Goal: Task Accomplishment & Management: Manage account settings

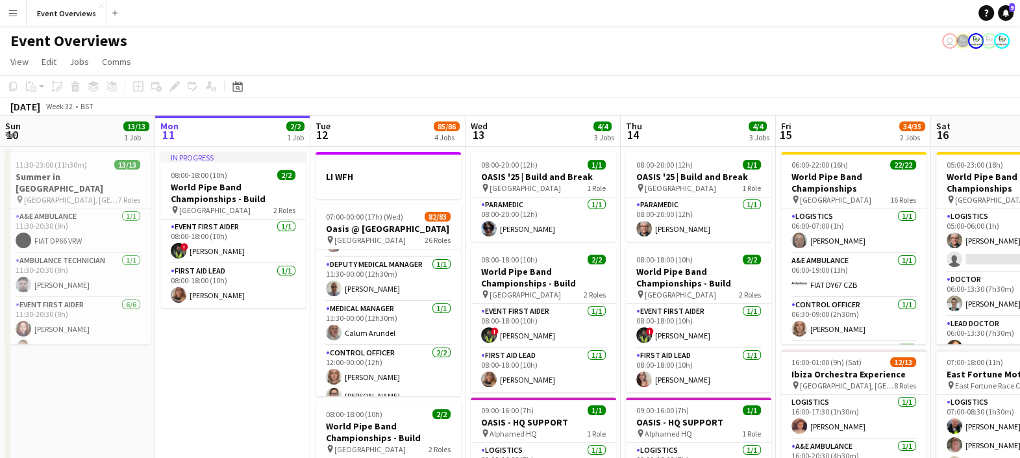
scroll to position [432, 0]
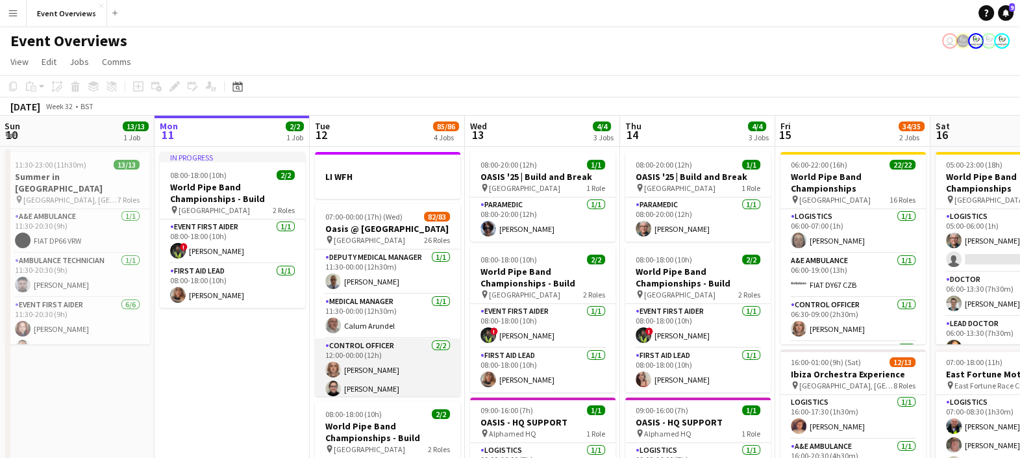
drag, startPoint x: 405, startPoint y: 403, endPoint x: 405, endPoint y: 387, distance: 16.2
click at [405, 387] on app-date-cell "LI WFH 07:00-00:00 (17h) (Wed) 82/83 Oasis @ Murrayfield pin Murrayfield Stadiu…" at bounding box center [387, 456] width 155 height 618
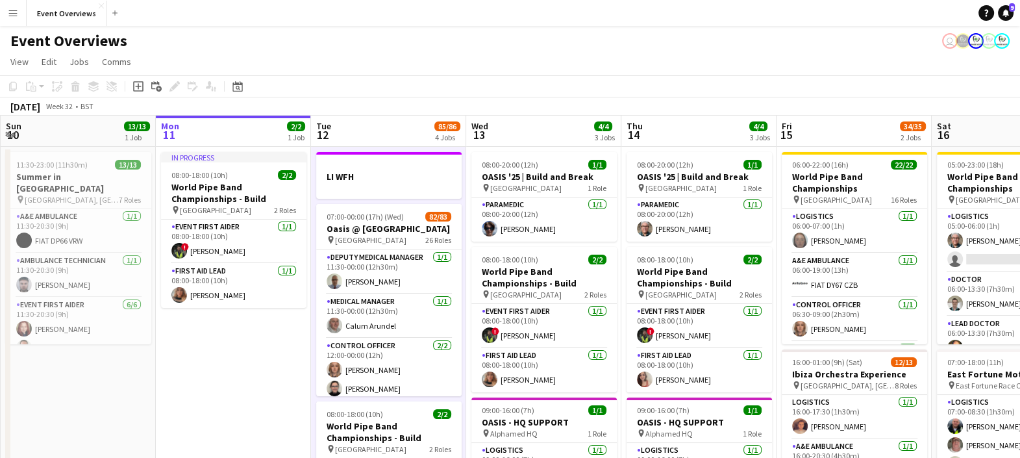
click at [415, 101] on div "[DATE] Week 32 • BST" at bounding box center [510, 106] width 1020 height 18
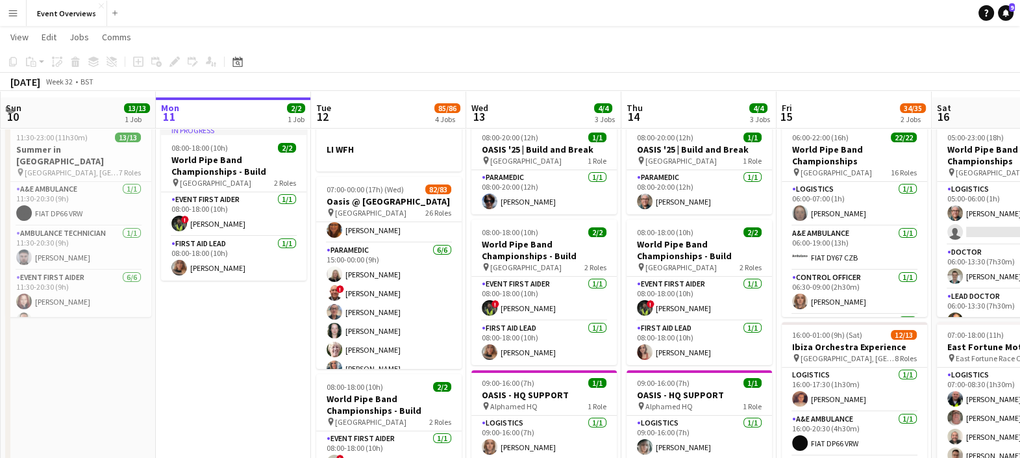
scroll to position [19, 0]
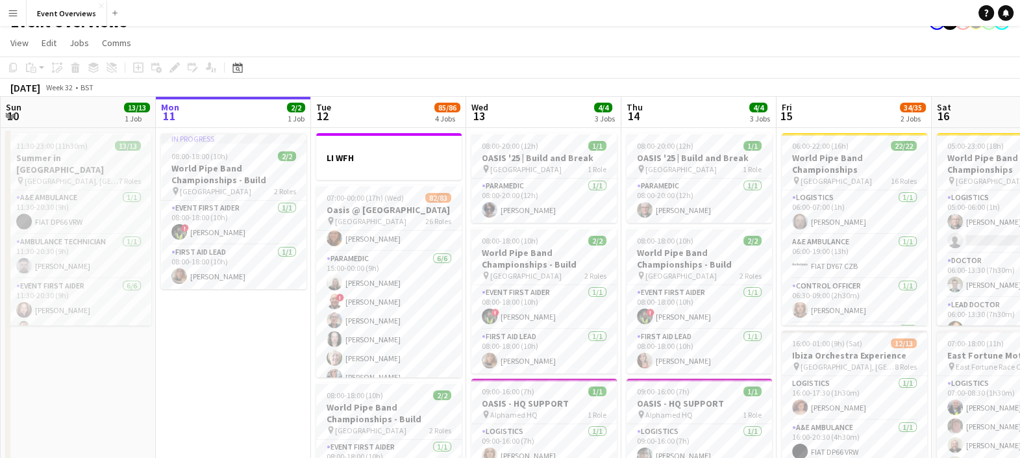
click at [378, 86] on div "[DATE] Week 32 • BST" at bounding box center [510, 88] width 1020 height 18
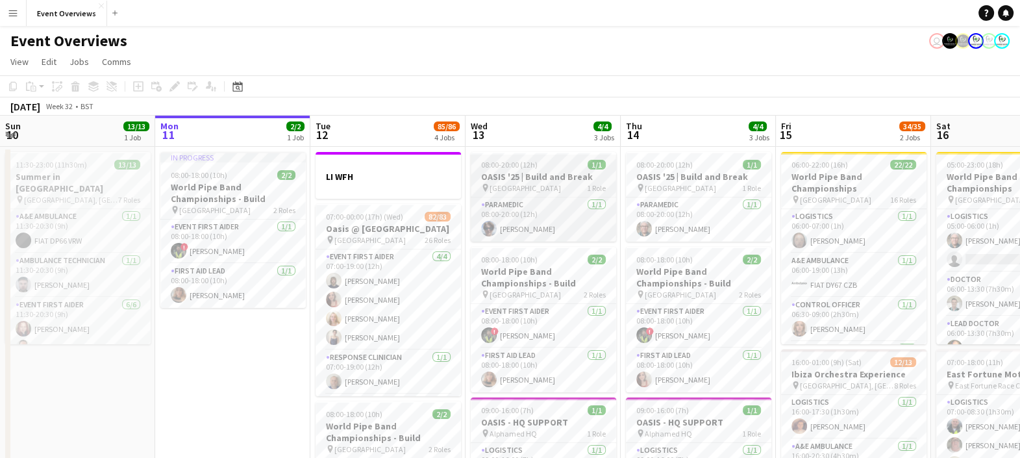
click at [520, 177] on h3 "OASIS '25 | Build and Break" at bounding box center [543, 177] width 145 height 12
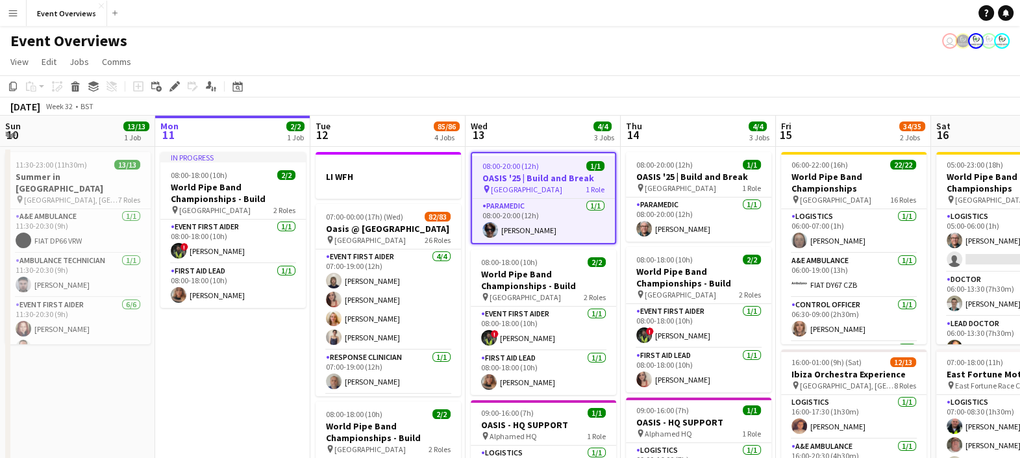
click at [753, 95] on app-toolbar "Copy Paste Paste Ctrl+V Paste with crew Ctrl+Shift+V Paste linked Job [GEOGRAPH…" at bounding box center [510, 86] width 1020 height 22
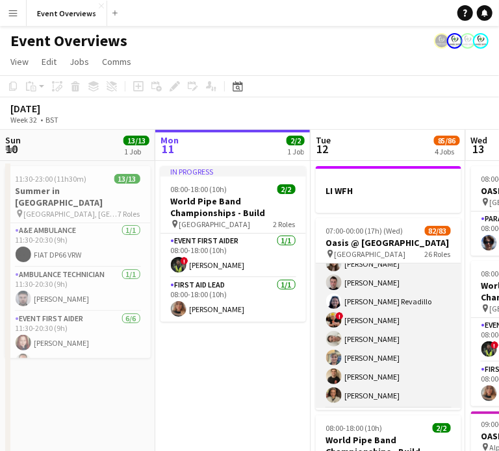
scroll to position [1027, 0]
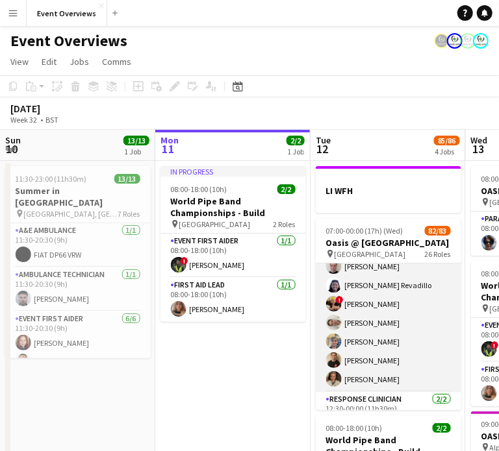
click at [386, 334] on app-card-role "Event First Aider 14/14 12:30-00:00 (11h30m) [PERSON_NAME] [PERSON_NAME] [PERSO…" at bounding box center [388, 247] width 145 height 289
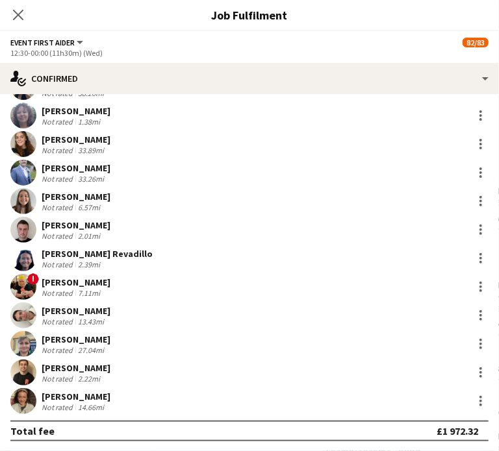
scroll to position [114, 0]
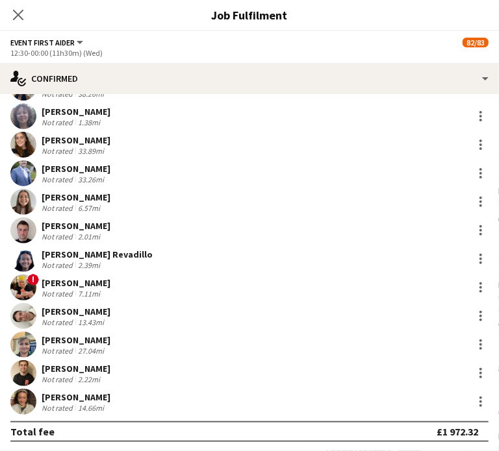
click at [110, 392] on div "[PERSON_NAME]" at bounding box center [76, 398] width 69 height 12
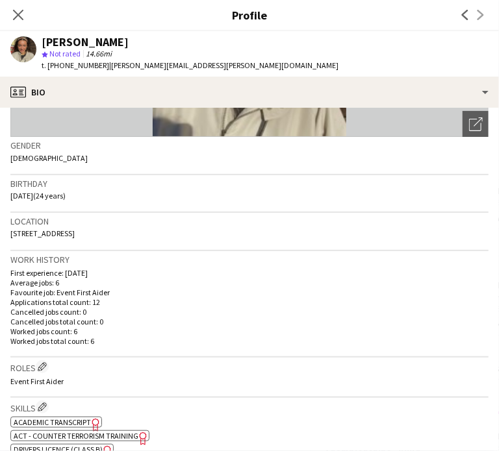
scroll to position [189, 0]
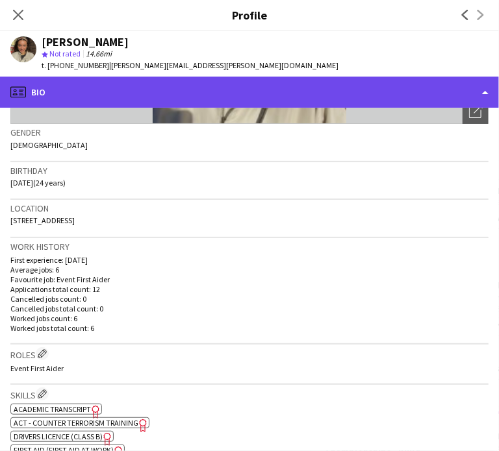
click at [175, 92] on div "profile Bio" at bounding box center [249, 92] width 499 height 31
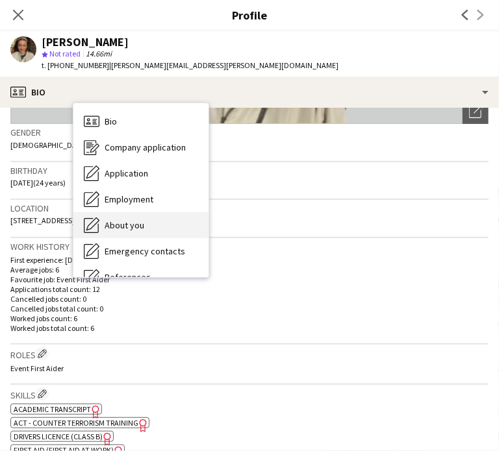
click at [144, 228] on span "About you" at bounding box center [125, 225] width 40 height 12
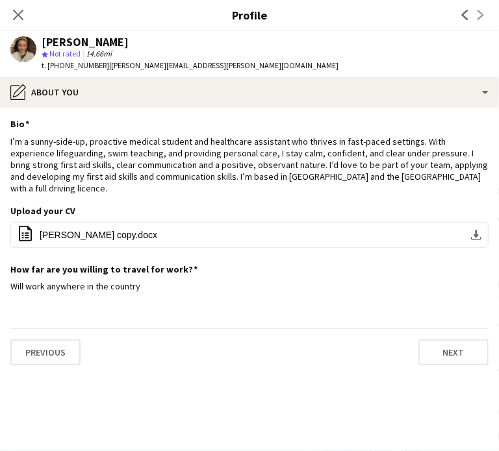
click at [106, 317] on div "13.43mi" at bounding box center [90, 322] width 31 height 10
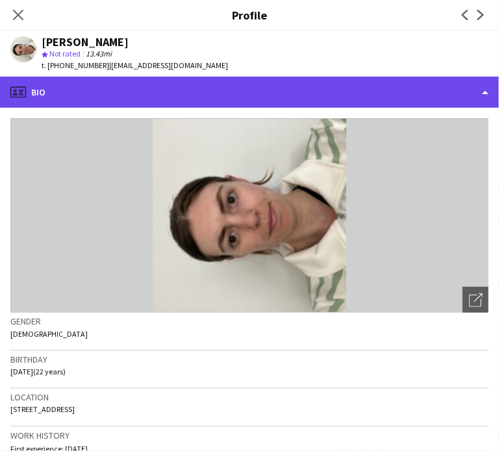
click at [210, 77] on div "profile Bio" at bounding box center [249, 92] width 499 height 31
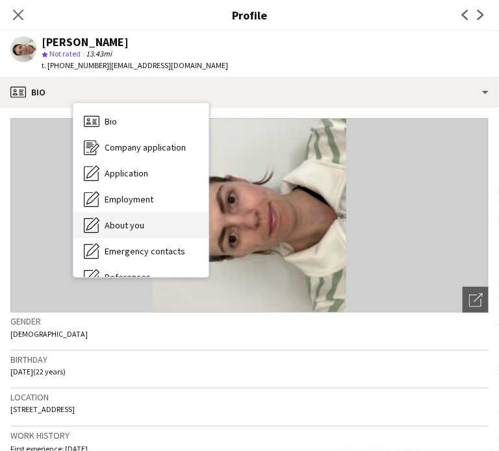
click at [208, 221] on div "About you About you" at bounding box center [140, 225] width 135 height 26
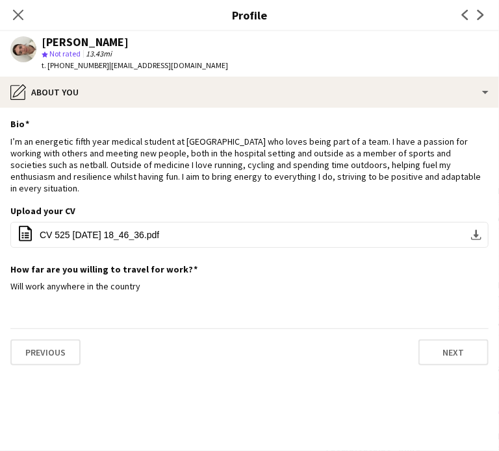
click at [110, 371] on div "[PERSON_NAME]" at bounding box center [76, 369] width 69 height 12
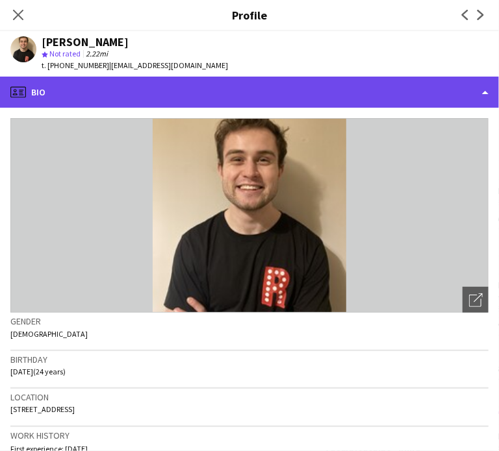
click at [199, 99] on div "profile Bio" at bounding box center [249, 92] width 499 height 31
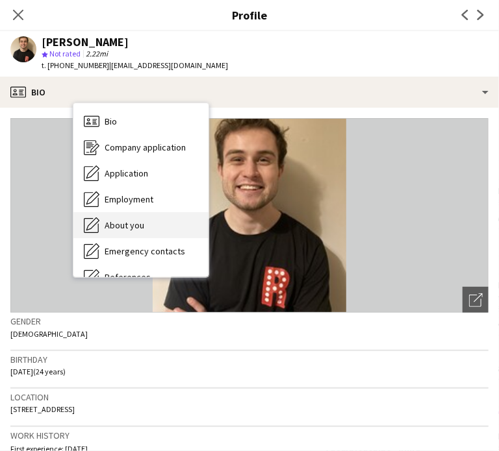
click at [205, 225] on div "About you About you" at bounding box center [140, 225] width 135 height 26
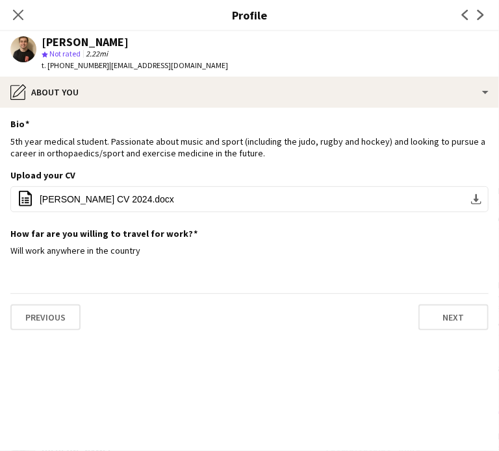
scroll to position [0, 0]
click at [24, 9] on icon "Close pop-in" at bounding box center [18, 14] width 12 height 12
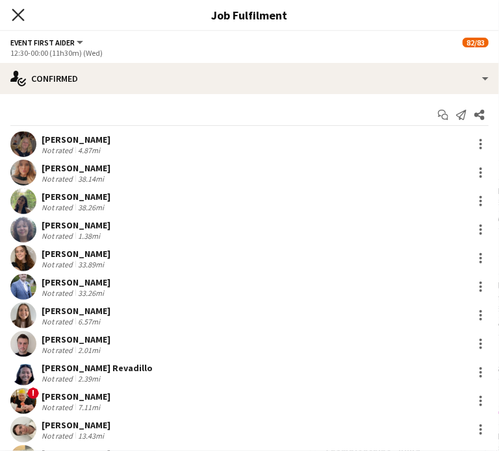
click at [24, 11] on icon at bounding box center [18, 14] width 12 height 12
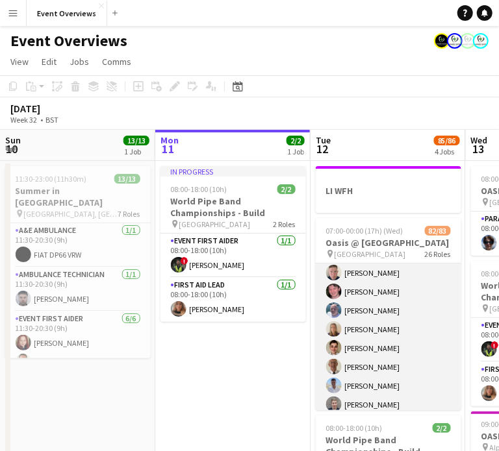
scroll to position [1434, 0]
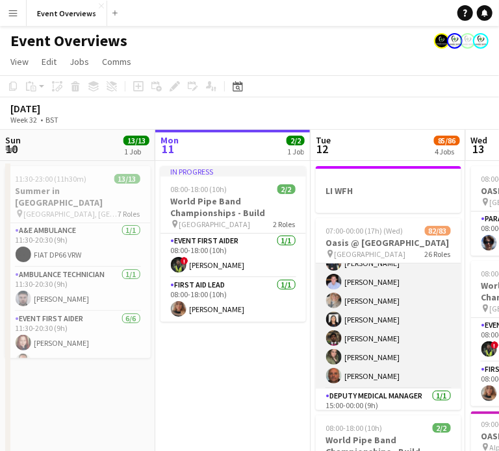
click at [382, 317] on app-card-role "Event First Aider 24/24 15:00-23:30 (8h30m) [PERSON_NAME] [PERSON_NAME] [PERSON…" at bounding box center [388, 150] width 145 height 477
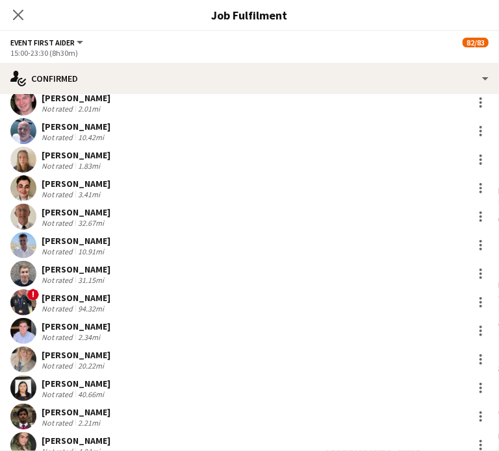
scroll to position [332, 0]
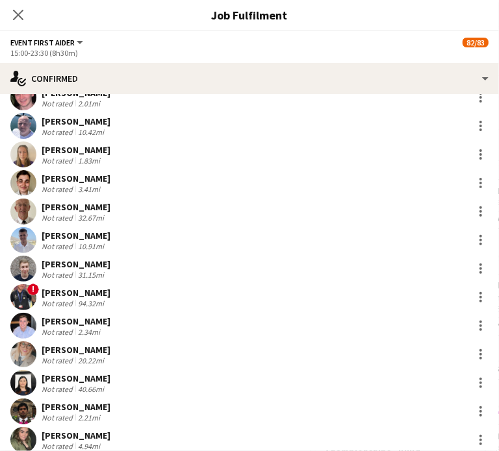
drag, startPoint x: 360, startPoint y: 406, endPoint x: 321, endPoint y: 412, distance: 39.4
click at [75, 413] on div "Not rated" at bounding box center [59, 418] width 34 height 10
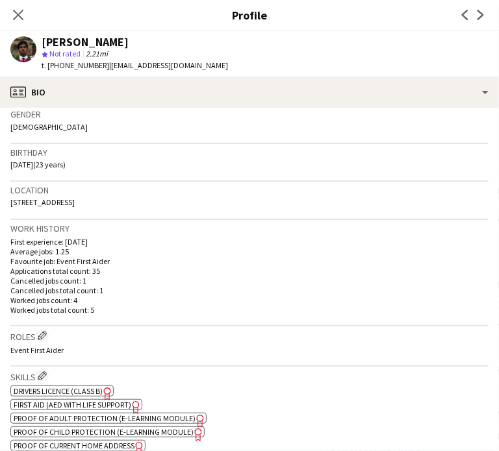
scroll to position [206, 0]
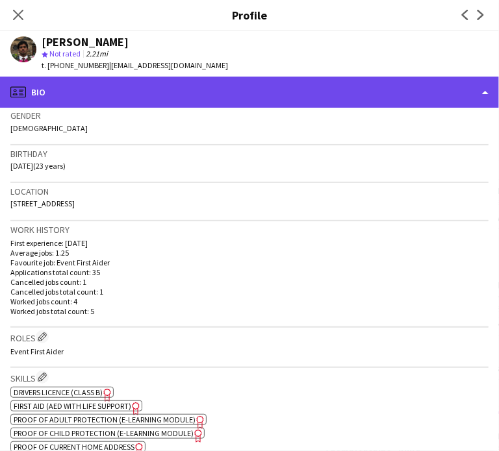
click at [229, 89] on div "profile Bio" at bounding box center [249, 92] width 499 height 31
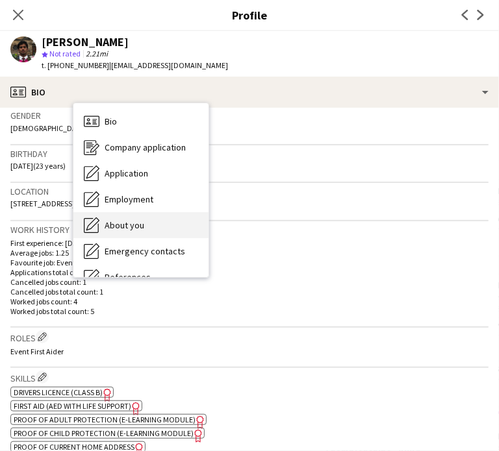
click at [208, 225] on div "About you About you" at bounding box center [140, 225] width 135 height 26
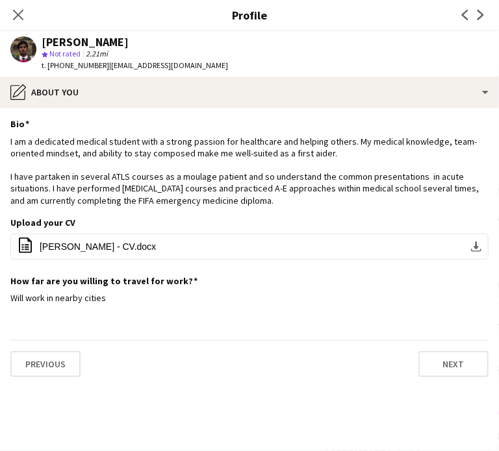
scroll to position [400, 0]
click at [103, 374] on div "4.94mi" at bounding box center [88, 379] width 27 height 10
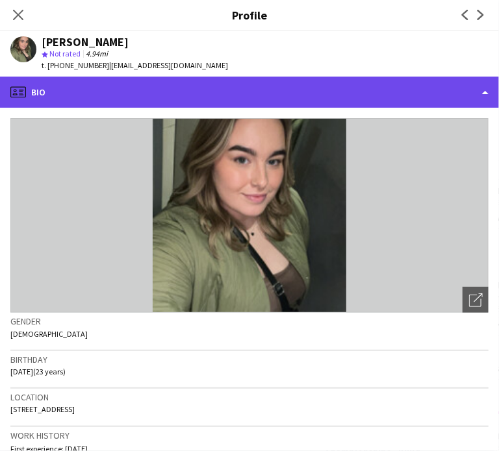
click at [172, 108] on div "profile Bio" at bounding box center [249, 92] width 499 height 31
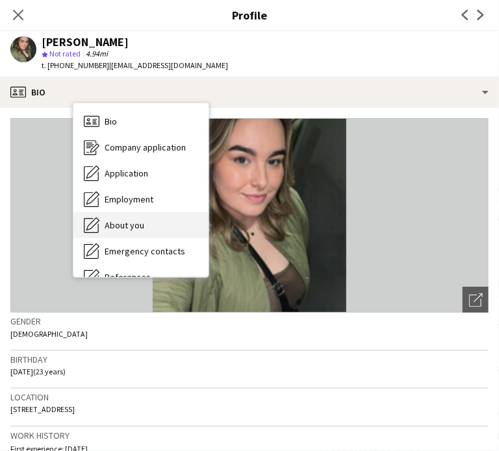
click at [144, 231] on span "About you" at bounding box center [125, 225] width 40 height 12
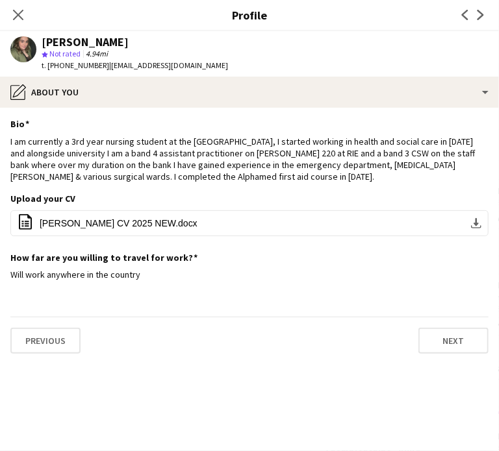
click at [110, 170] on div "[PERSON_NAME]" at bounding box center [76, 168] width 69 height 12
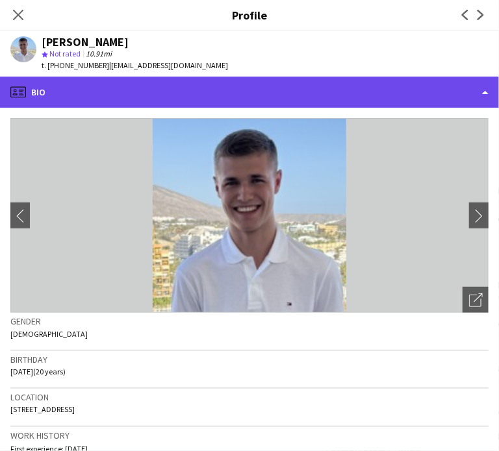
click at [174, 95] on div "profile Bio" at bounding box center [249, 92] width 499 height 31
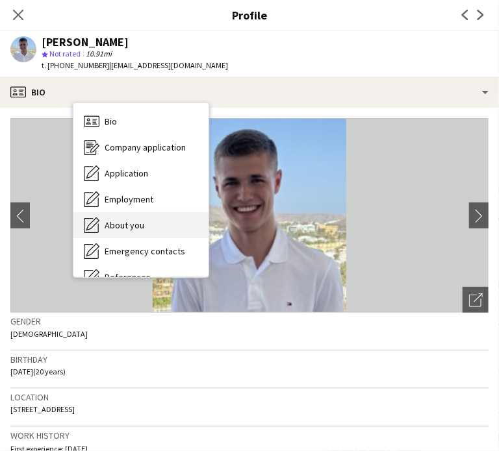
click at [201, 225] on div "About you About you" at bounding box center [140, 225] width 135 height 26
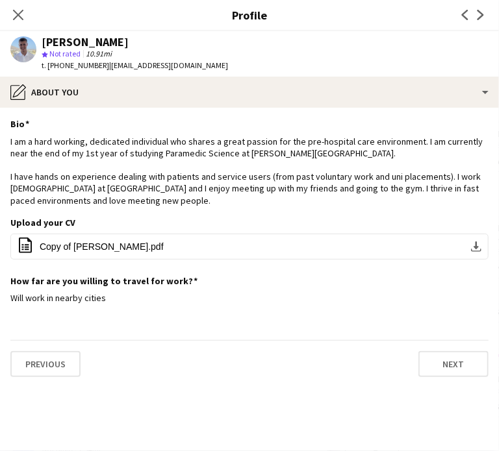
scroll to position [216, 0]
click at [24, 13] on icon "Close pop-in" at bounding box center [18, 14] width 12 height 12
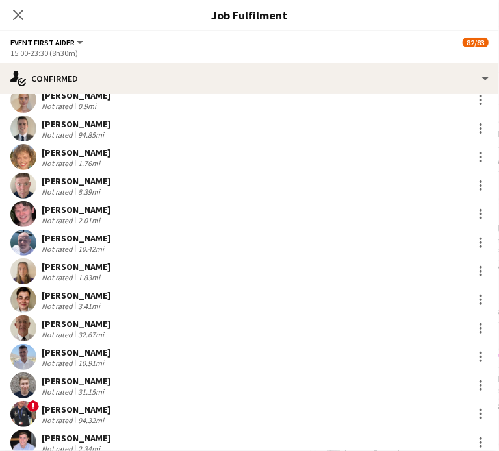
click at [352, 287] on div "[PERSON_NAME] Not rated 3.41mi" at bounding box center [249, 300] width 499 height 26
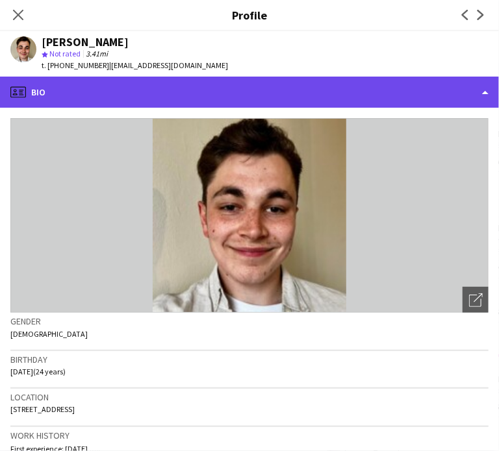
click at [182, 99] on div "profile Bio" at bounding box center [249, 92] width 499 height 31
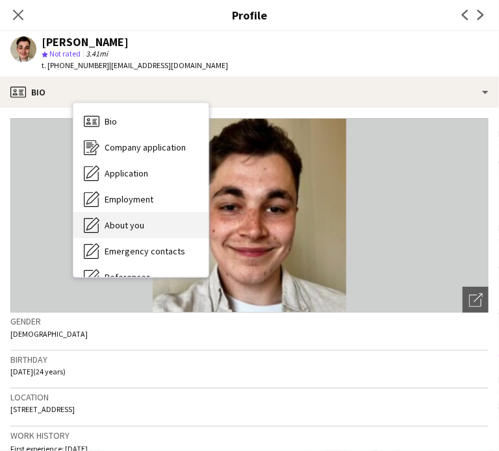
click at [205, 222] on div "About you About you" at bounding box center [140, 225] width 135 height 26
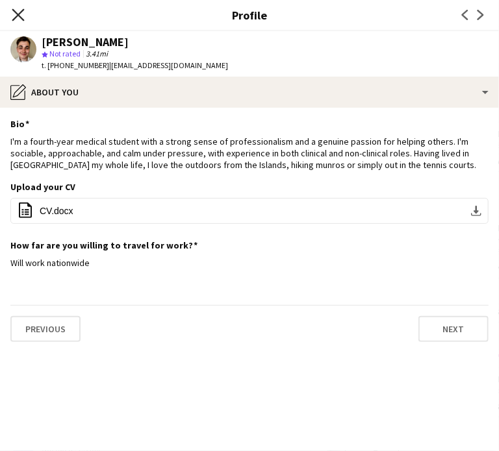
click at [24, 16] on icon "Close pop-in" at bounding box center [18, 14] width 12 height 12
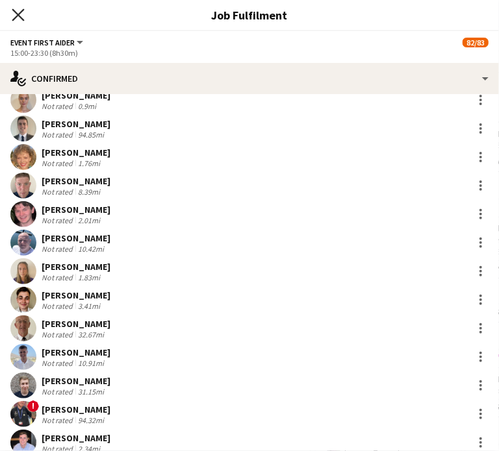
click at [24, 12] on icon at bounding box center [18, 14] width 12 height 12
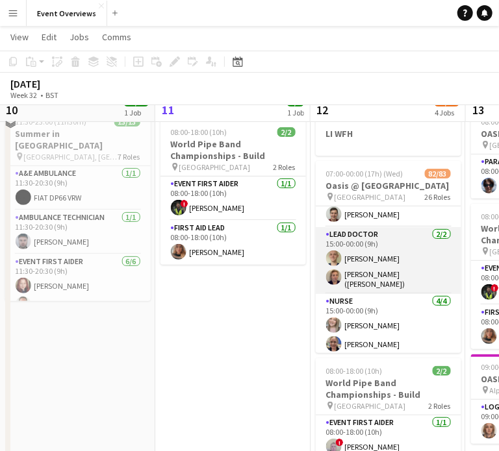
scroll to position [1808, 0]
click at [367, 243] on app-card-role "Lead Doctor [DATE] 15:00-00:00 (9h) [PERSON_NAME] [PERSON_NAME] ([PERSON_NAME])" at bounding box center [388, 261] width 145 height 67
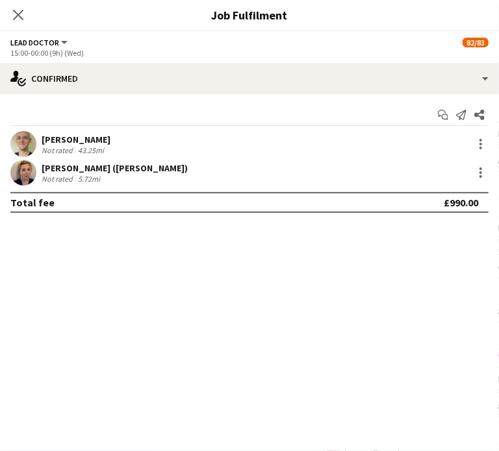
scroll to position [1805, 0]
click at [110, 142] on div "[PERSON_NAME]" at bounding box center [76, 140] width 69 height 12
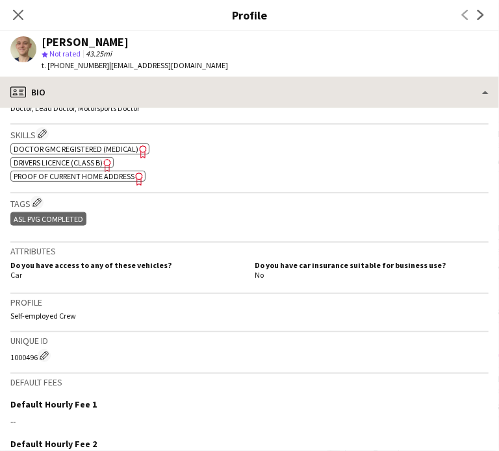
scroll to position [451, 0]
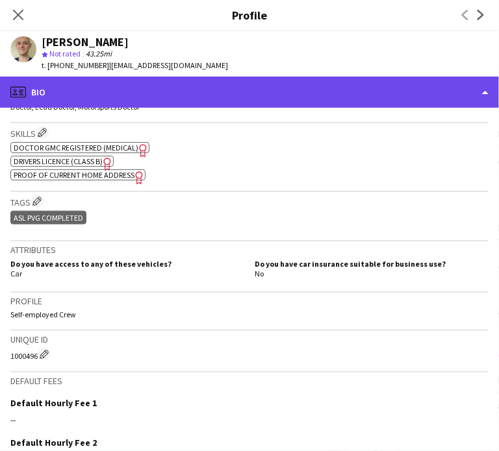
click at [198, 88] on div "profile Bio" at bounding box center [249, 92] width 499 height 31
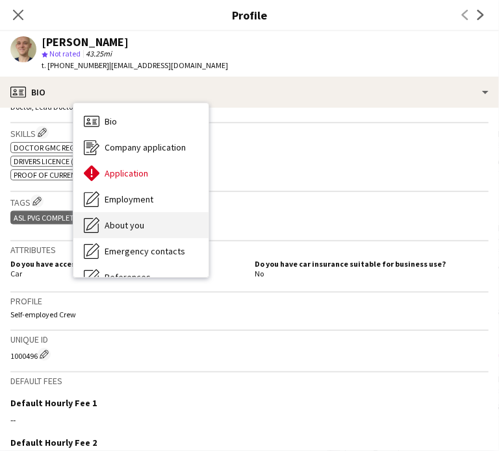
click at [193, 231] on div "About you About you" at bounding box center [140, 225] width 135 height 26
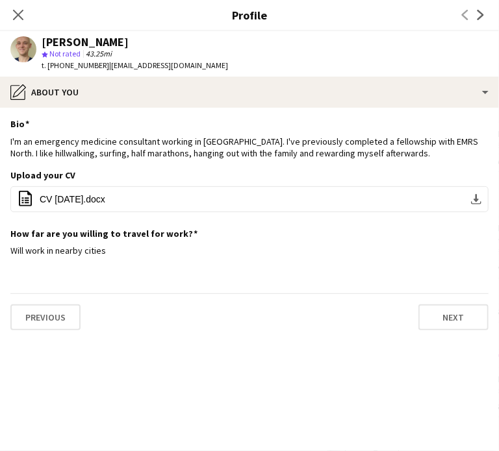
click at [188, 167] on div "[PERSON_NAME] ([PERSON_NAME])" at bounding box center [115, 168] width 146 height 12
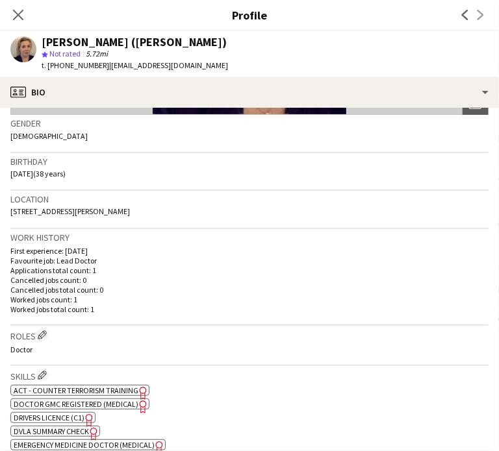
scroll to position [199, 0]
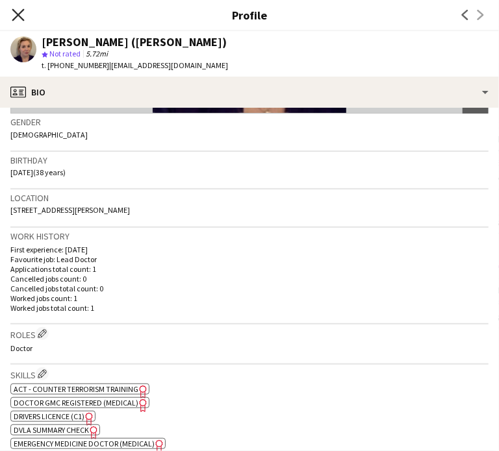
click at [24, 11] on icon "Close pop-in" at bounding box center [18, 14] width 12 height 12
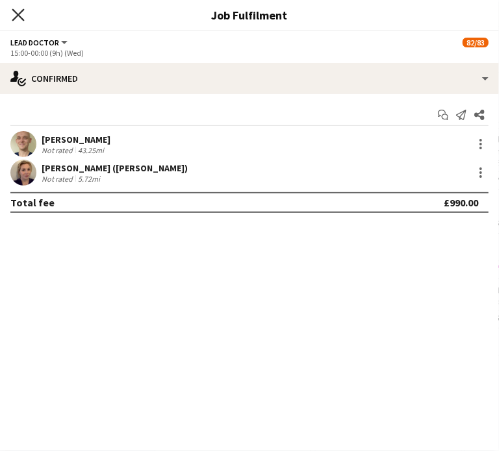
click at [24, 14] on icon "Close pop-in" at bounding box center [18, 14] width 12 height 12
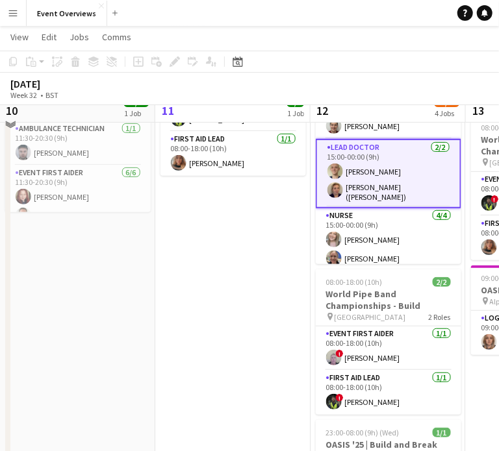
click at [406, 177] on app-card-role "Lead Doctor [DATE] 15:00-00:00 (9h) [PERSON_NAME] [PERSON_NAME] ([PERSON_NAME])" at bounding box center [388, 173] width 145 height 69
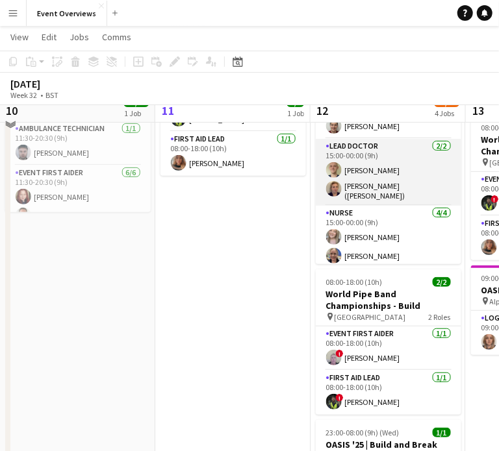
click at [407, 177] on app-card-role "Lead Doctor [DATE] 15:00-00:00 (9h) [PERSON_NAME] [PERSON_NAME] ([PERSON_NAME])" at bounding box center [388, 172] width 145 height 67
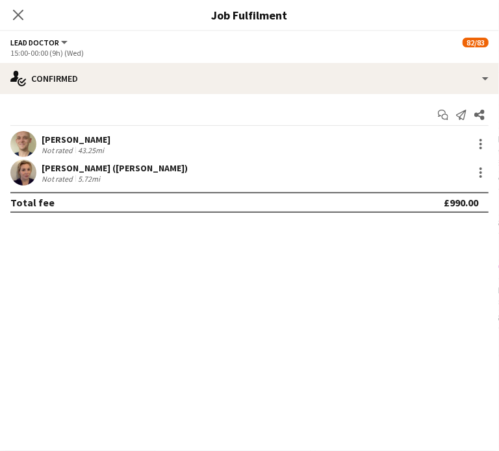
click at [188, 173] on div "[PERSON_NAME] ([PERSON_NAME])" at bounding box center [115, 168] width 146 height 12
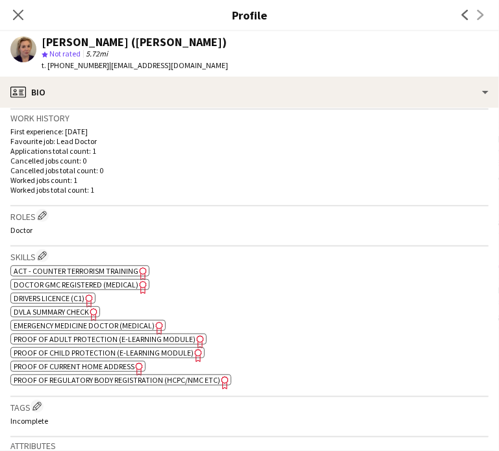
scroll to position [321, 0]
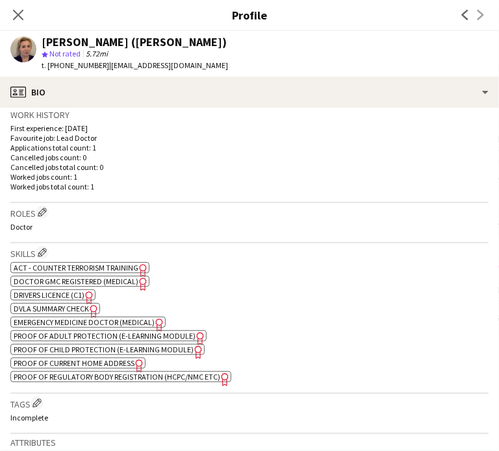
click at [138, 277] on span "Doctor GMC Registered (Medical)" at bounding box center [76, 282] width 125 height 10
click at [155, 320] on span "Emergency Medicine Doctor (Medical)" at bounding box center [84, 322] width 141 height 10
drag, startPoint x: 342, startPoint y: 230, endPoint x: 80, endPoint y: 11, distance: 341.6
click at [24, 11] on icon "Close pop-in" at bounding box center [18, 14] width 12 height 12
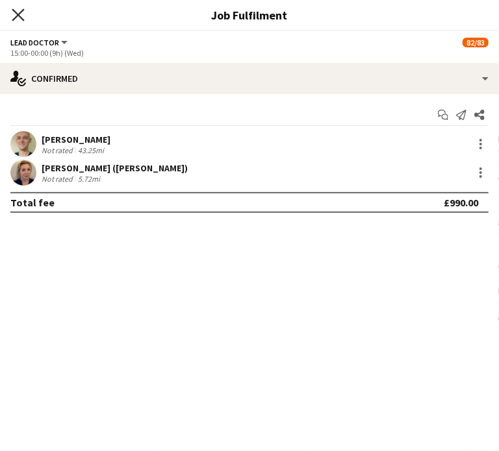
click at [24, 9] on icon "Close pop-in" at bounding box center [18, 14] width 12 height 12
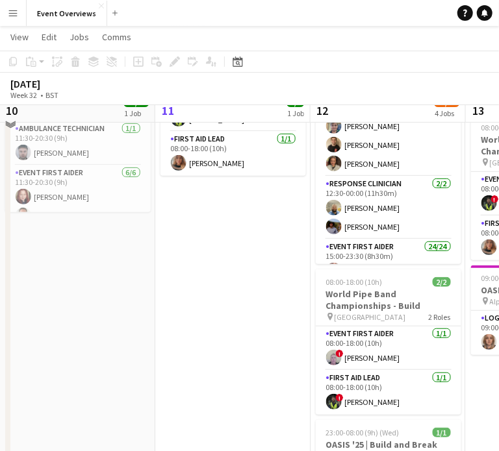
scroll to position [1115, 0]
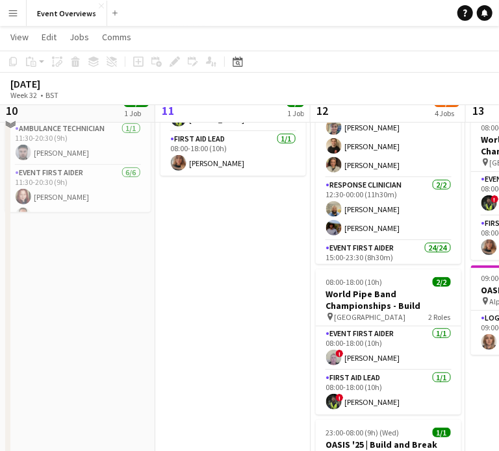
click at [399, 84] on div "[DATE] Week 32 • BST" at bounding box center [249, 89] width 499 height 32
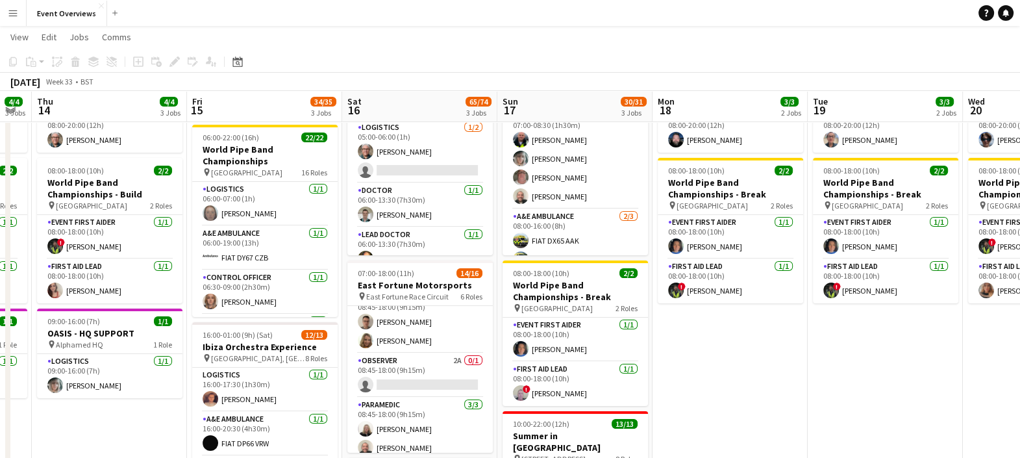
scroll to position [285, 0]
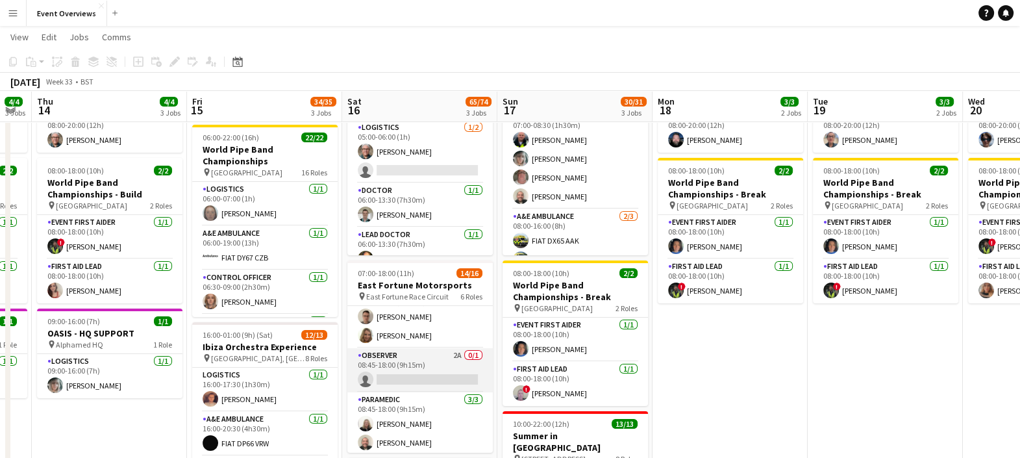
click at [421, 367] on app-card-role "Observer 2A 0/1 08:45-18:00 (9h15m) single-neutral-actions" at bounding box center [419, 370] width 145 height 44
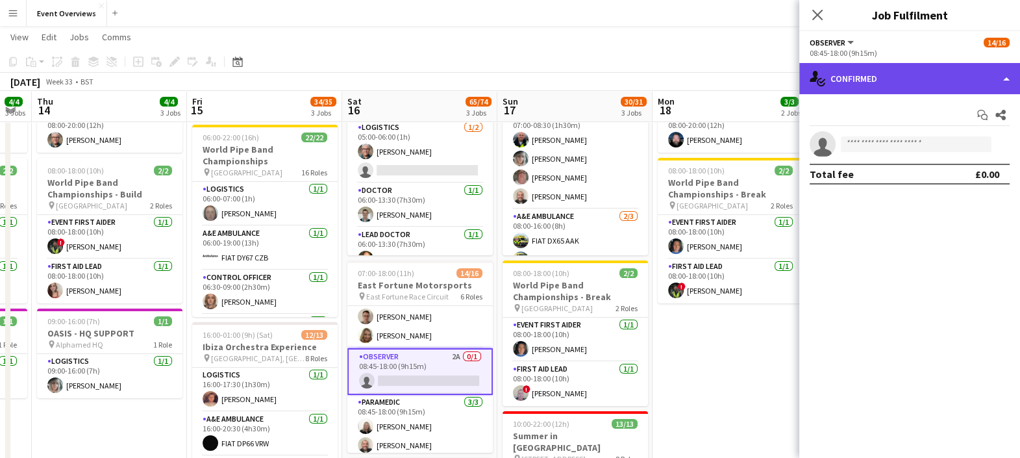
click at [860, 75] on div "single-neutral-actions-check-2 Confirmed" at bounding box center [909, 78] width 221 height 31
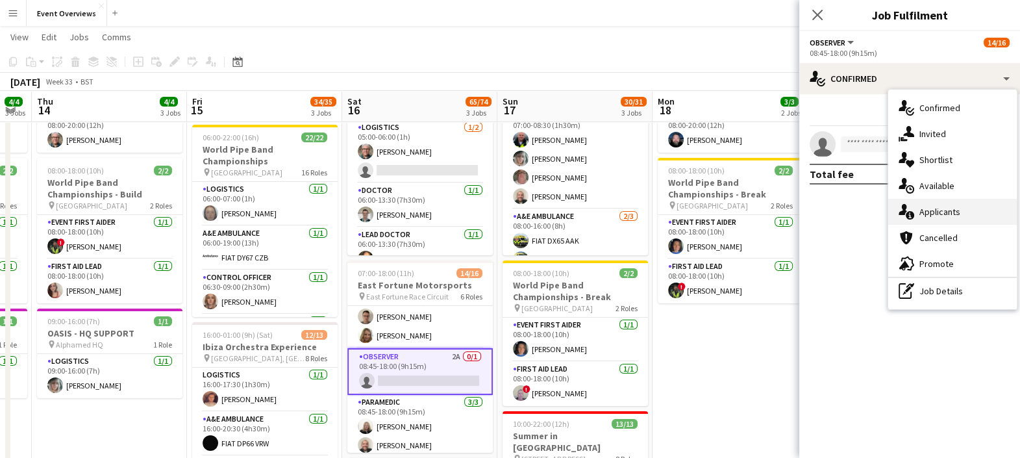
click at [943, 218] on div "single-neutral-actions-information Applicants" at bounding box center [952, 212] width 129 height 26
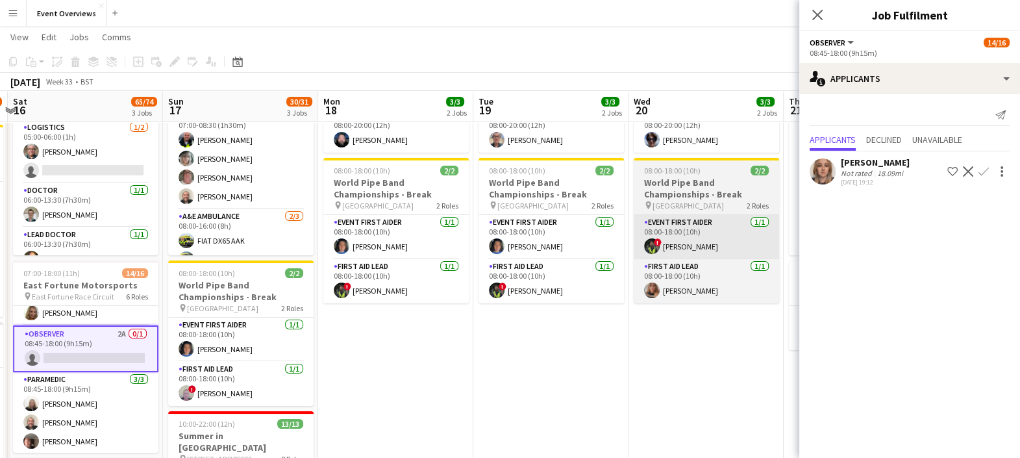
scroll to position [0, 460]
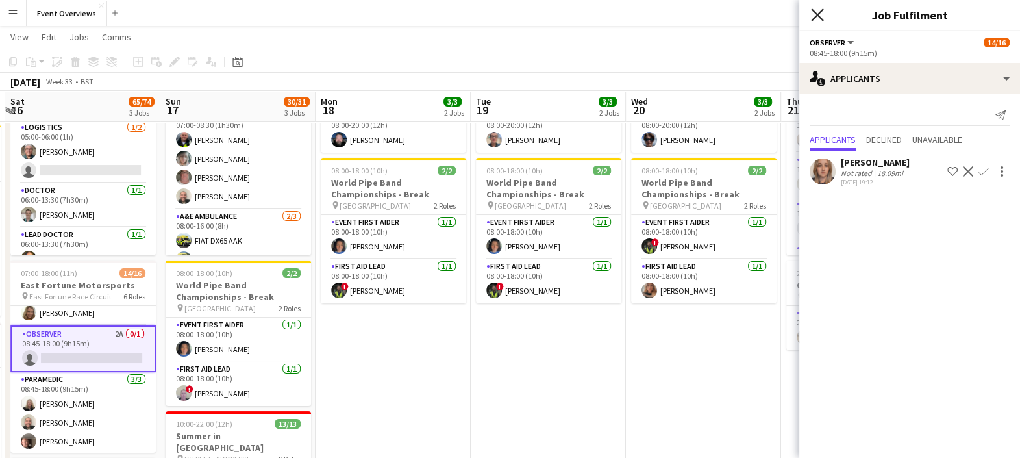
click at [812, 11] on icon "Close pop-in" at bounding box center [817, 14] width 12 height 12
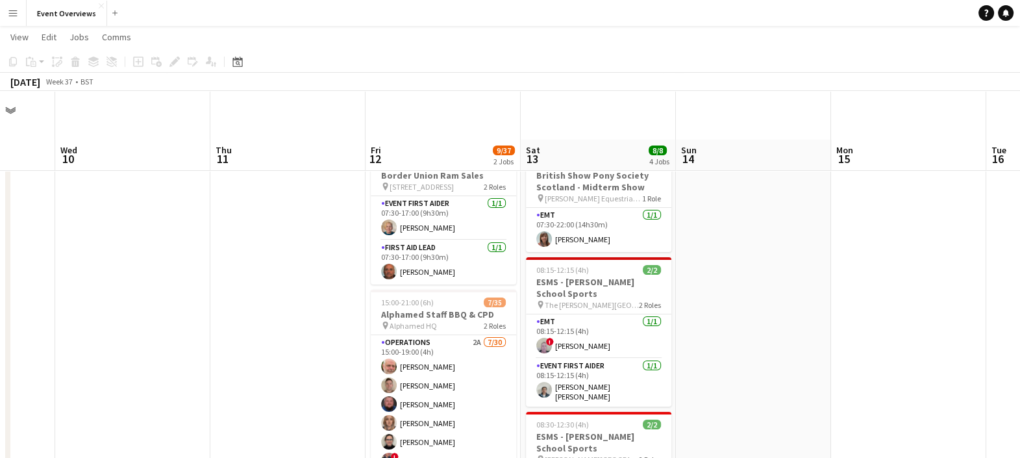
scroll to position [56, 0]
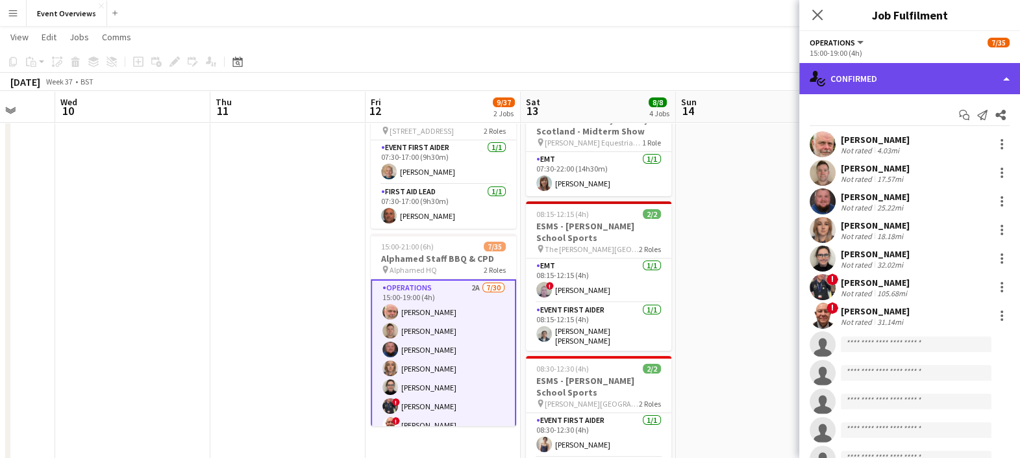
click at [834, 76] on div "single-neutral-actions-check-2 Confirmed" at bounding box center [909, 78] width 221 height 31
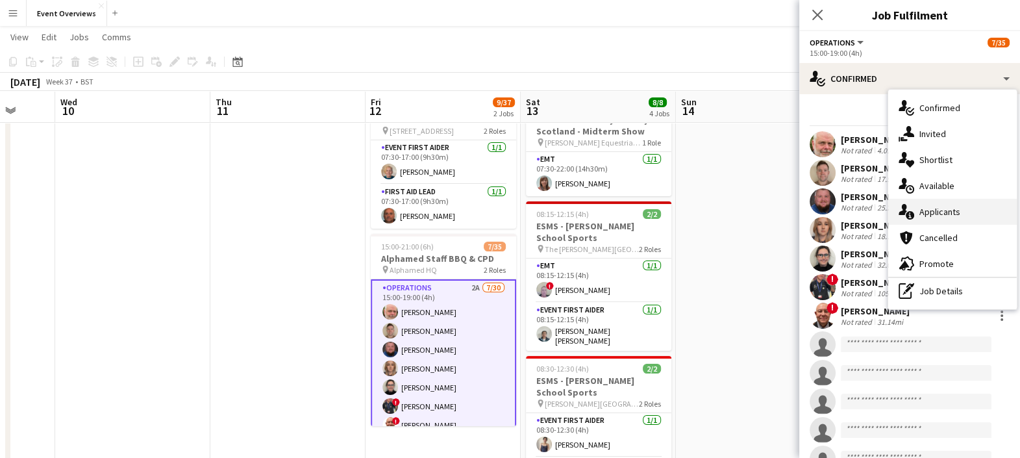
click at [945, 205] on div "single-neutral-actions-information Applicants" at bounding box center [952, 212] width 129 height 26
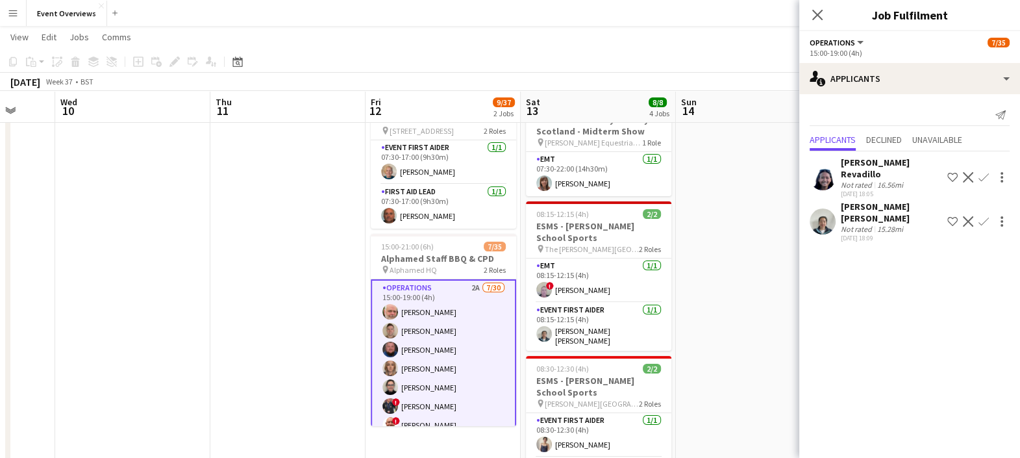
click at [982, 172] on app-icon "Confirm" at bounding box center [983, 177] width 10 height 10
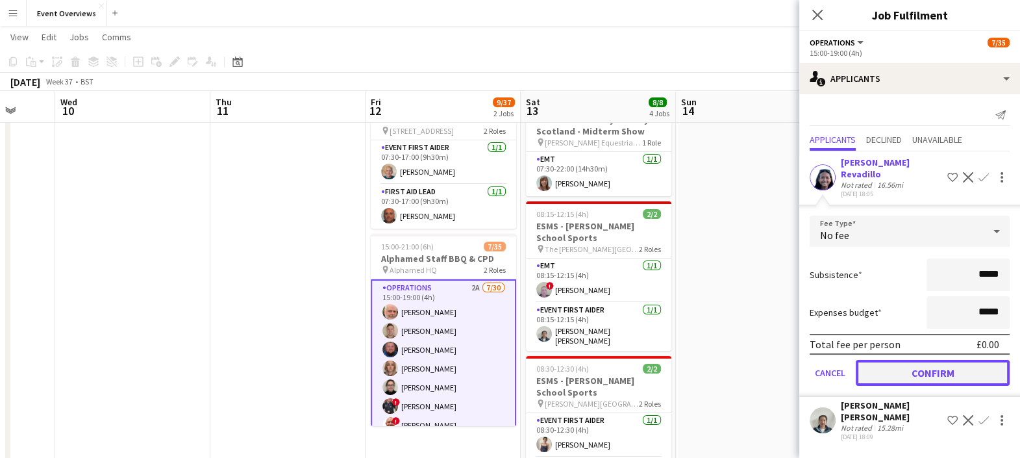
click at [940, 360] on button "Confirm" at bounding box center [933, 373] width 154 height 26
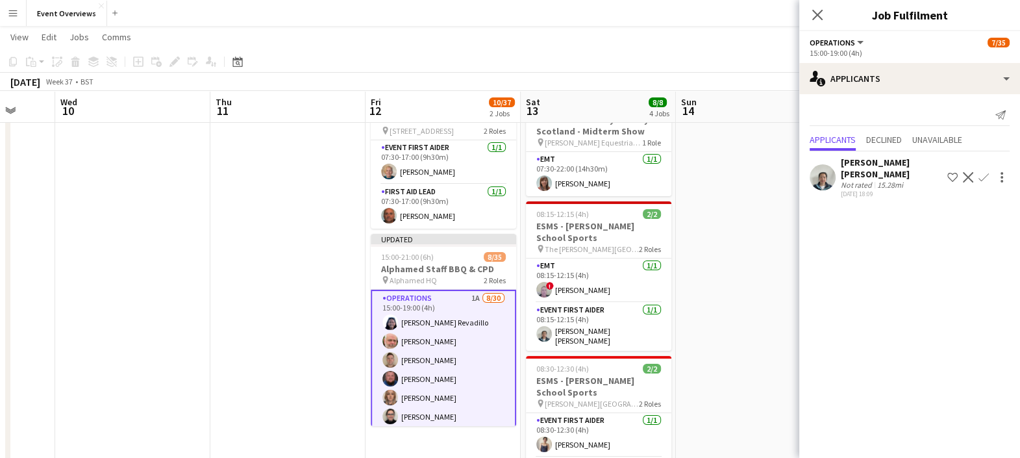
click at [984, 172] on app-icon "Confirm" at bounding box center [983, 177] width 10 height 10
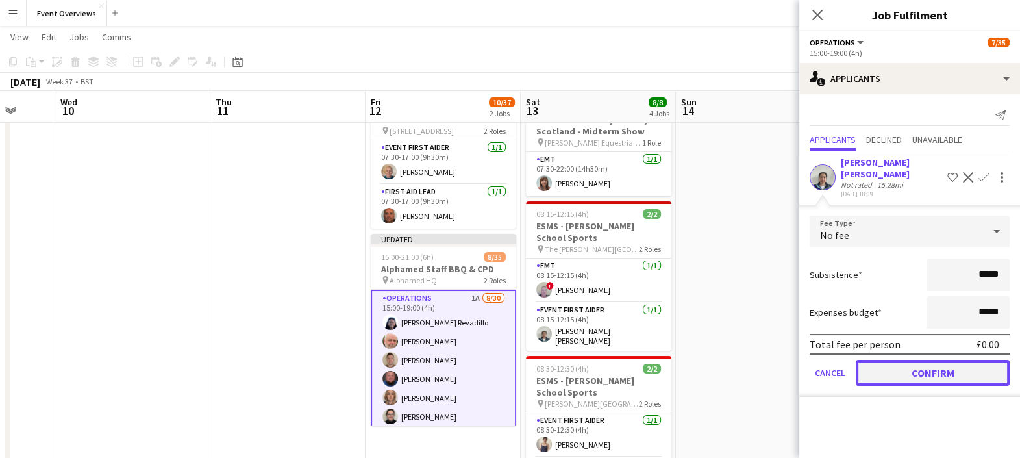
click at [958, 364] on button "Confirm" at bounding box center [933, 373] width 154 height 26
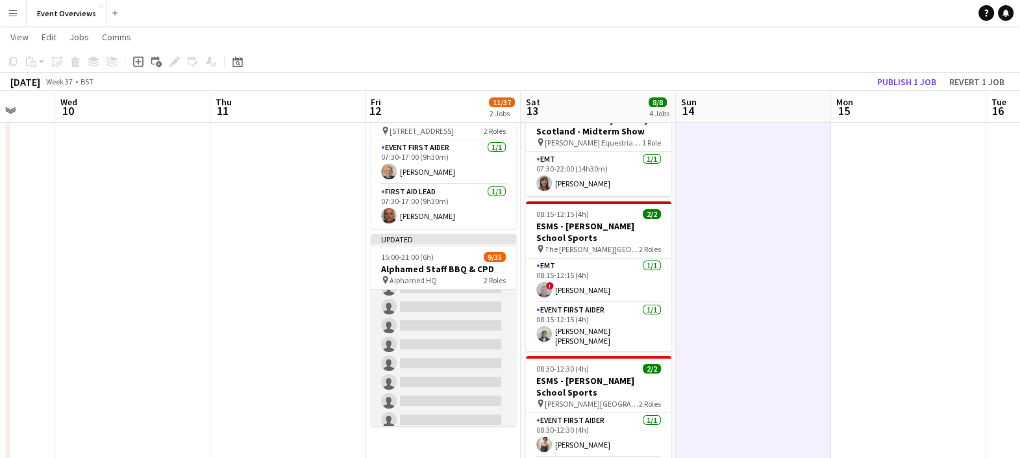
scroll to position [573, 0]
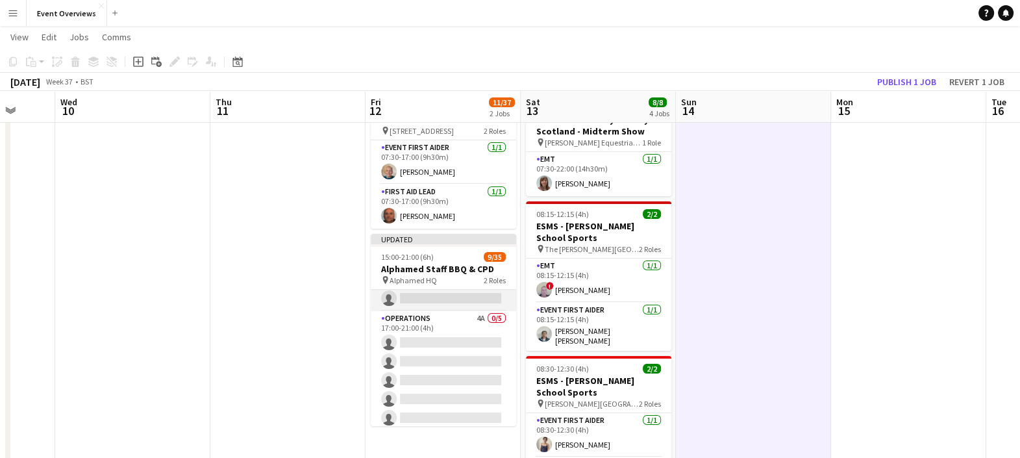
click at [440, 350] on app-card-role "Operations 4A 0/5 17:00-21:00 (4h) single-neutral-actions single-neutral-action…" at bounding box center [443, 370] width 145 height 119
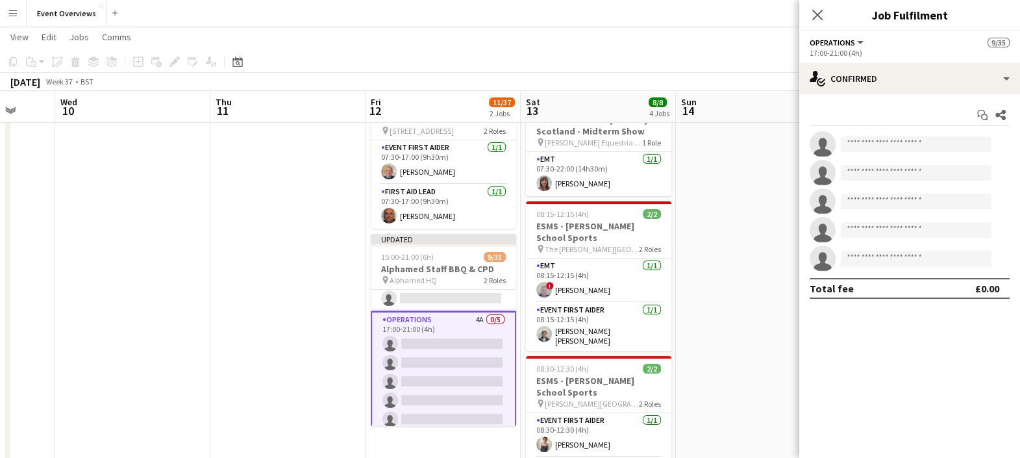
click at [930, 58] on app-options-switcher "Operations All roles Operations 9/35 17:00-21:00 (4h)" at bounding box center [909, 47] width 221 height 32
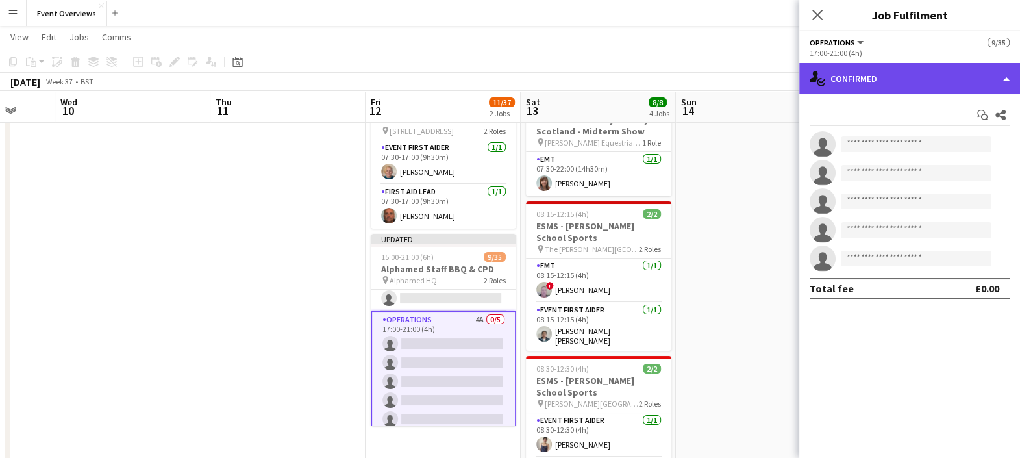
click at [930, 63] on div "single-neutral-actions-check-2 Confirmed" at bounding box center [909, 78] width 221 height 31
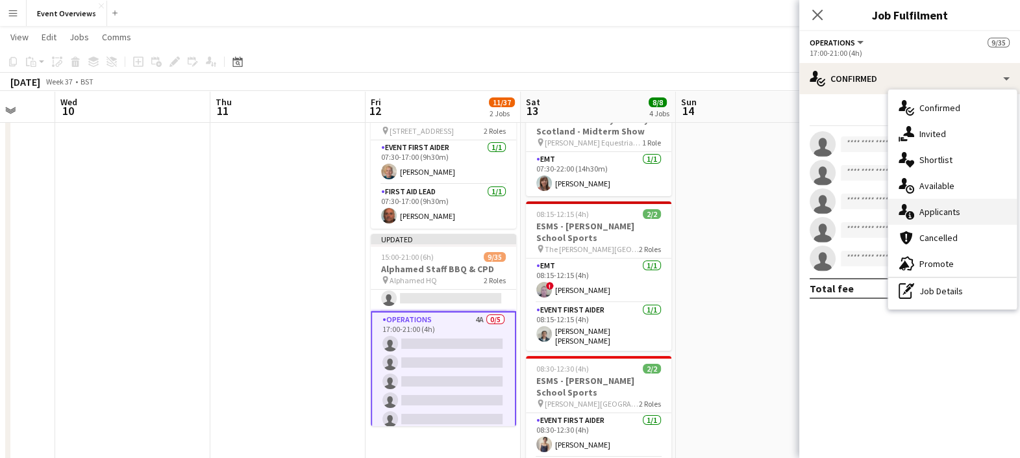
click at [931, 212] on div "single-neutral-actions-information Applicants" at bounding box center [952, 212] width 129 height 26
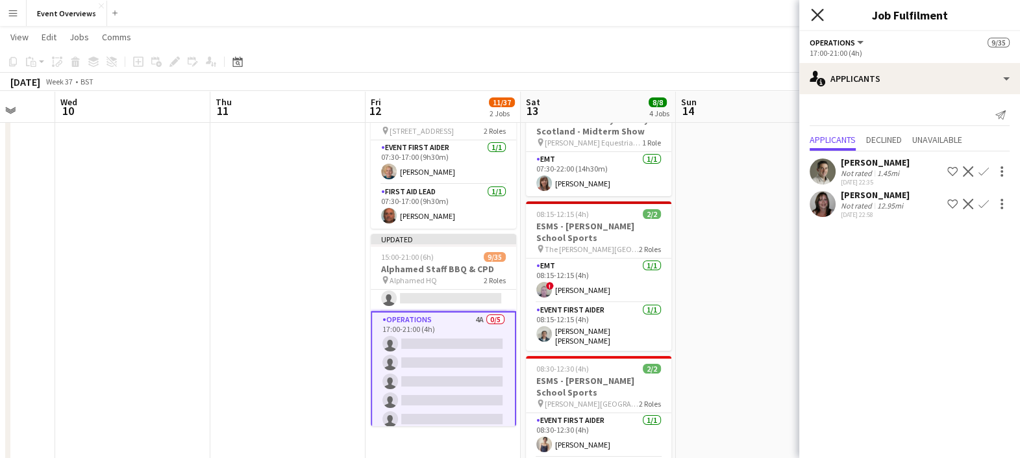
click at [815, 14] on icon "Close pop-in" at bounding box center [817, 14] width 12 height 12
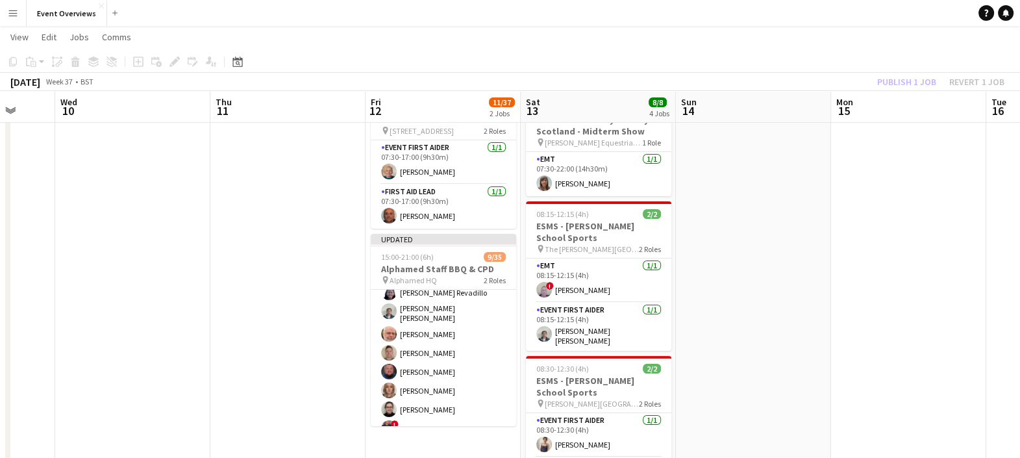
scroll to position [0, 0]
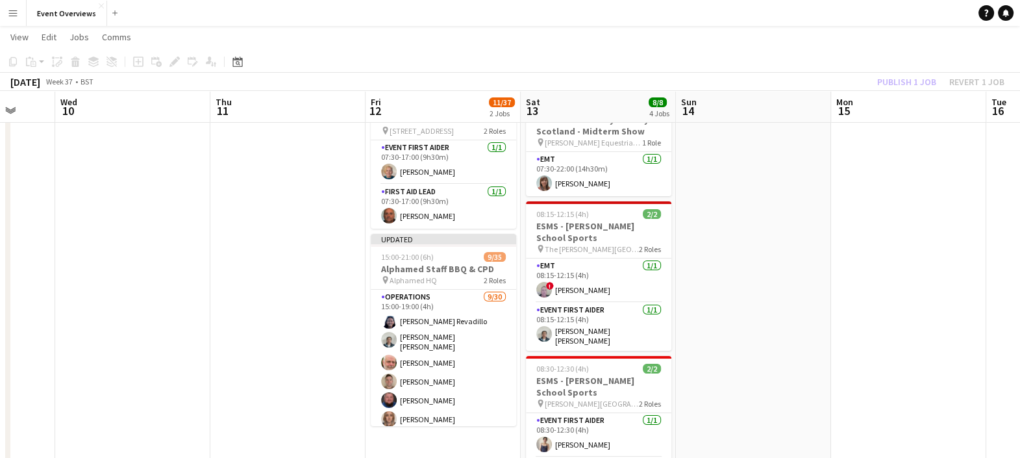
click at [776, 79] on div "[DATE] Week 37 • BST Publish 1 job Revert 1 job" at bounding box center [510, 82] width 1020 height 18
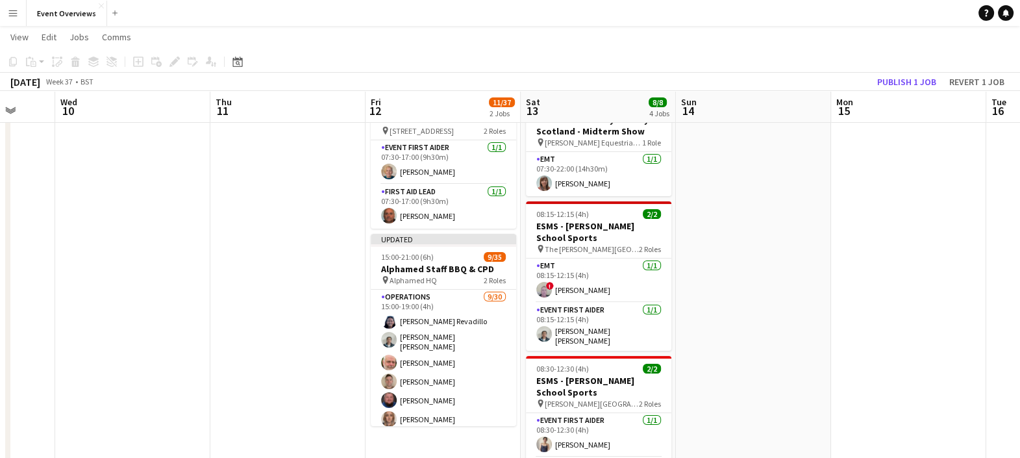
click at [834, 86] on div "[DATE] Week 37 • BST Publish 1 job Revert 1 job" at bounding box center [510, 82] width 1020 height 18
click at [909, 81] on button "Publish 1 job" at bounding box center [906, 81] width 69 height 17
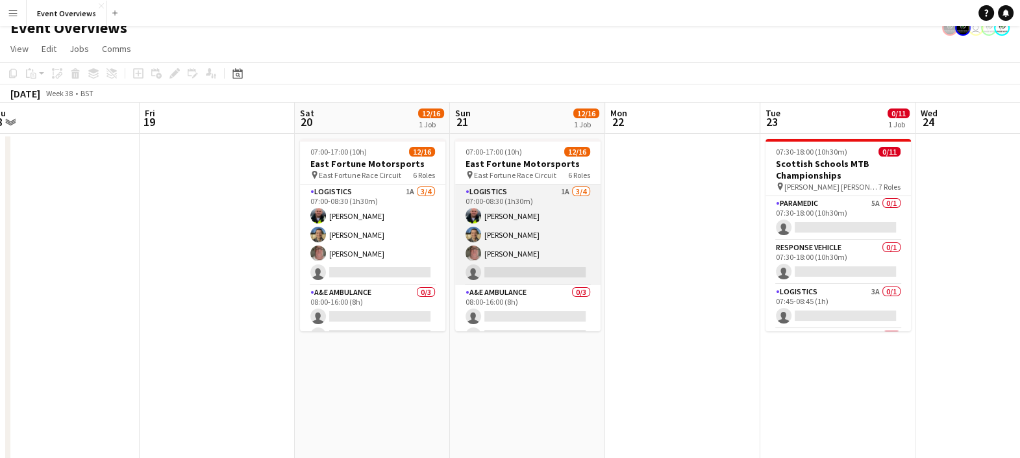
click at [539, 238] on app-card-role "Logistics 1A [DATE] 07:00-08:30 (1h30m) [PERSON_NAME] [PERSON_NAME] [PERSON_NAM…" at bounding box center [527, 234] width 145 height 101
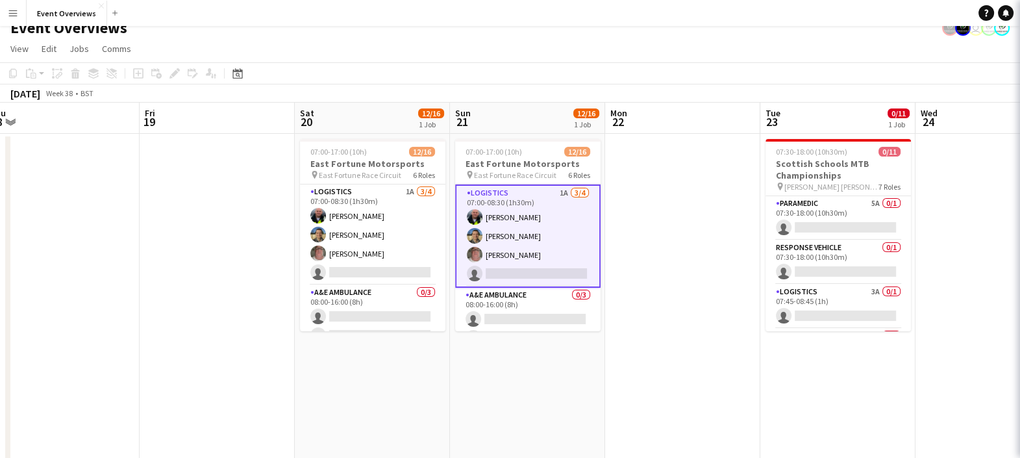
click at [539, 238] on app-card-role "Logistics 1A [DATE] 07:00-08:30 (1h30m) [PERSON_NAME] [PERSON_NAME] [PERSON_NAM…" at bounding box center [527, 235] width 145 height 103
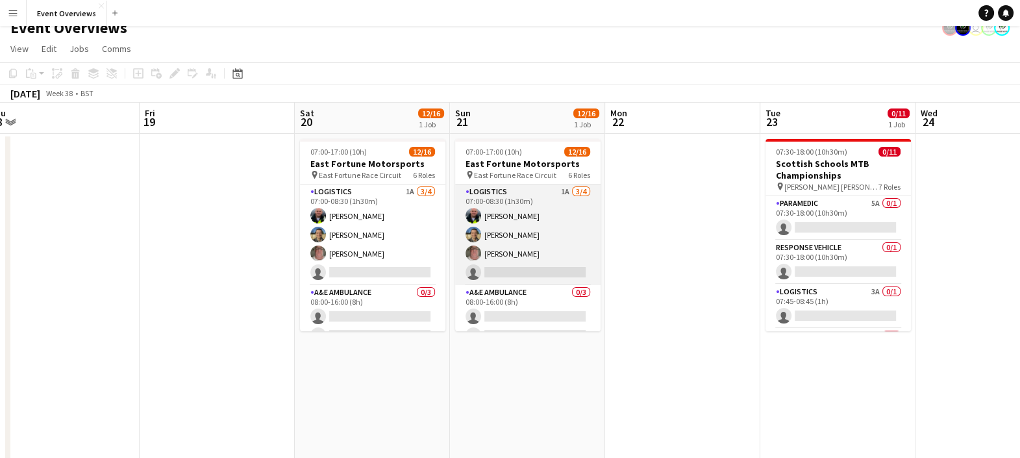
click at [539, 238] on app-card-role "Logistics 1A [DATE] 07:00-08:30 (1h30m) [PERSON_NAME] [PERSON_NAME] [PERSON_NAM…" at bounding box center [527, 234] width 145 height 101
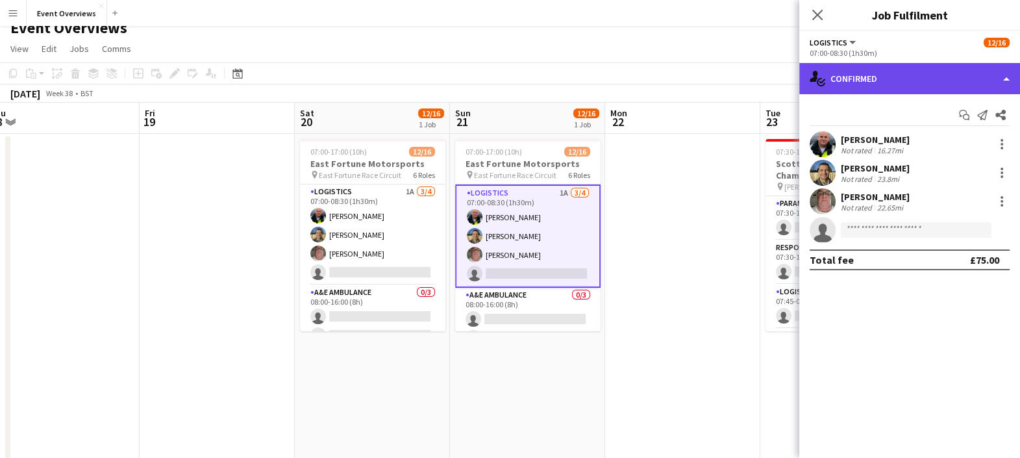
click at [845, 76] on div "single-neutral-actions-check-2 Confirmed" at bounding box center [909, 78] width 221 height 31
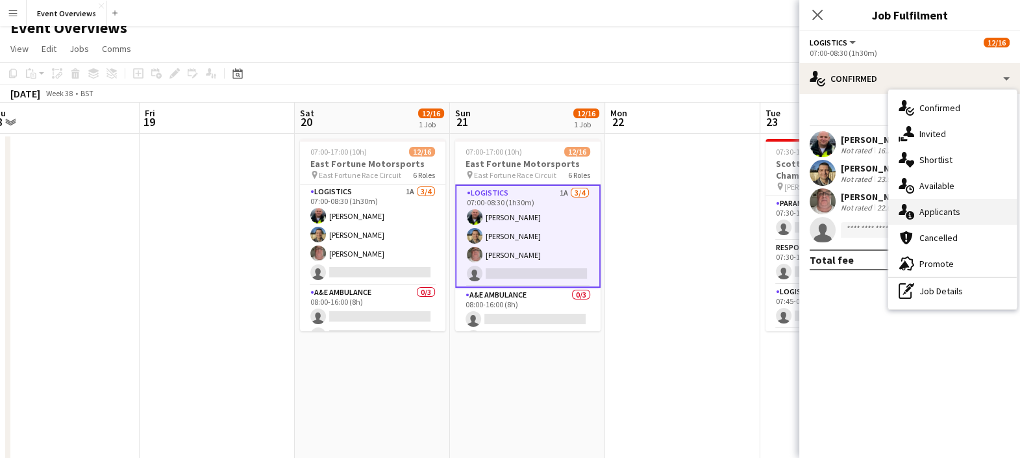
click at [919, 212] on div "single-neutral-actions-information Applicants" at bounding box center [952, 212] width 129 height 26
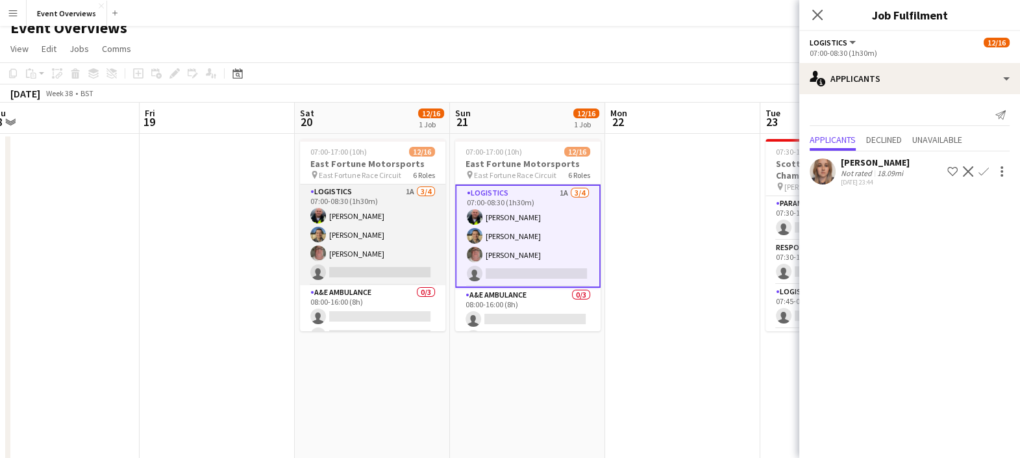
click at [412, 238] on app-card-role "Logistics 1A [DATE] 07:00-08:30 (1h30m) [PERSON_NAME] [PERSON_NAME] [PERSON_NAM…" at bounding box center [372, 234] width 145 height 101
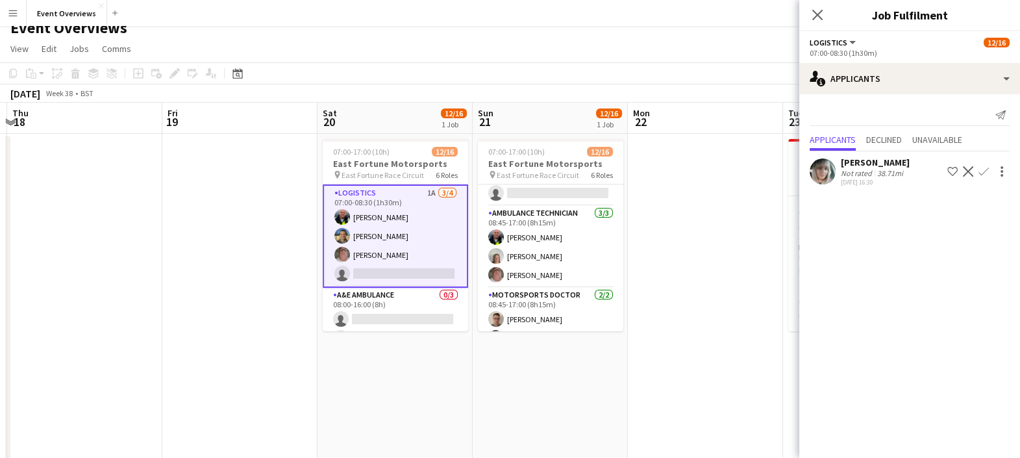
scroll to position [159, 0]
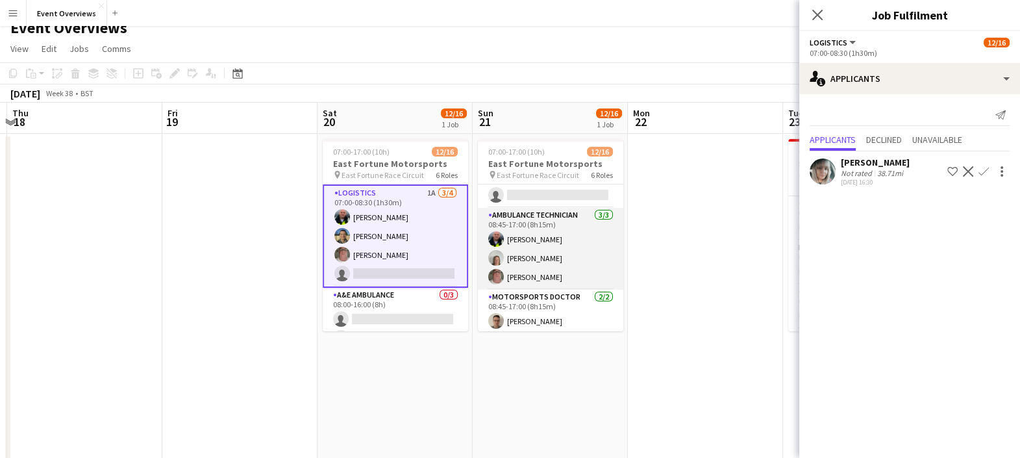
click at [556, 267] on app-card-role "Ambulance Technician [DATE] 08:45-17:00 (8h15m) [PERSON_NAME] [PERSON_NAME] [PE…" at bounding box center [550, 249] width 145 height 82
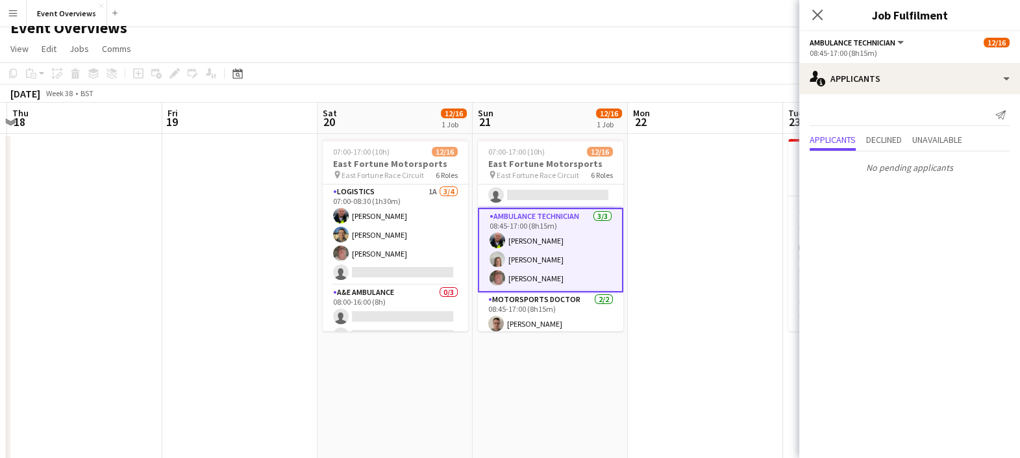
click at [529, 252] on app-card-role "Ambulance Technician [DATE] 08:45-17:00 (8h15m) [PERSON_NAME] [PERSON_NAME] [PE…" at bounding box center [550, 250] width 145 height 84
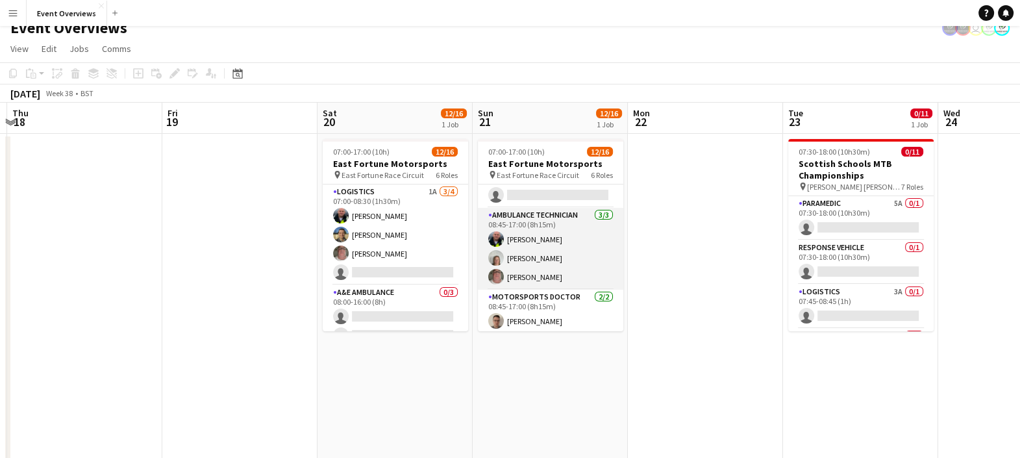
click at [526, 260] on app-card-role "Ambulance Technician [DATE] 08:45-17:00 (8h15m) [PERSON_NAME] [PERSON_NAME] [PE…" at bounding box center [550, 249] width 145 height 82
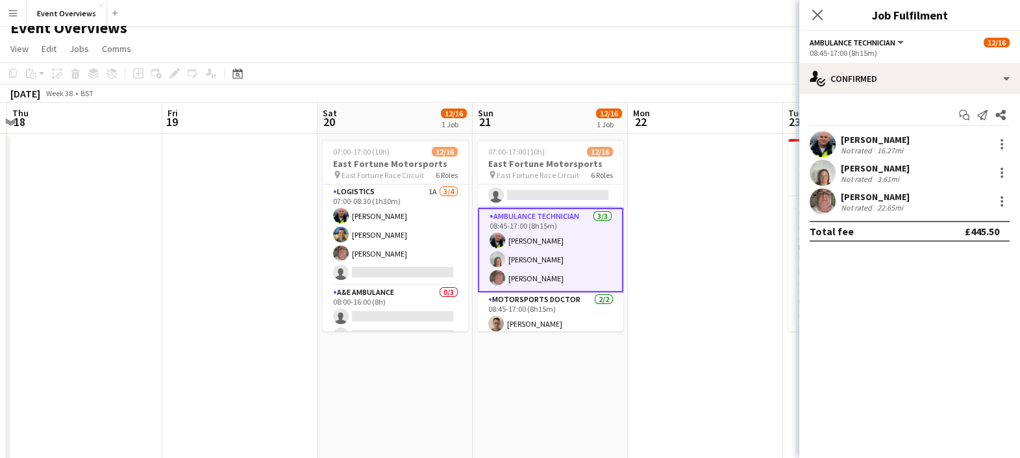
click at [867, 175] on div "Not rated" at bounding box center [858, 179] width 34 height 10
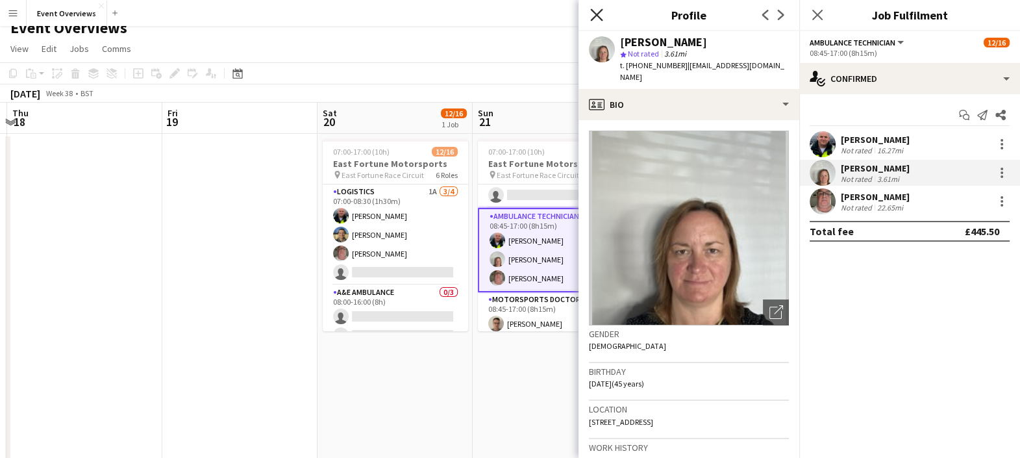
click at [591, 10] on icon at bounding box center [596, 14] width 12 height 12
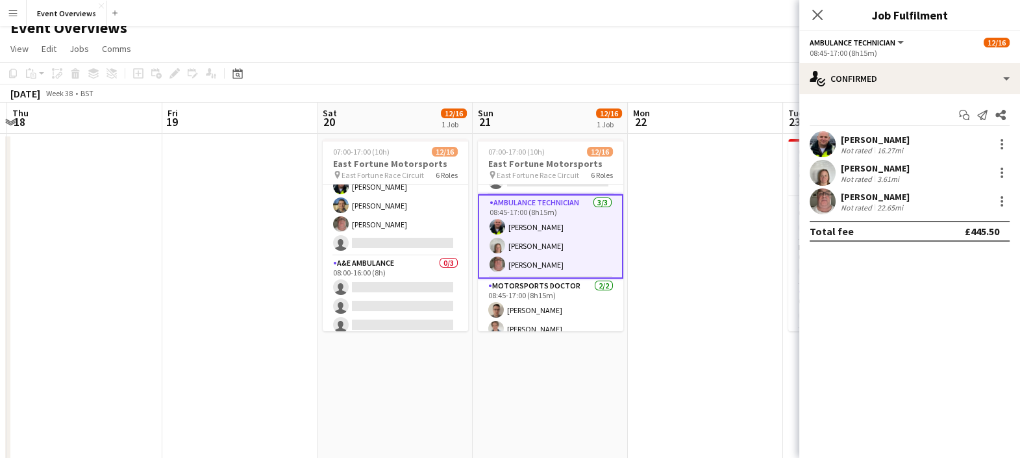
scroll to position [0, 0]
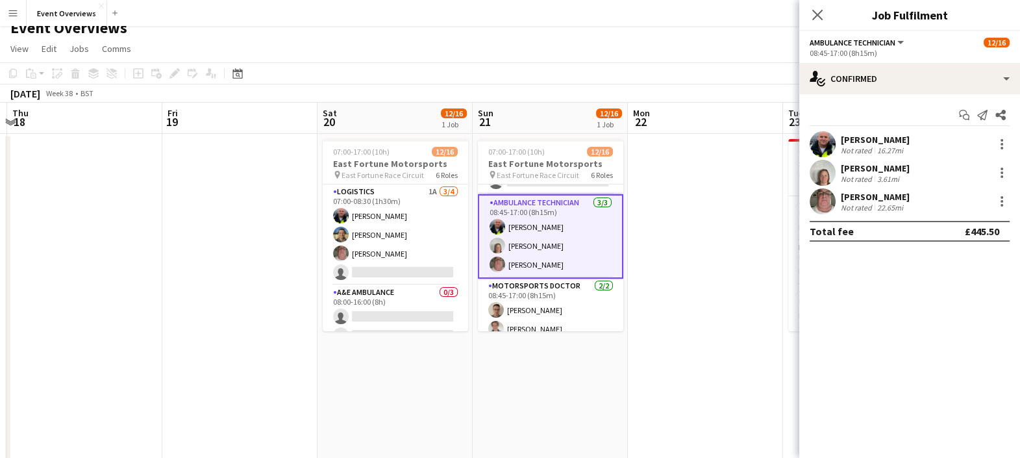
click at [696, 91] on div "[DATE] Week 38 • BST" at bounding box center [510, 93] width 1020 height 18
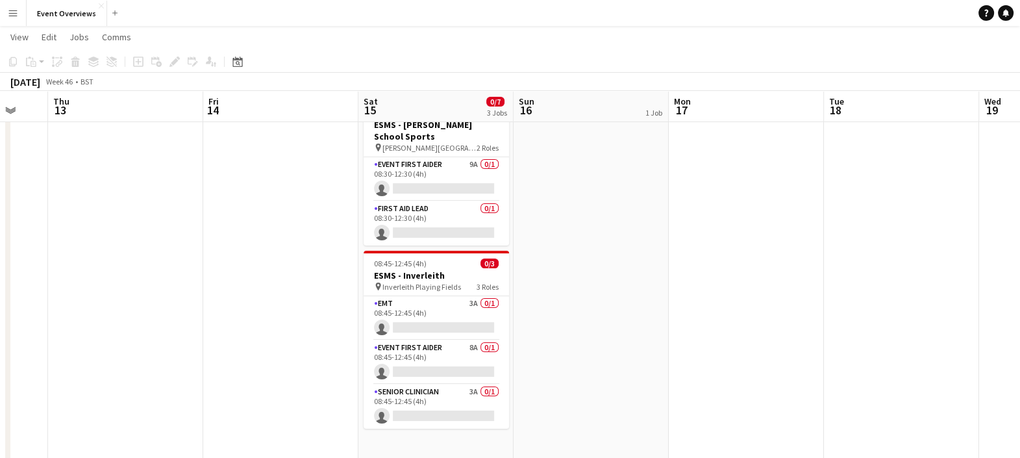
scroll to position [188, 0]
click at [432, 420] on app-card-role "Senior Clinician 3A 0/1 08:45-12:45 (4h) single-neutral-actions" at bounding box center [436, 408] width 145 height 44
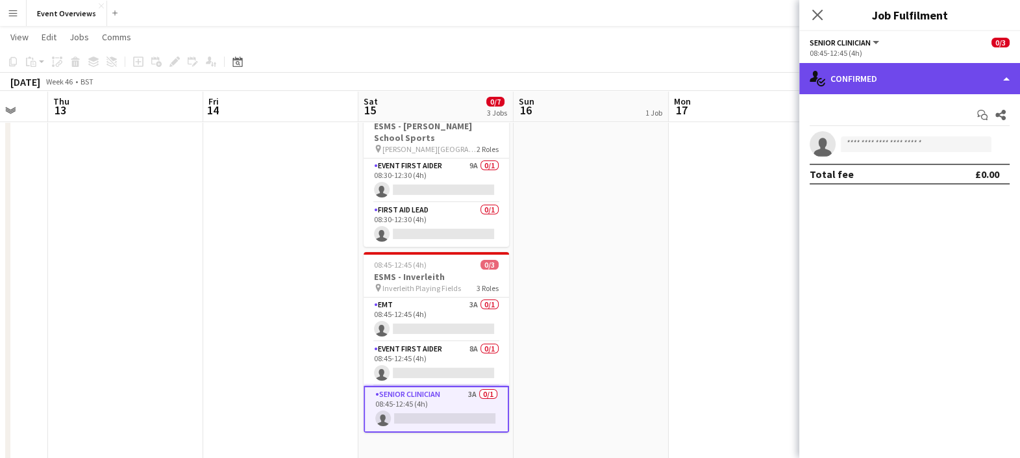
click at [876, 88] on div "single-neutral-actions-check-2 Confirmed" at bounding box center [909, 78] width 221 height 31
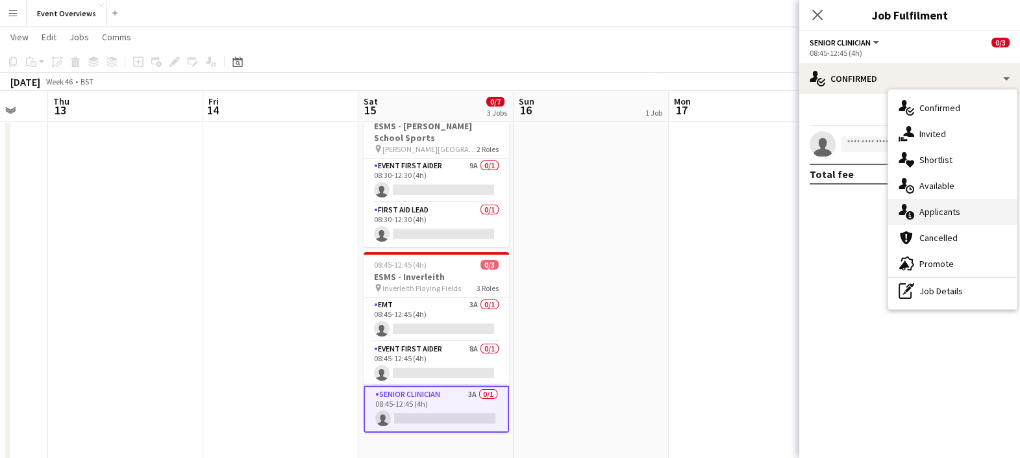
click at [921, 214] on div "single-neutral-actions-information Applicants" at bounding box center [952, 212] width 129 height 26
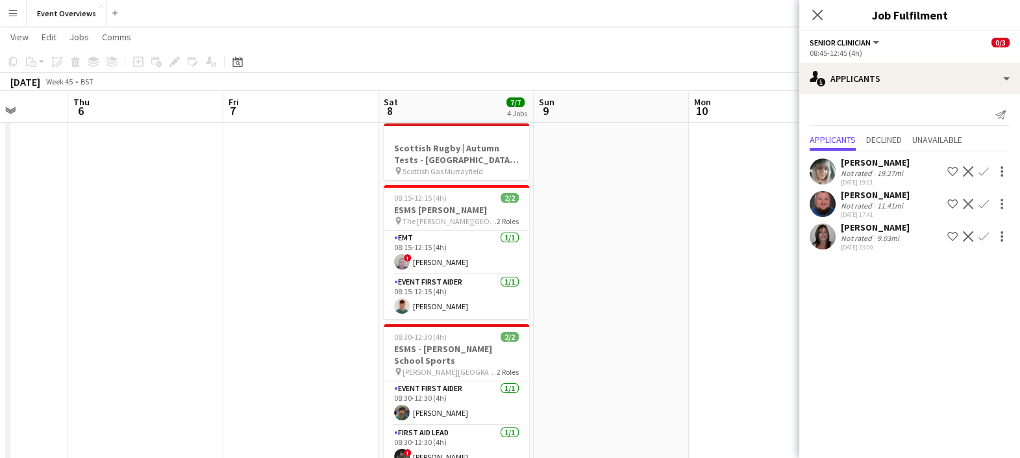
scroll to position [0, 396]
click at [855, 246] on div "[DATE] 23:00" at bounding box center [875, 247] width 69 height 8
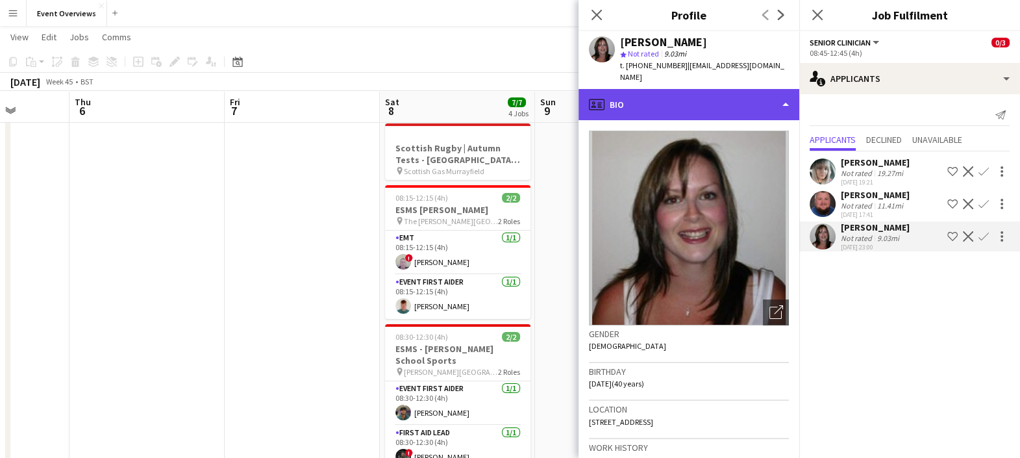
click at [688, 90] on div "profile Bio" at bounding box center [689, 104] width 221 height 31
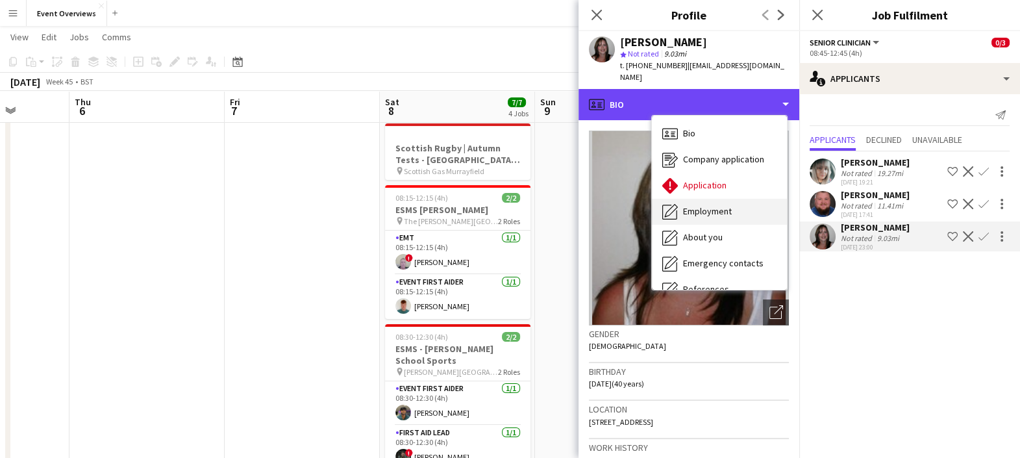
scroll to position [225, 0]
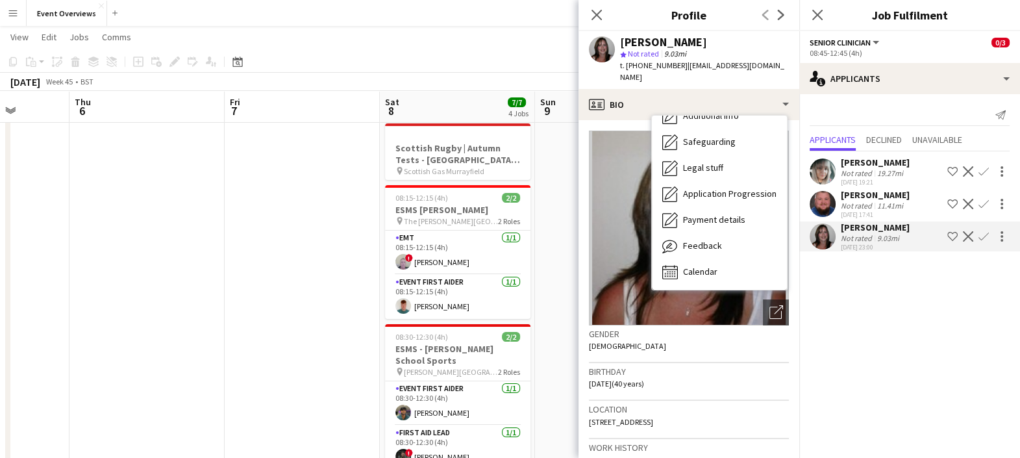
click at [987, 235] on app-icon "Confirm" at bounding box center [983, 236] width 10 height 10
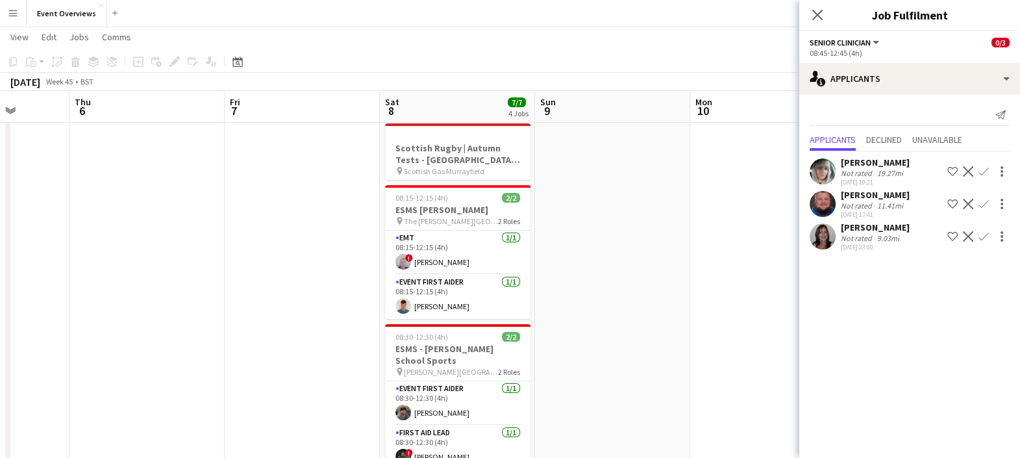
click at [987, 235] on app-icon "Confirm" at bounding box center [983, 236] width 10 height 10
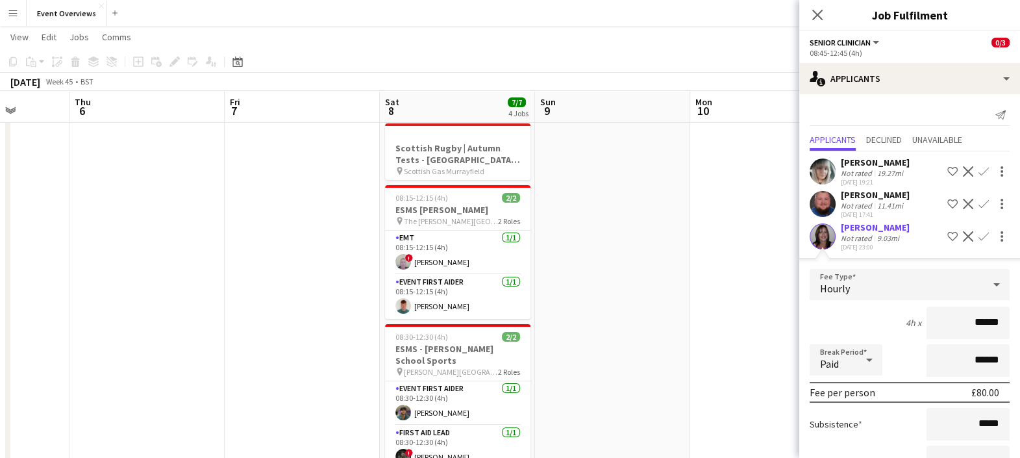
scroll to position [99, 0]
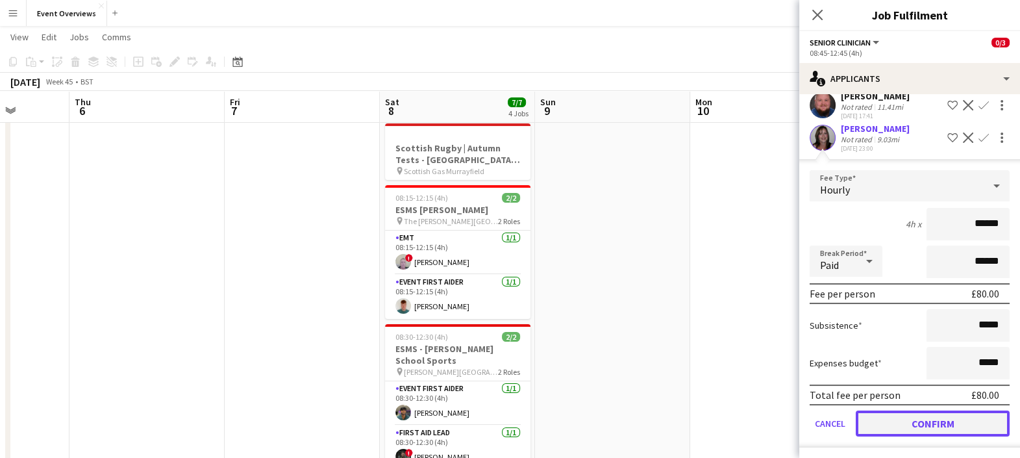
click at [914, 419] on button "Confirm" at bounding box center [933, 423] width 154 height 26
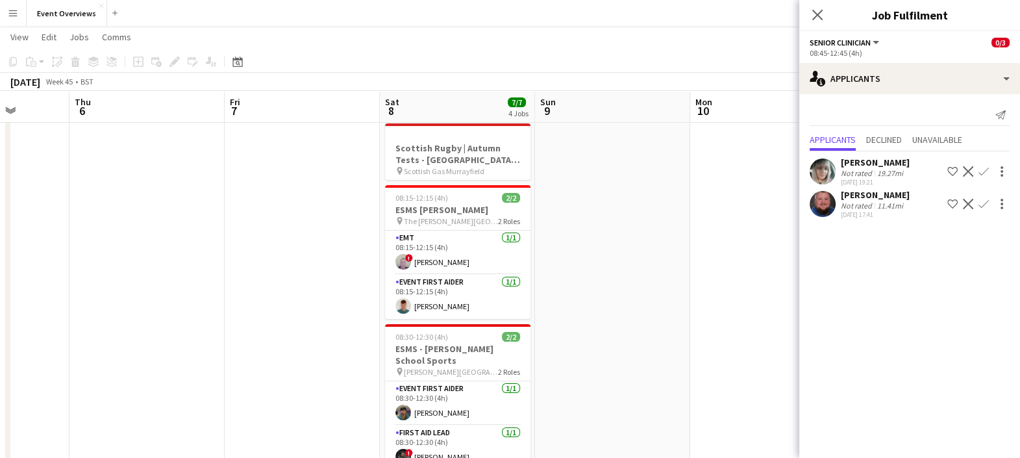
scroll to position [0, 0]
click at [814, 13] on icon "Close pop-in" at bounding box center [817, 14] width 12 height 12
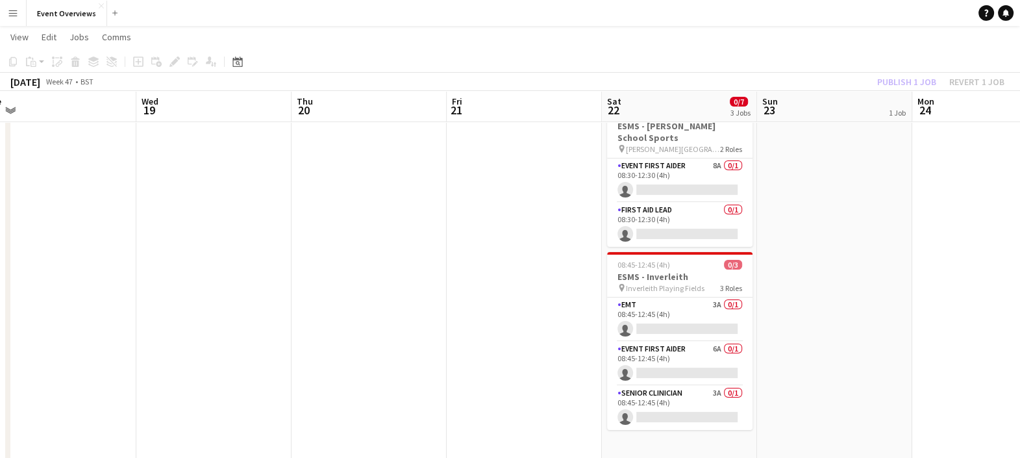
scroll to position [0, 467]
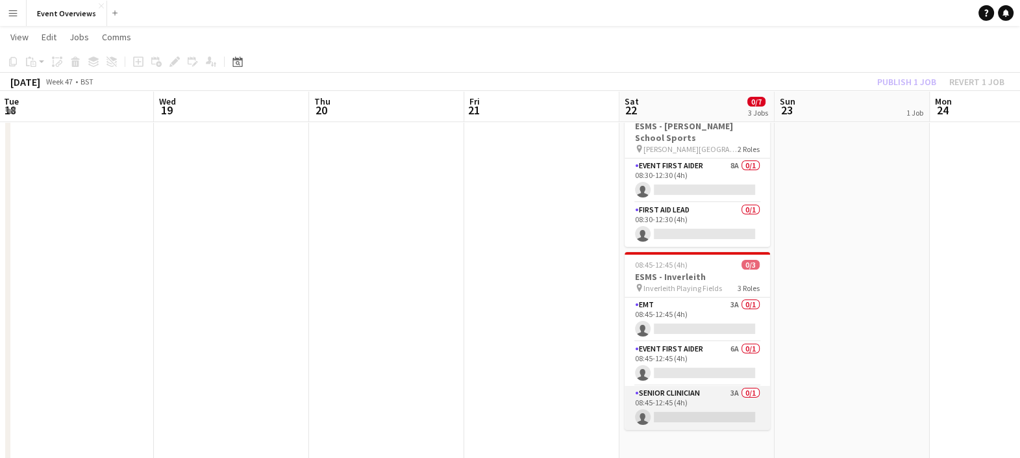
click at [712, 405] on app-card-role "Senior Clinician 3A 0/1 08:45-12:45 (4h) single-neutral-actions" at bounding box center [697, 408] width 145 height 44
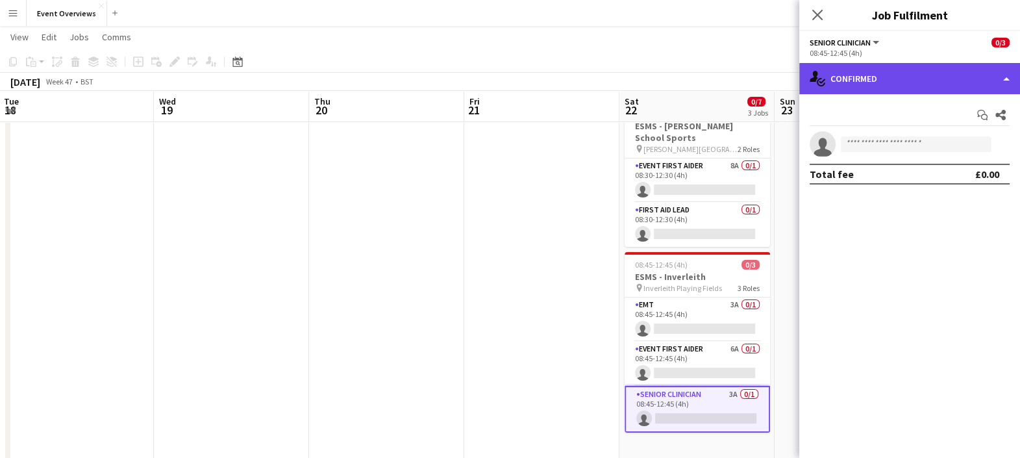
click at [867, 88] on div "single-neutral-actions-check-2 Confirmed" at bounding box center [909, 78] width 221 height 31
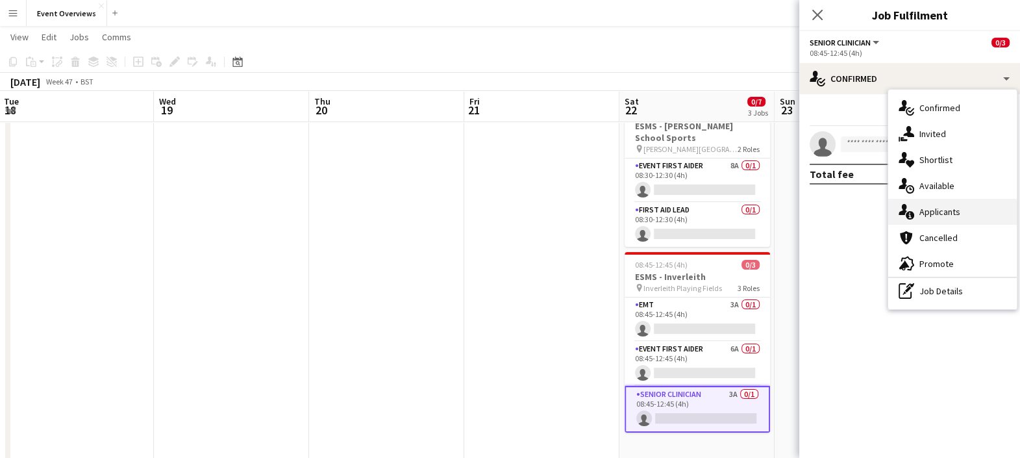
click at [909, 203] on div "single-neutral-actions-information Applicants" at bounding box center [952, 212] width 129 height 26
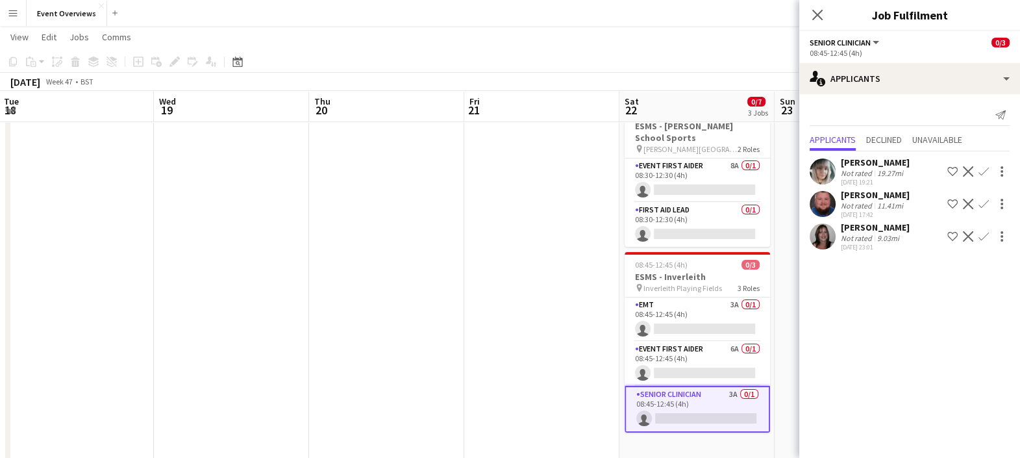
click at [952, 237] on app-icon "Shortlist crew" at bounding box center [952, 236] width 10 height 10
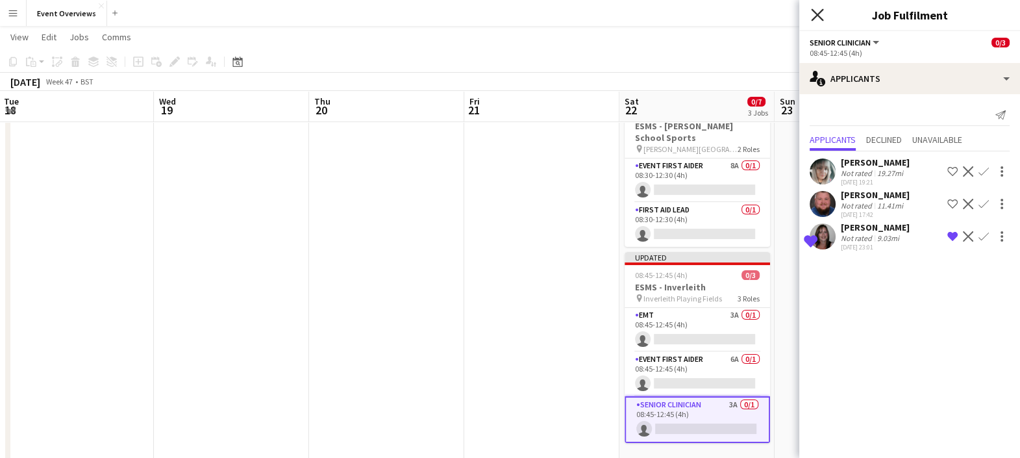
click at [812, 16] on icon "Close pop-in" at bounding box center [817, 14] width 12 height 12
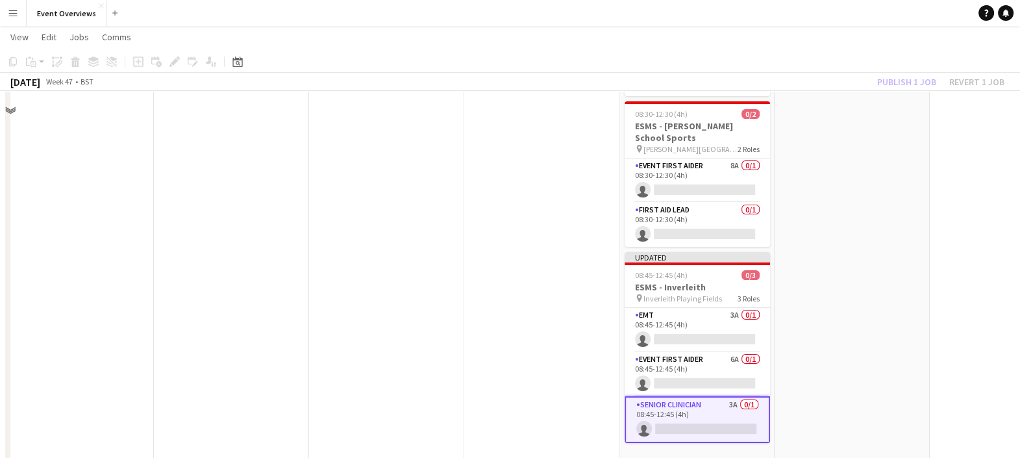
scroll to position [0, 0]
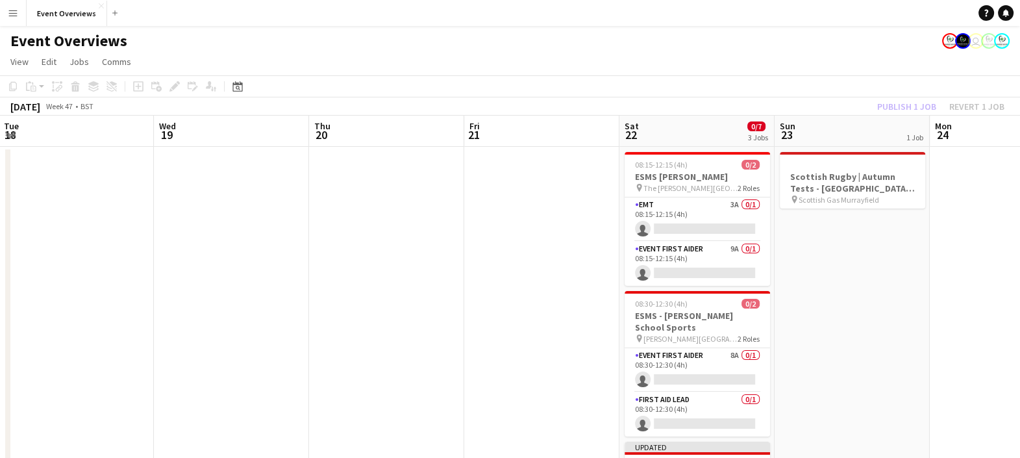
click at [782, 102] on div "[DATE] Week 47 • BST Publish 1 job Revert 1 job" at bounding box center [510, 106] width 1020 height 18
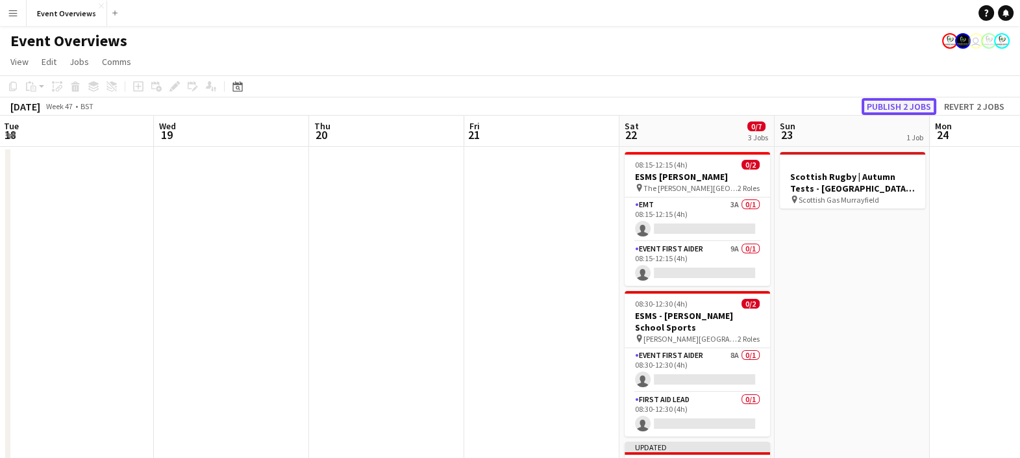
click at [880, 104] on button "Publish 2 jobs" at bounding box center [899, 106] width 75 height 17
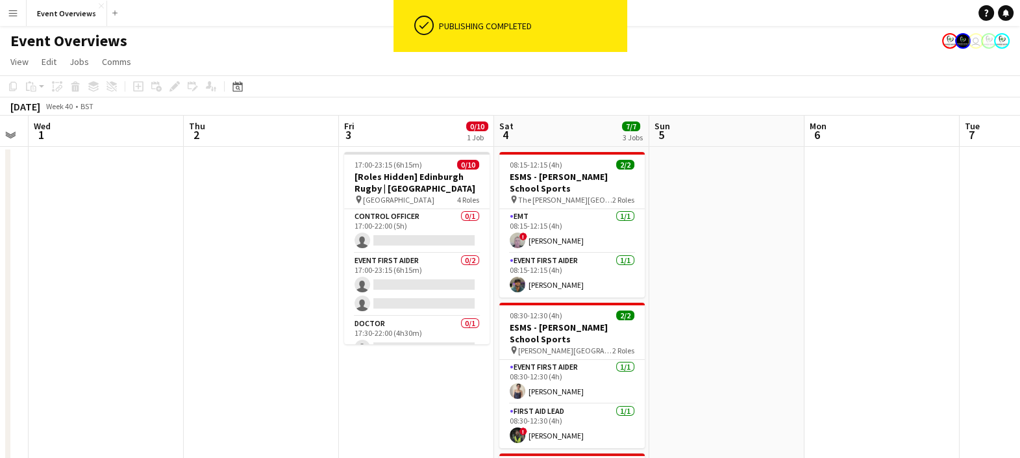
scroll to position [0, 329]
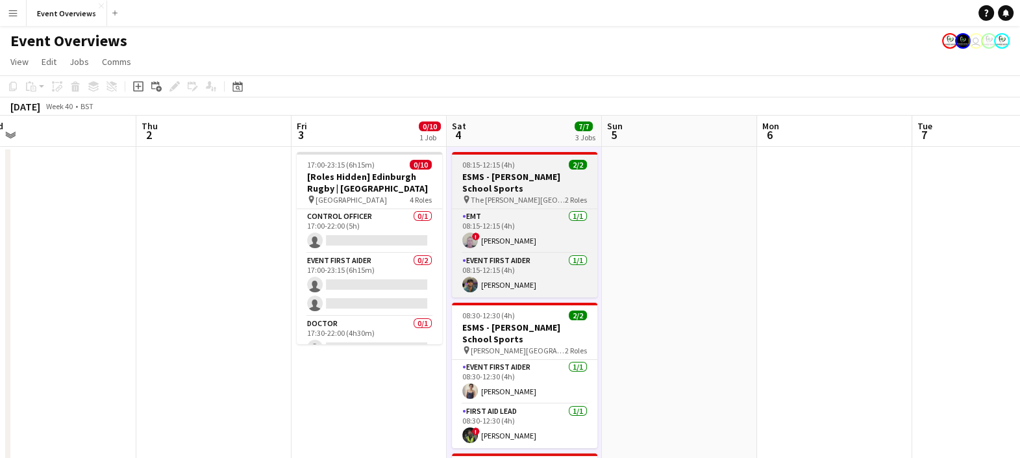
click at [512, 162] on span "08:15-12:15 (4h)" at bounding box center [488, 165] width 53 height 10
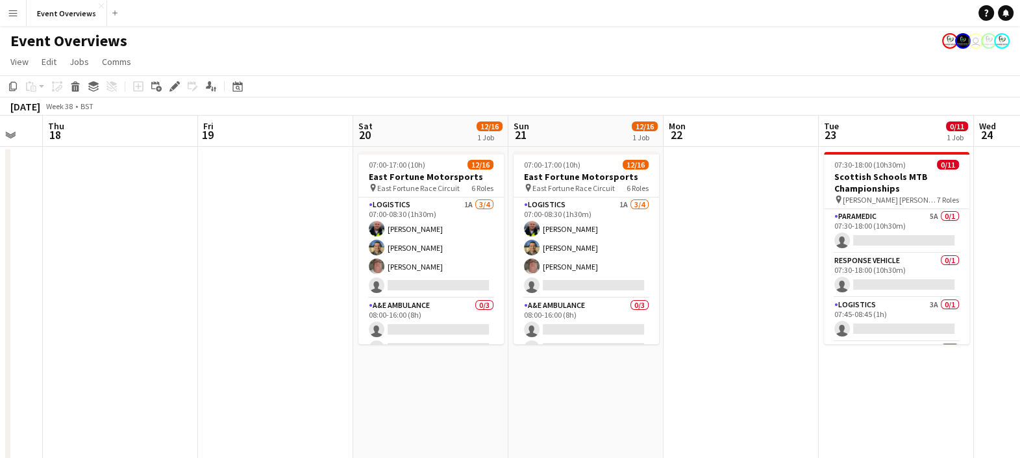
scroll to position [0, 267]
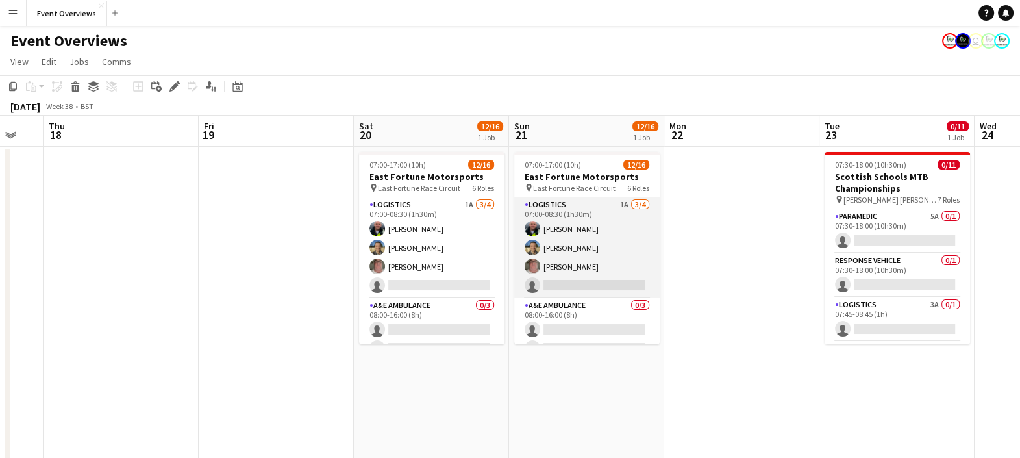
click at [607, 243] on app-card-role "Logistics 1A [DATE] 07:00-08:30 (1h30m) [PERSON_NAME] [PERSON_NAME] [PERSON_NAM…" at bounding box center [586, 247] width 145 height 101
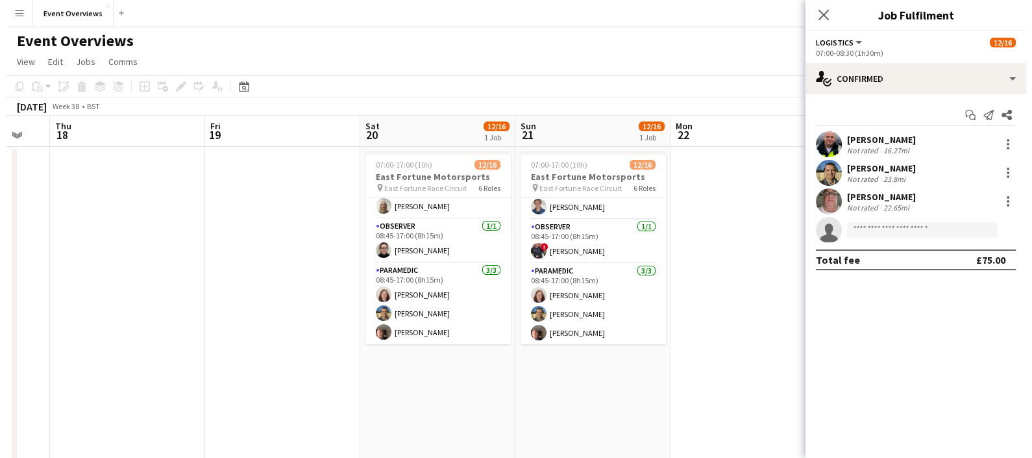
scroll to position [0, 393]
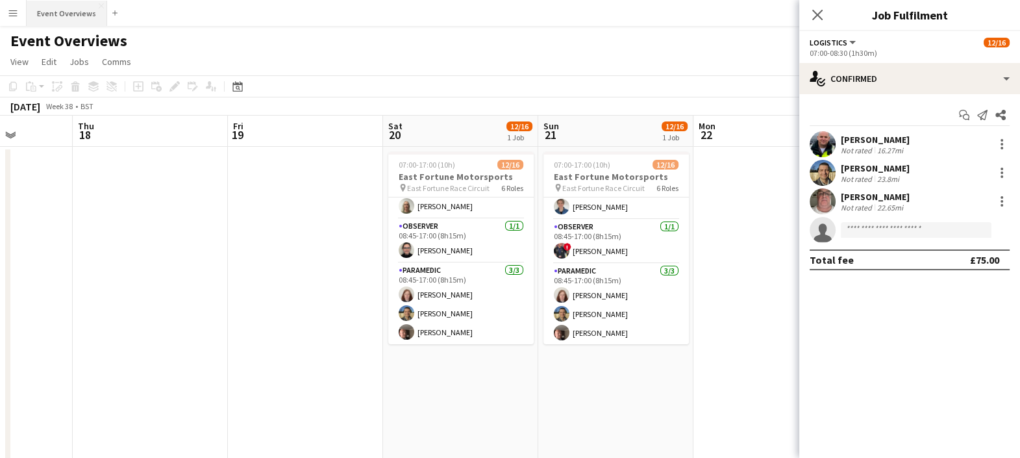
click at [60, 11] on button "Event Overviews Close" at bounding box center [67, 13] width 81 height 25
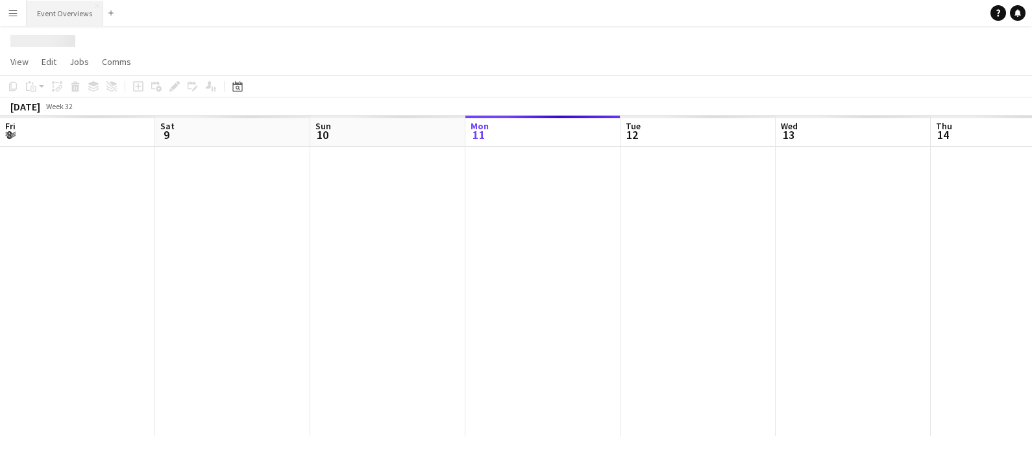
scroll to position [0, 310]
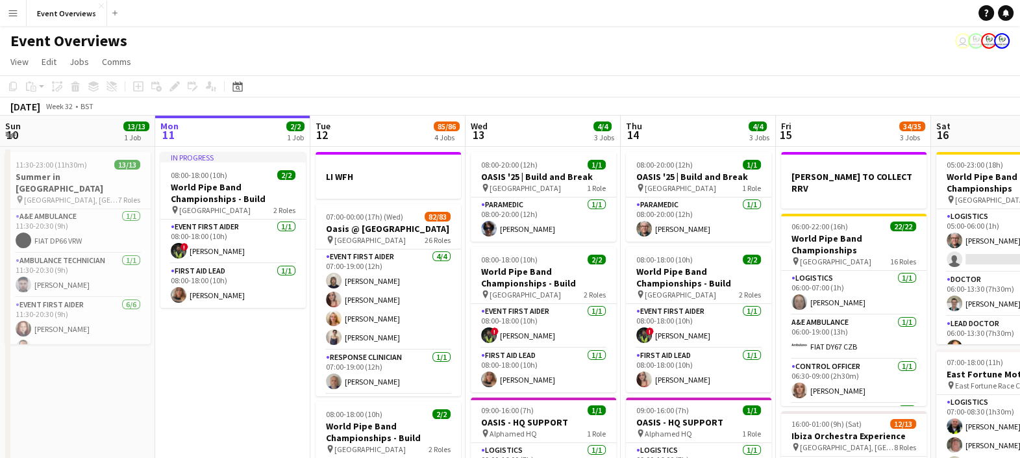
click at [15, 16] on app-icon "Menu" at bounding box center [13, 13] width 10 height 10
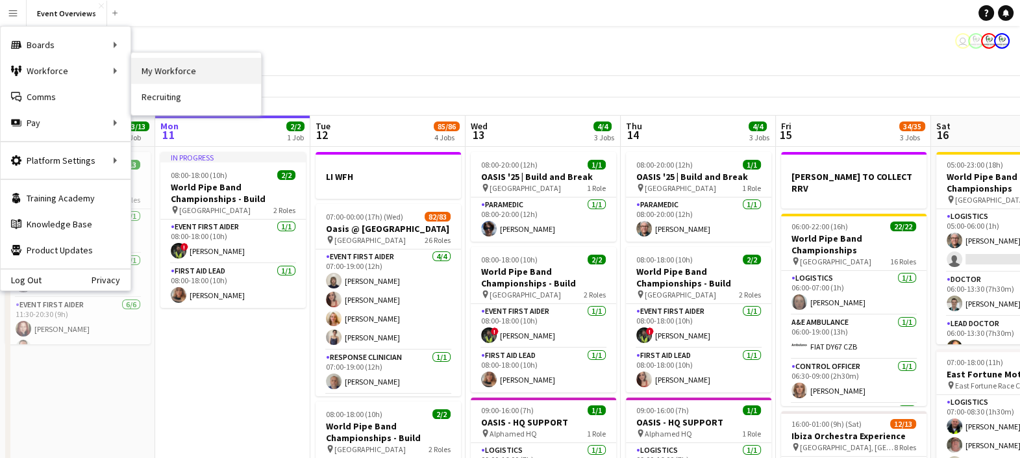
click at [188, 75] on link "My Workforce" at bounding box center [196, 71] width 130 height 26
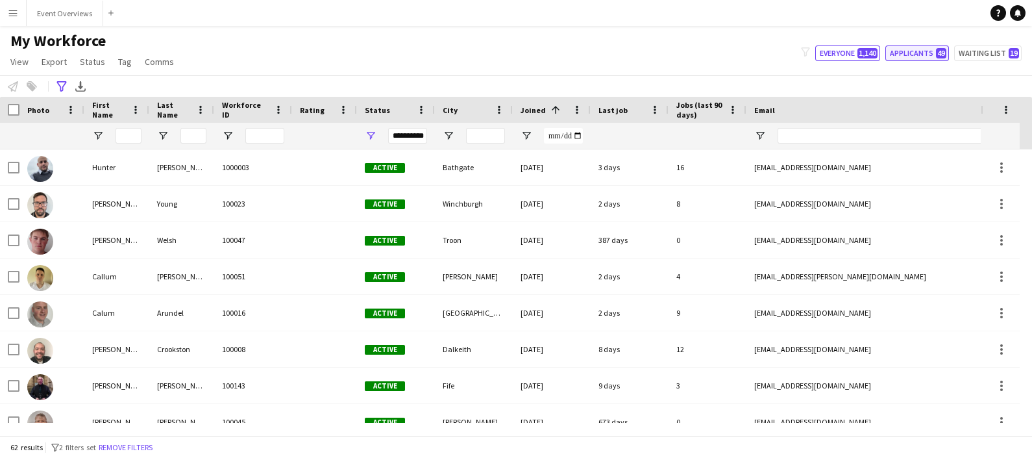
click at [930, 53] on button "Applicants 49" at bounding box center [918, 53] width 64 height 16
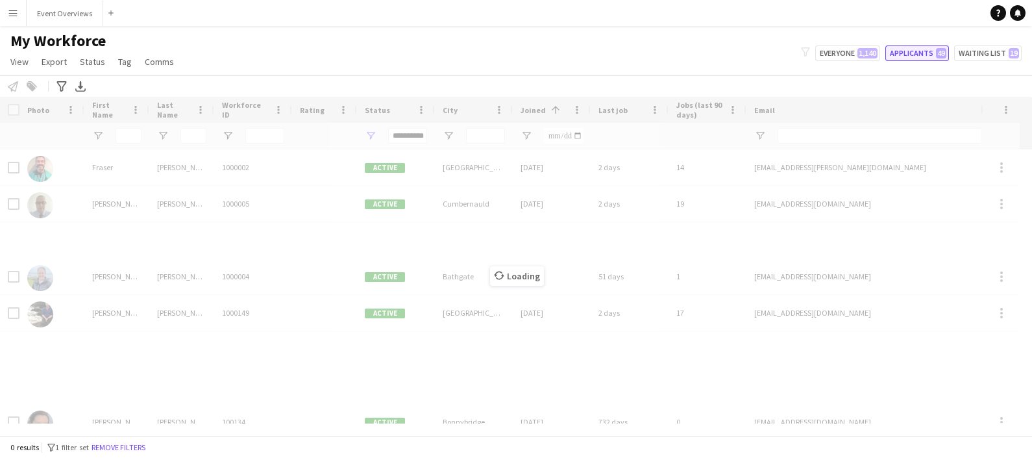
type input "**********"
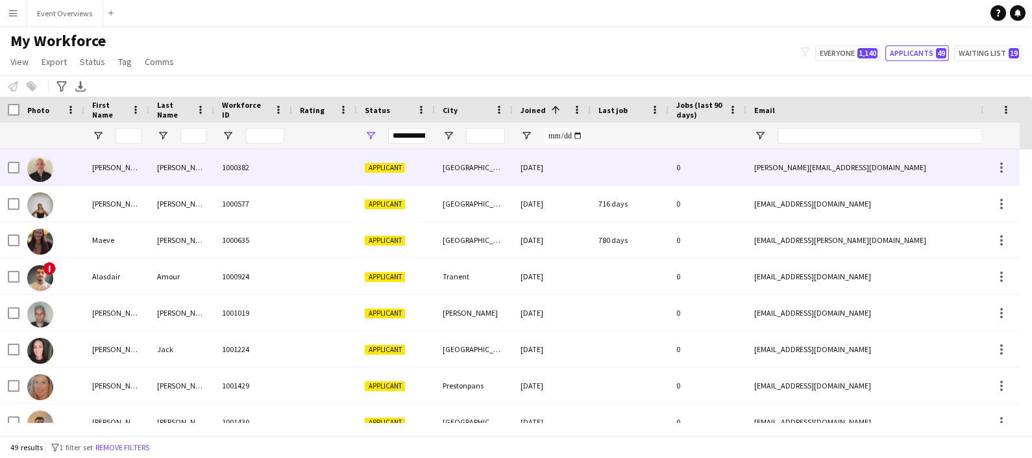
click at [248, 170] on div "1000382" at bounding box center [253, 167] width 78 height 36
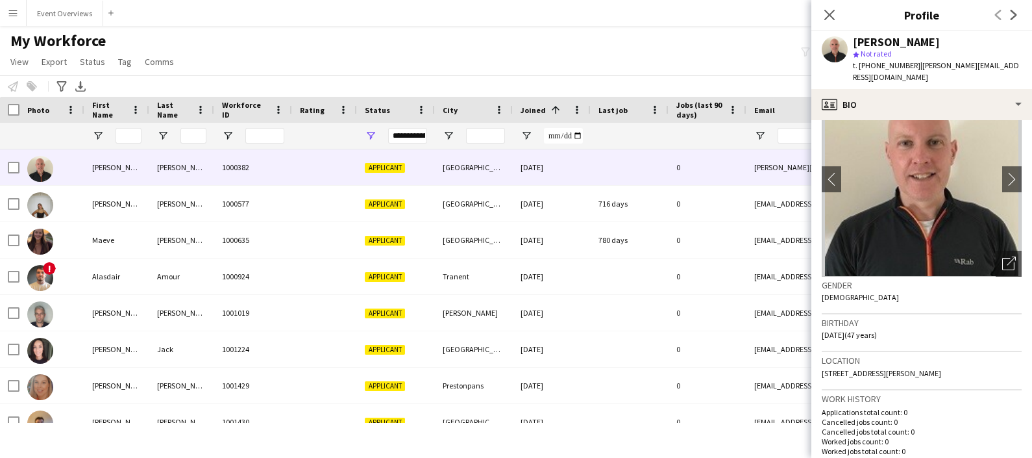
scroll to position [45, 0]
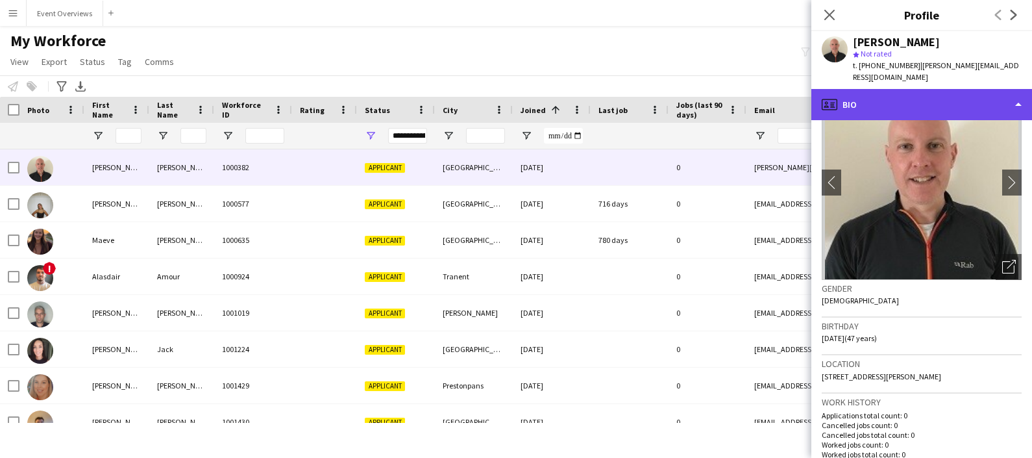
click at [890, 101] on div "profile Bio" at bounding box center [922, 104] width 221 height 31
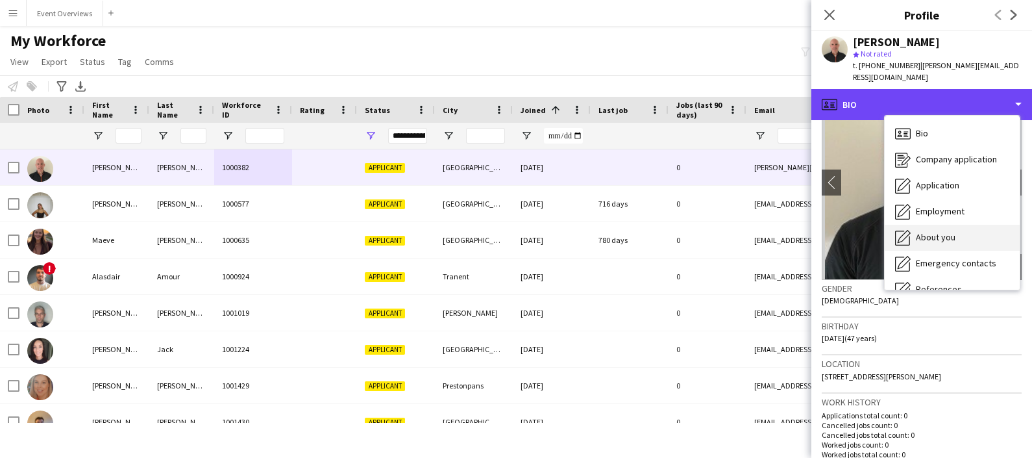
scroll to position [225, 0]
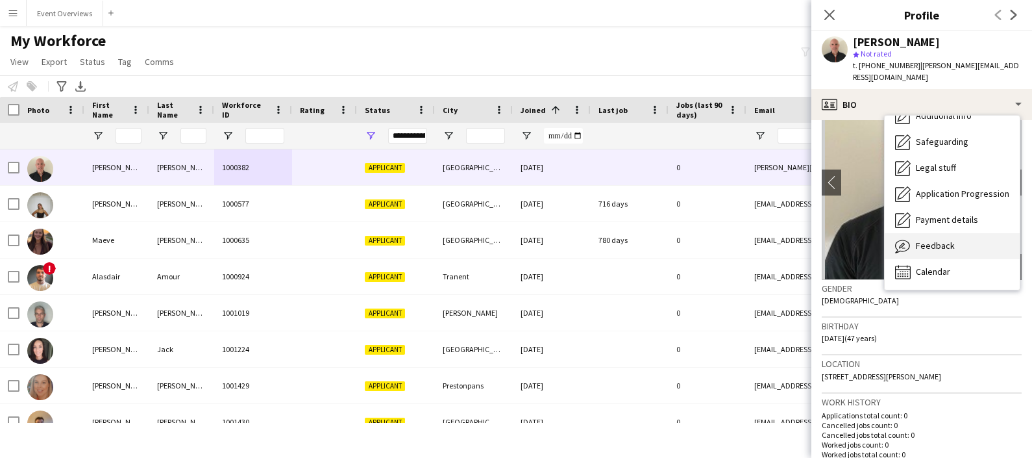
click at [950, 243] on span "Feedback" at bounding box center [935, 246] width 39 height 12
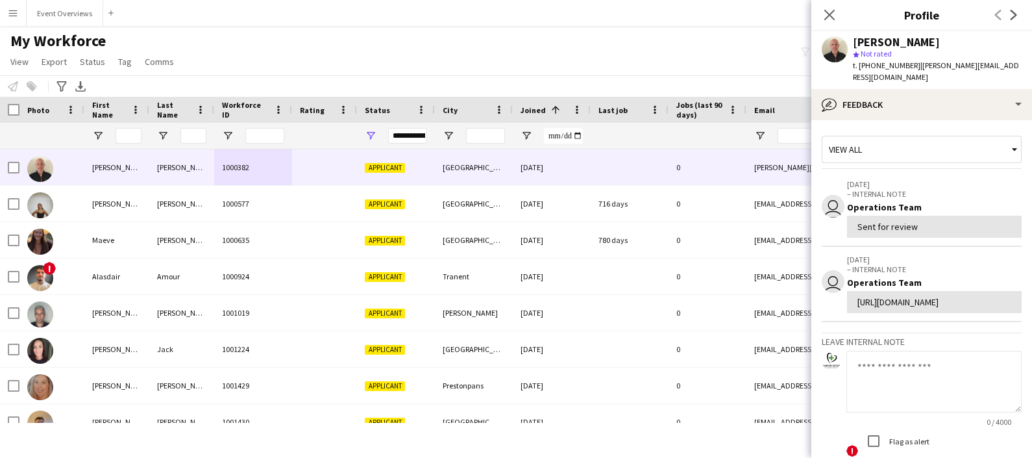
click at [917, 412] on textarea at bounding box center [934, 382] width 175 height 62
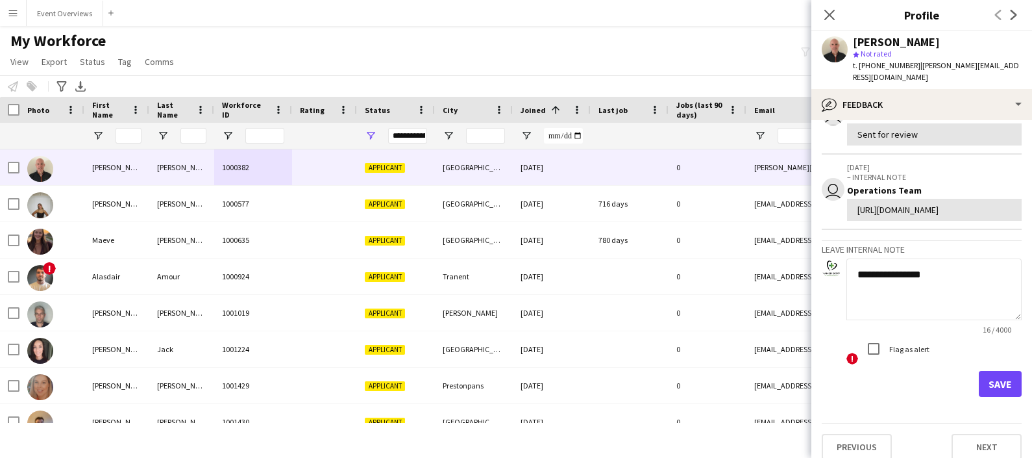
scroll to position [97, 0]
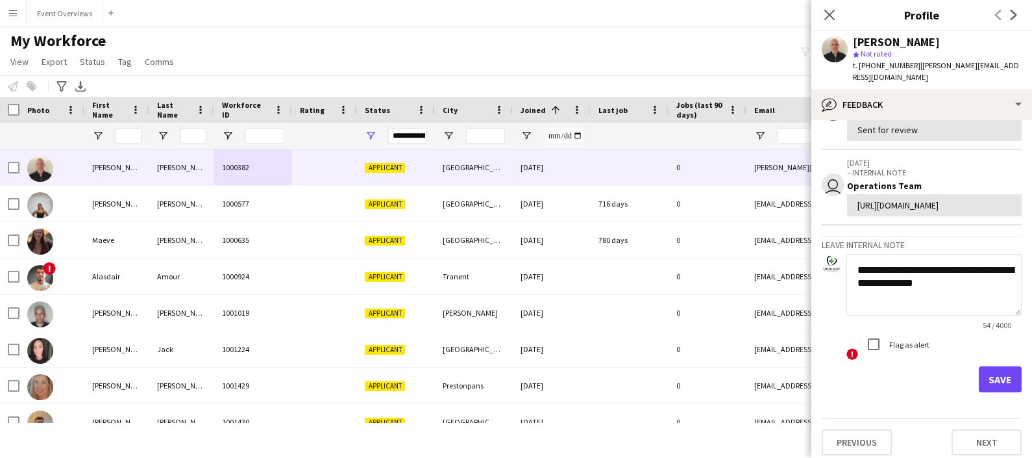
type textarea "**********"
click at [984, 392] on button "Save" at bounding box center [1000, 379] width 43 height 26
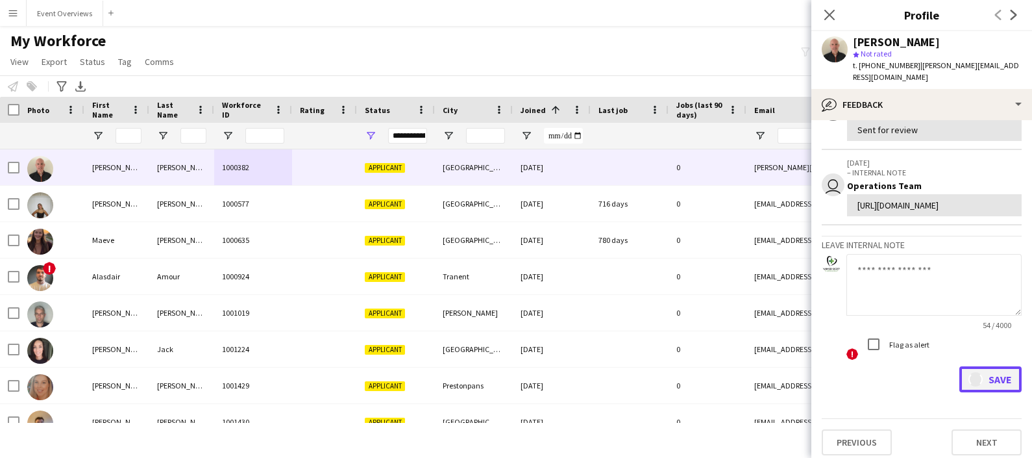
scroll to position [0, 0]
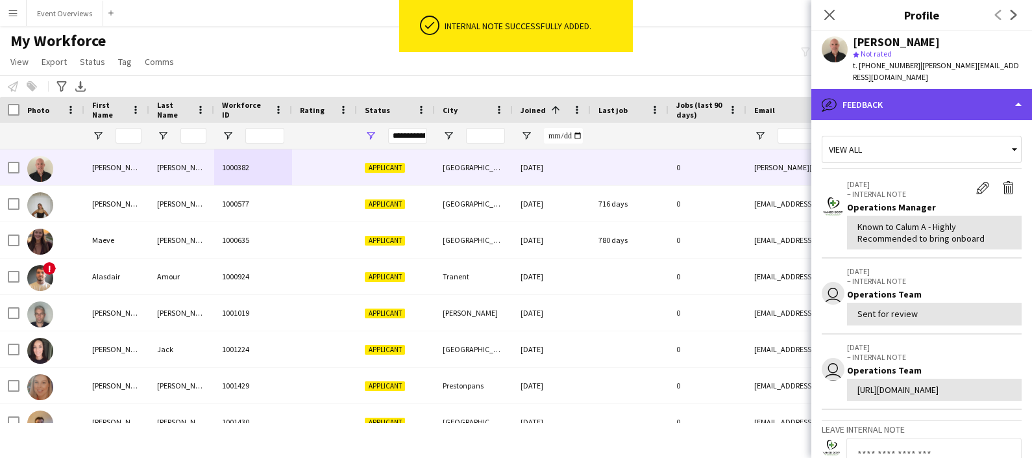
click at [889, 112] on div "bubble-pencil Feedback" at bounding box center [922, 104] width 221 height 31
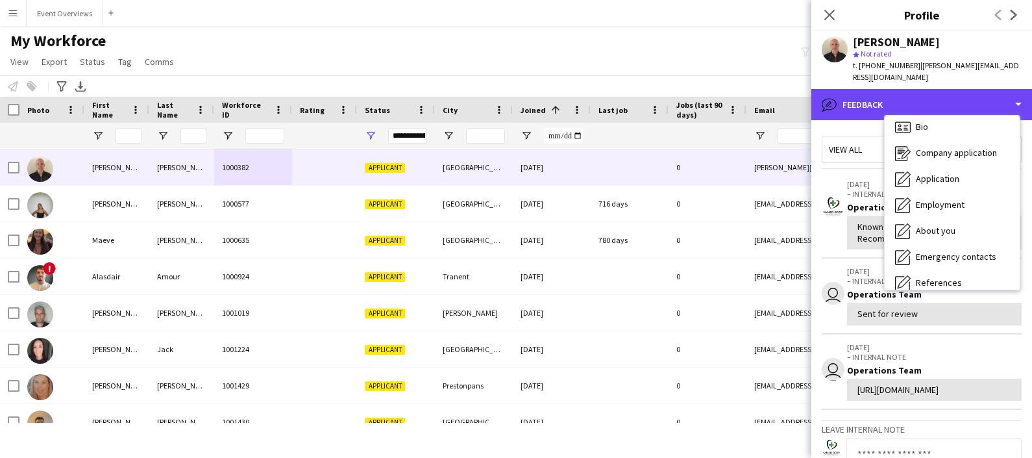
scroll to position [1, 0]
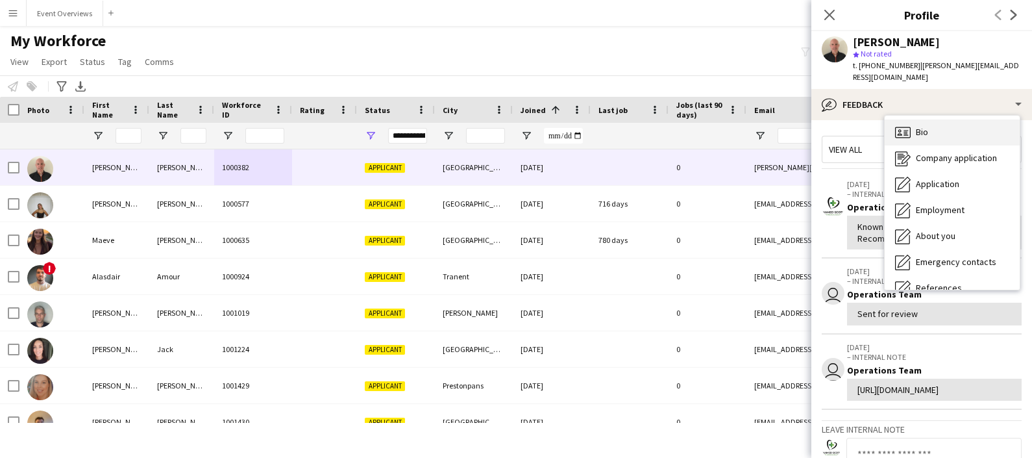
click at [936, 140] on div "Bio Bio" at bounding box center [952, 132] width 135 height 26
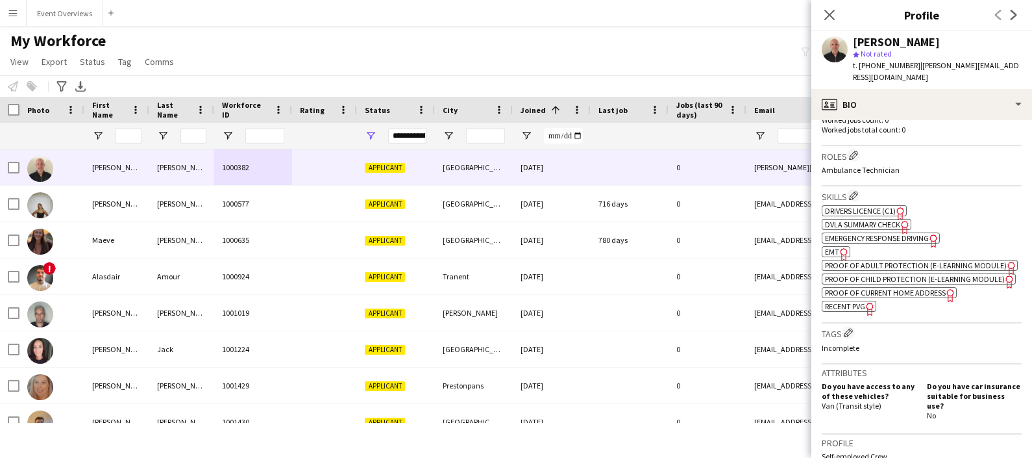
scroll to position [376, 0]
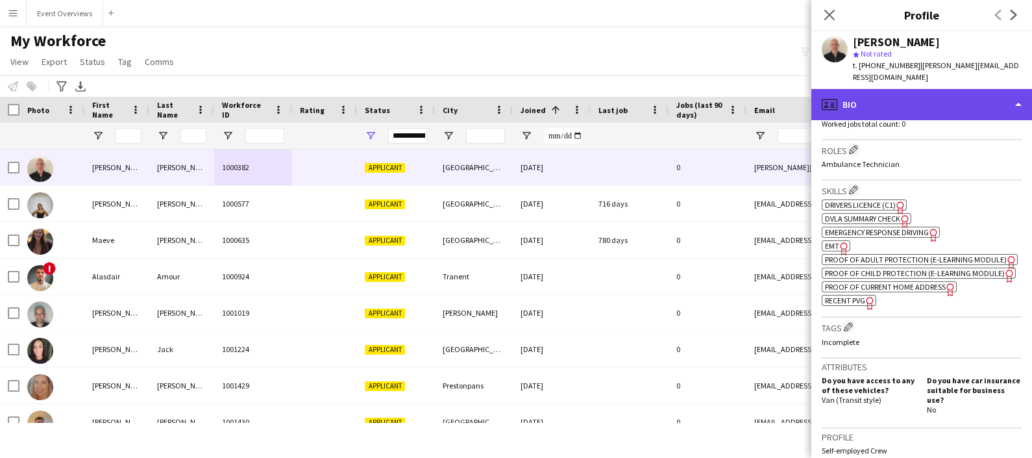
click at [951, 110] on div "profile Bio" at bounding box center [922, 104] width 221 height 31
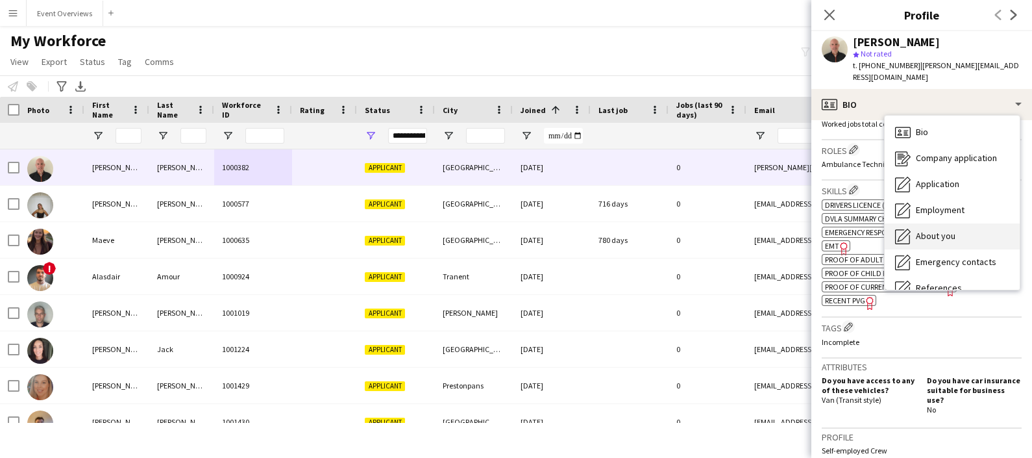
click at [962, 233] on div "About you About you" at bounding box center [952, 236] width 135 height 26
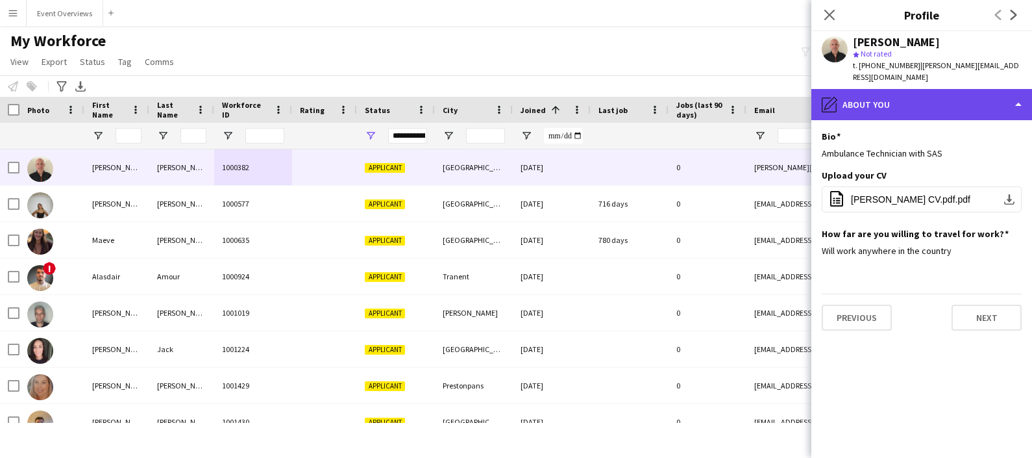
click at [907, 117] on div "pencil4 About you" at bounding box center [922, 104] width 221 height 31
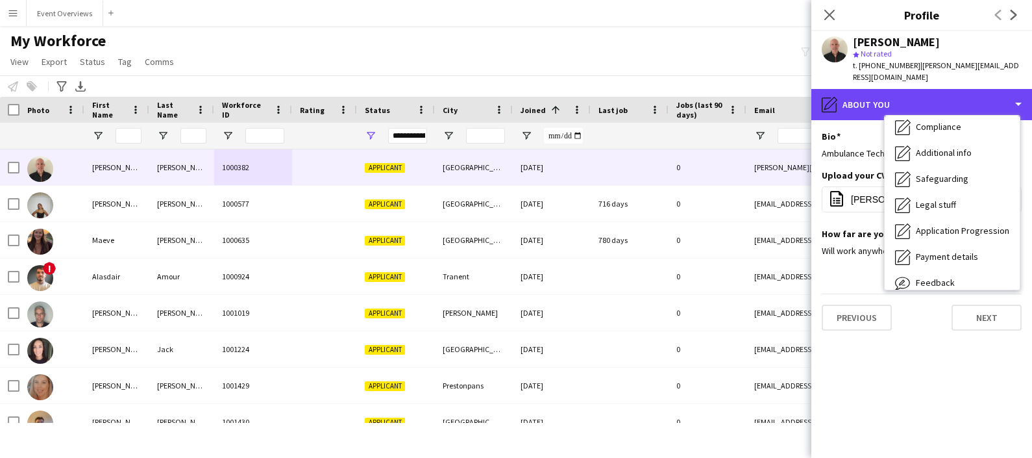
scroll to position [225, 0]
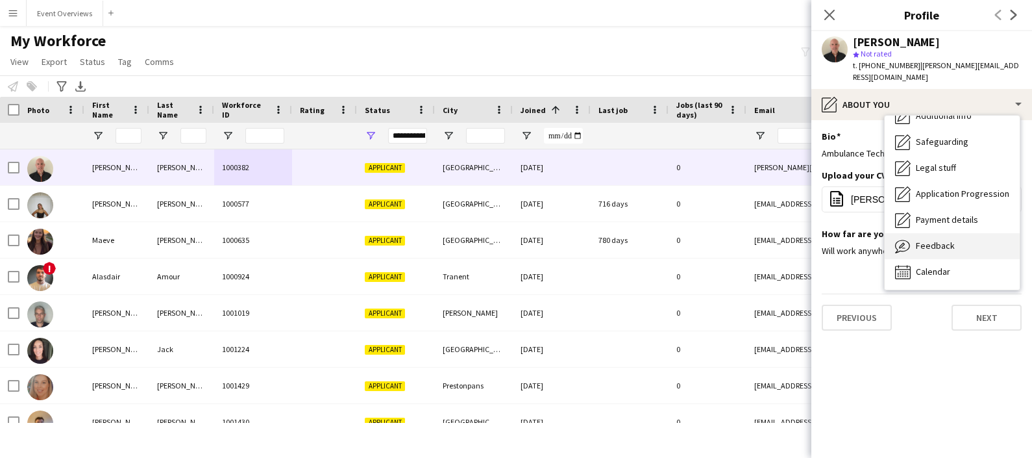
click at [955, 249] on div "Feedback Feedback" at bounding box center [952, 246] width 135 height 26
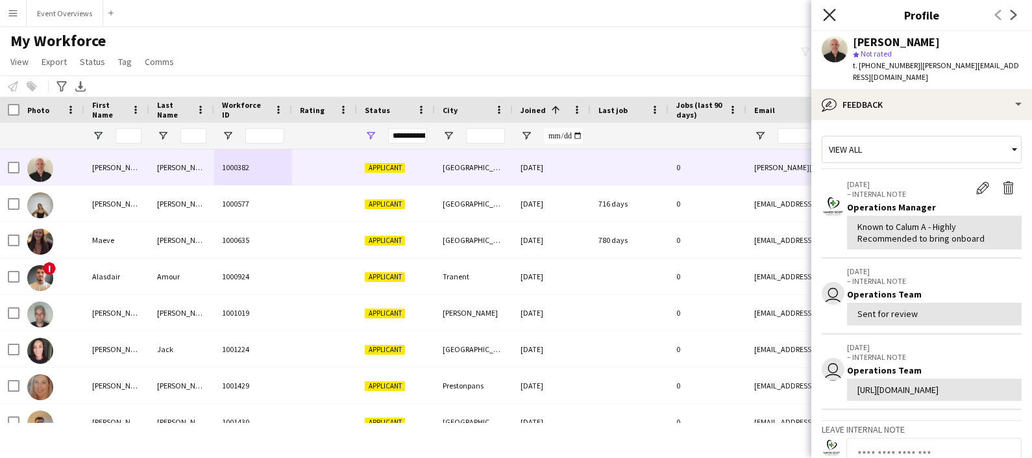
click at [828, 14] on icon at bounding box center [829, 14] width 12 height 12
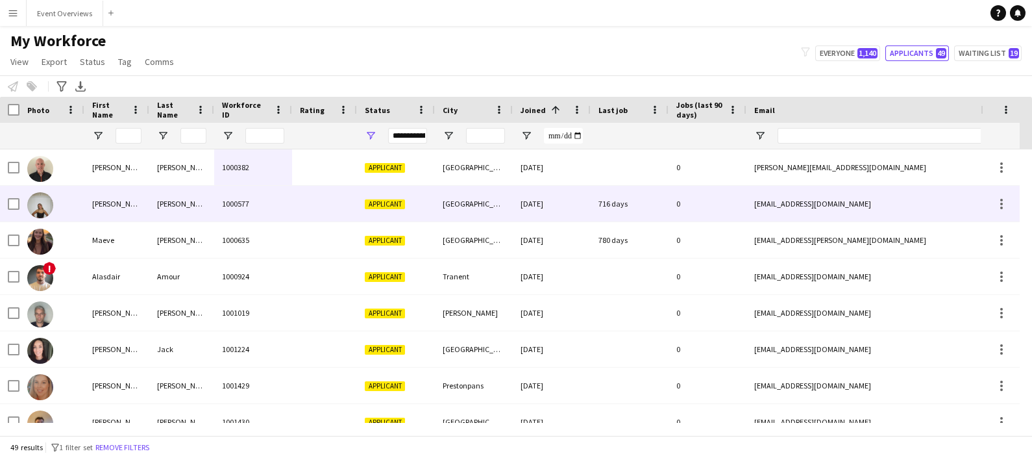
click at [121, 210] on div "[PERSON_NAME]" at bounding box center [116, 204] width 65 height 36
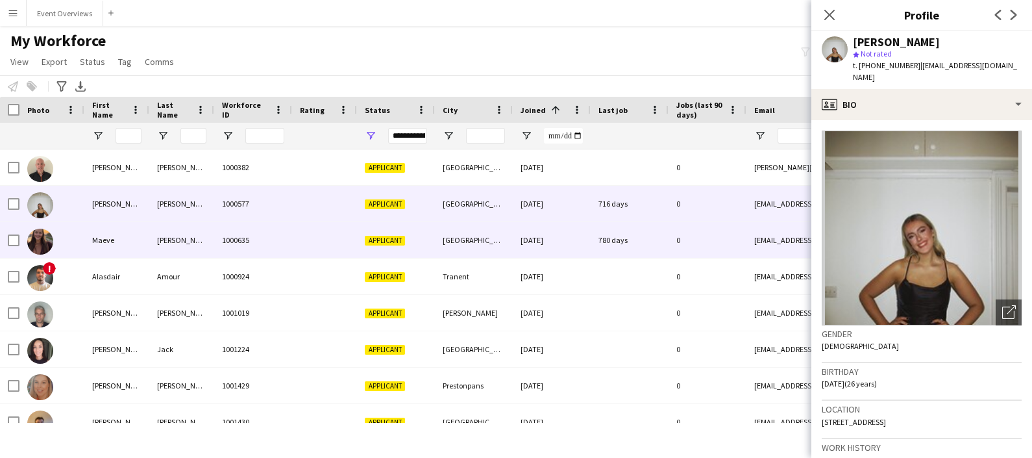
click at [125, 238] on div "Maeve" at bounding box center [116, 240] width 65 height 36
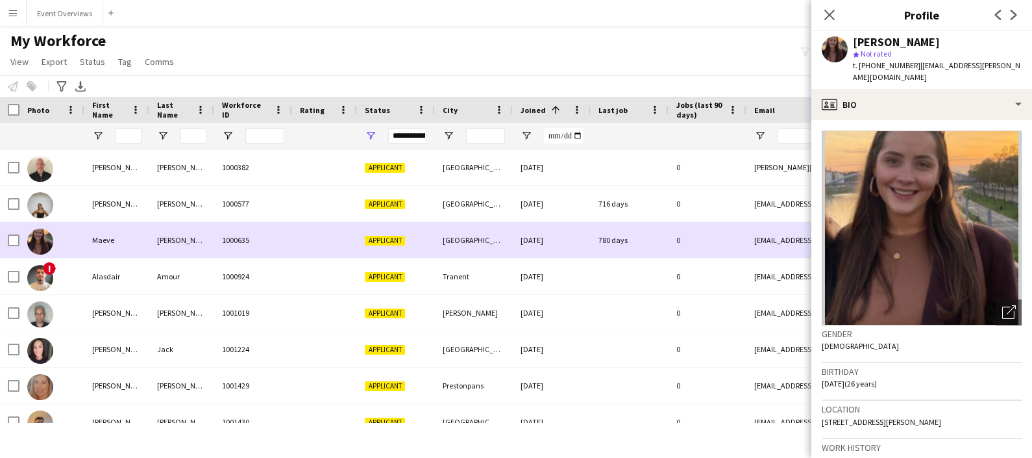
click at [139, 256] on div "Maeve" at bounding box center [116, 240] width 65 height 36
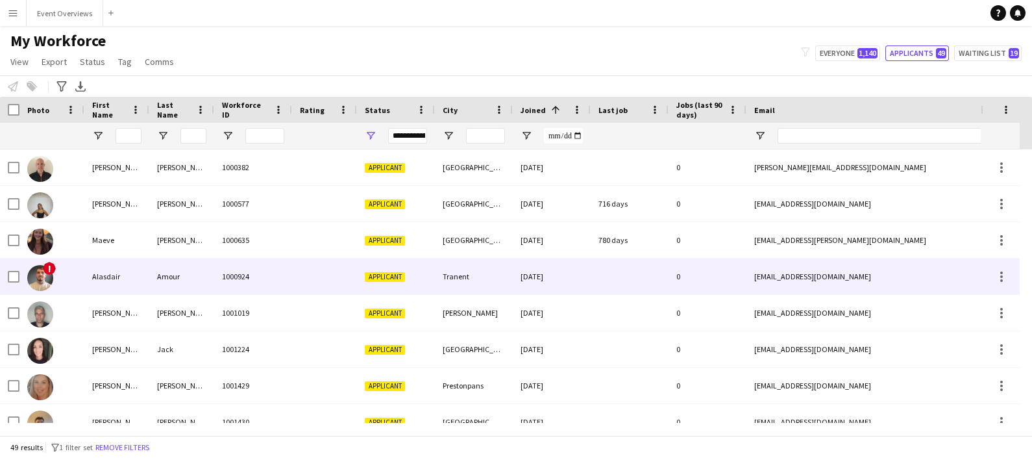
click at [138, 268] on div "Alasdair" at bounding box center [116, 276] width 65 height 36
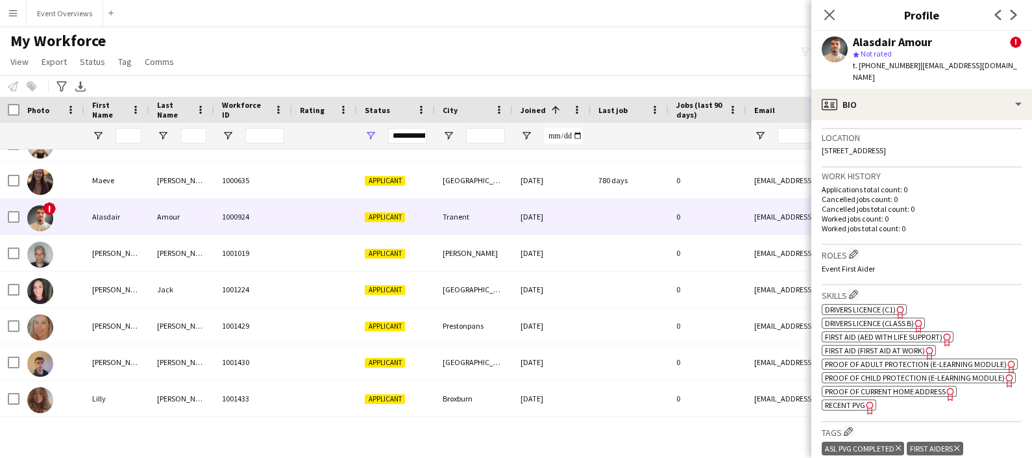
scroll to position [423, 0]
click at [919, 334] on span "First Aid (AED with life support)" at bounding box center [884, 337] width 118 height 10
click at [895, 348] on span "First Aid (First Aid At Work)" at bounding box center [875, 351] width 100 height 10
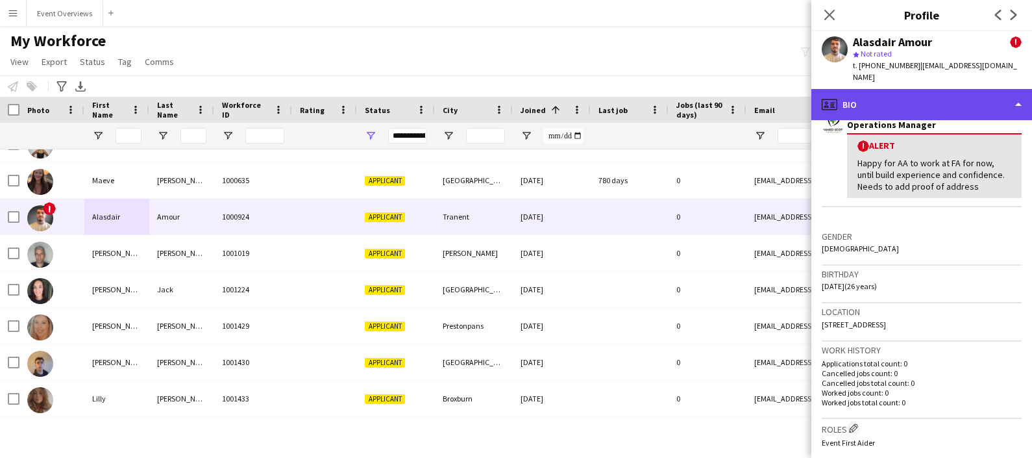
click at [927, 89] on div "profile Bio" at bounding box center [922, 104] width 221 height 31
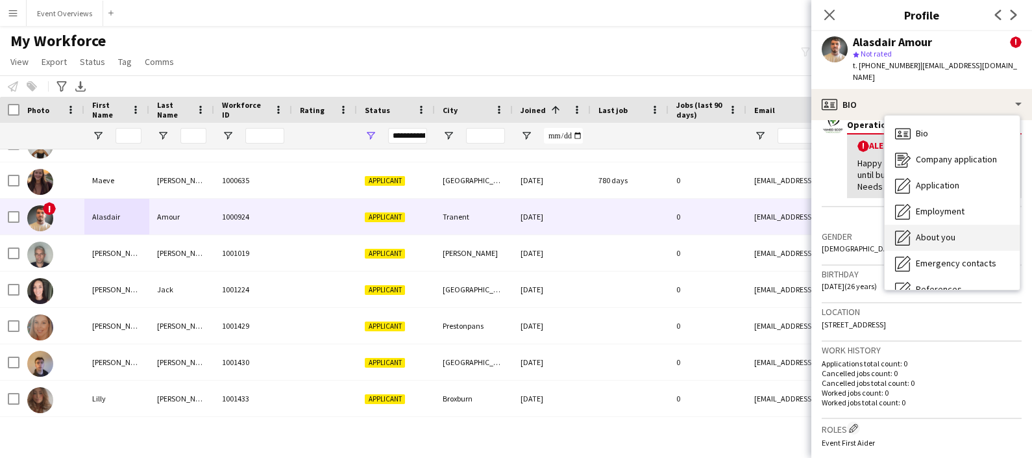
click at [945, 231] on span "About you" at bounding box center [936, 237] width 40 height 12
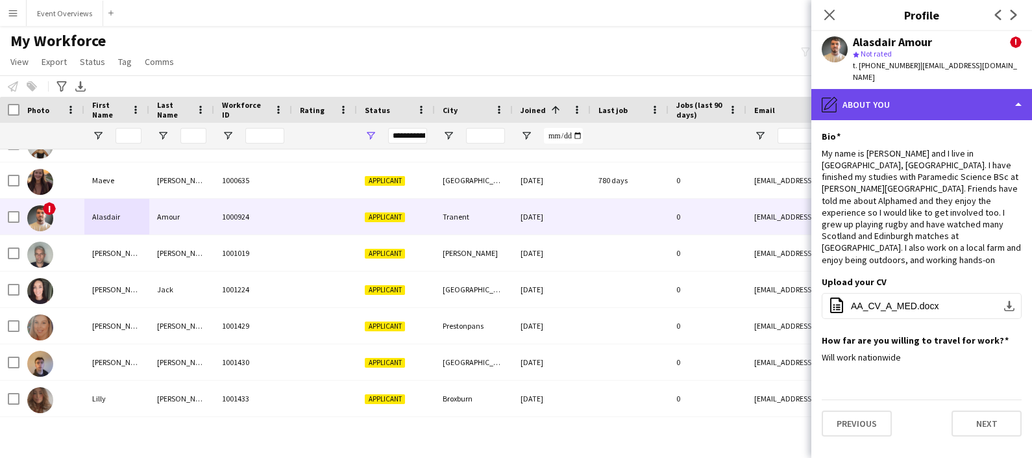
click at [928, 96] on div "pencil4 About you" at bounding box center [922, 104] width 221 height 31
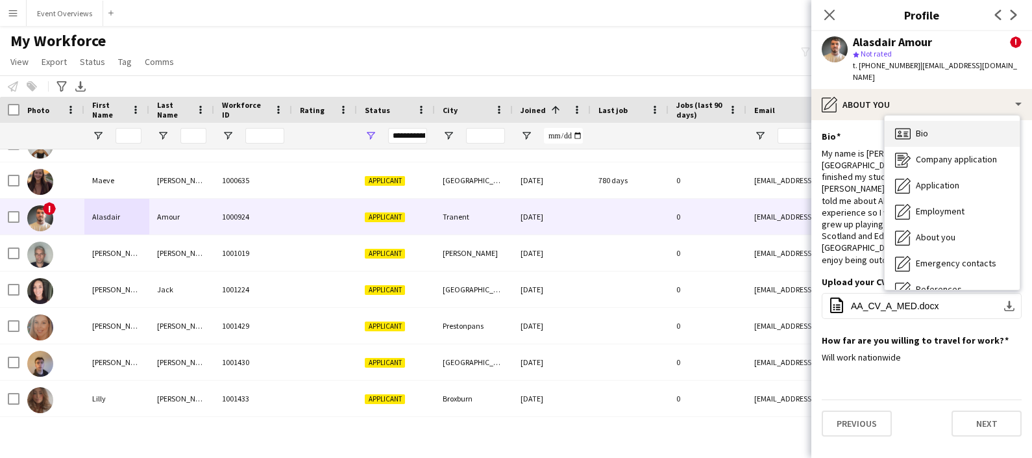
click at [923, 127] on span "Bio" at bounding box center [922, 133] width 12 height 12
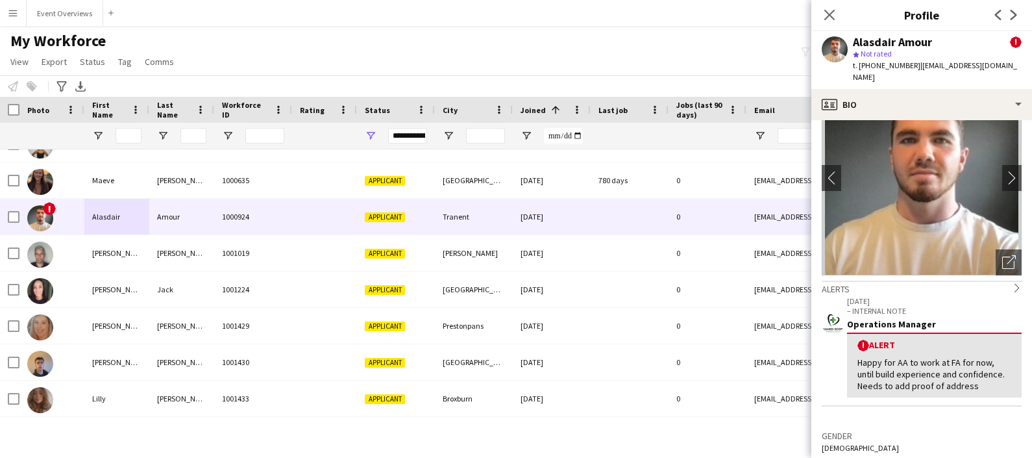
scroll to position [51, 0]
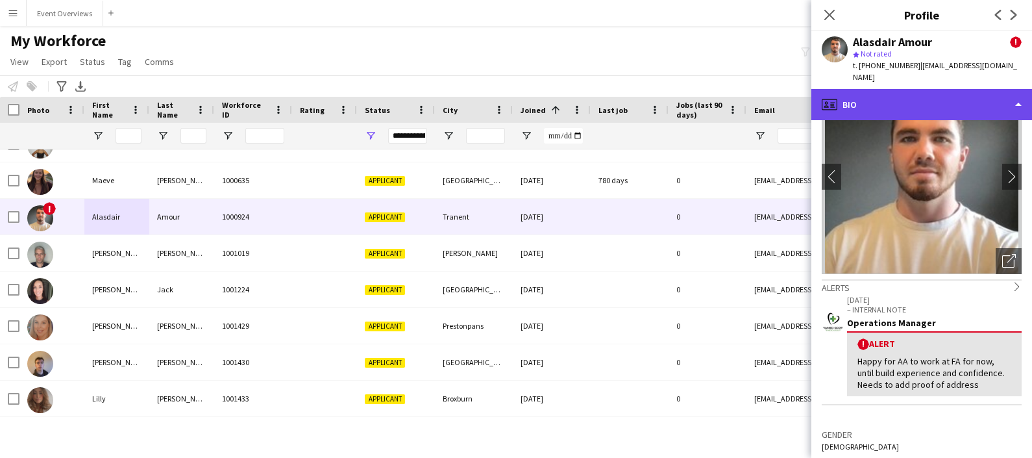
click at [919, 95] on div "profile Bio" at bounding box center [922, 104] width 221 height 31
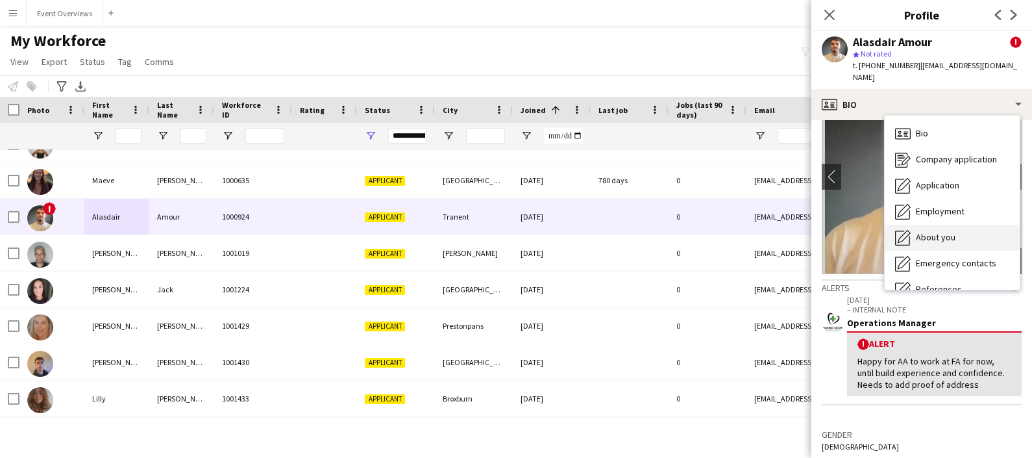
click at [951, 231] on span "About you" at bounding box center [936, 237] width 40 height 12
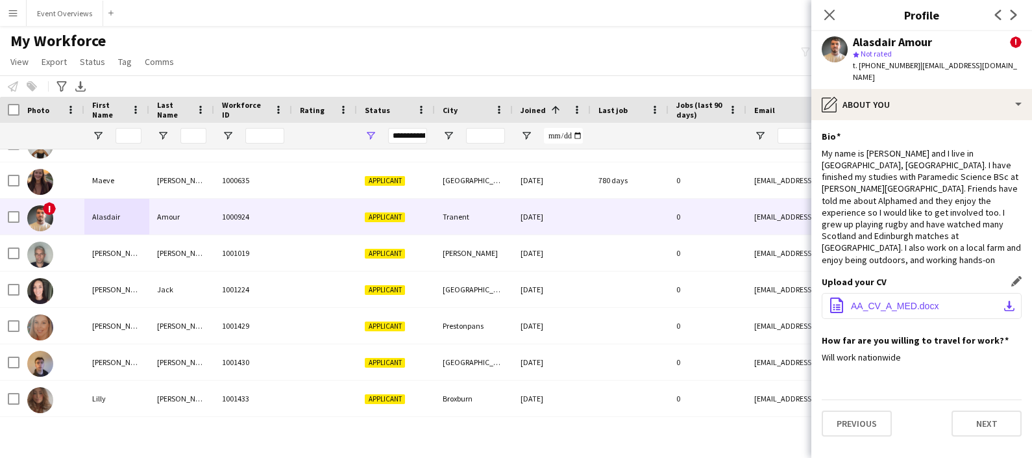
click at [866, 293] on button "office-file-sheet AA_CV_A_MED.docx download-bottom" at bounding box center [922, 306] width 200 height 26
click at [912, 182] on div "My name is [PERSON_NAME] and I live in [GEOGRAPHIC_DATA], [GEOGRAPHIC_DATA]. I …" at bounding box center [922, 206] width 200 height 118
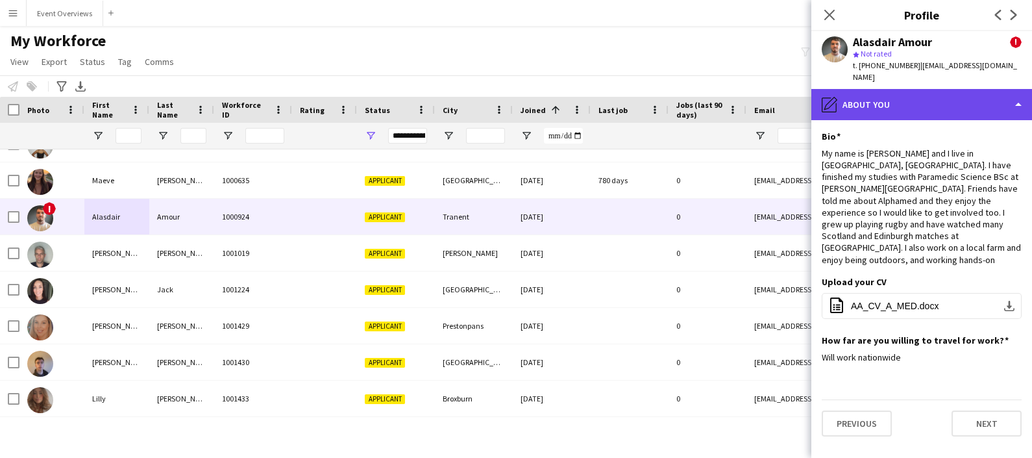
click at [901, 106] on div "pencil4 About you" at bounding box center [922, 104] width 221 height 31
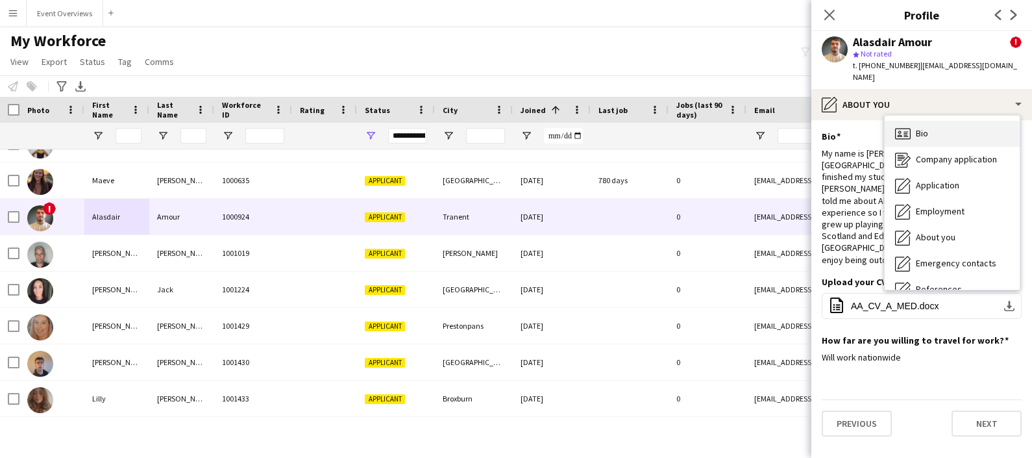
click at [916, 127] on span "Bio" at bounding box center [922, 133] width 12 height 12
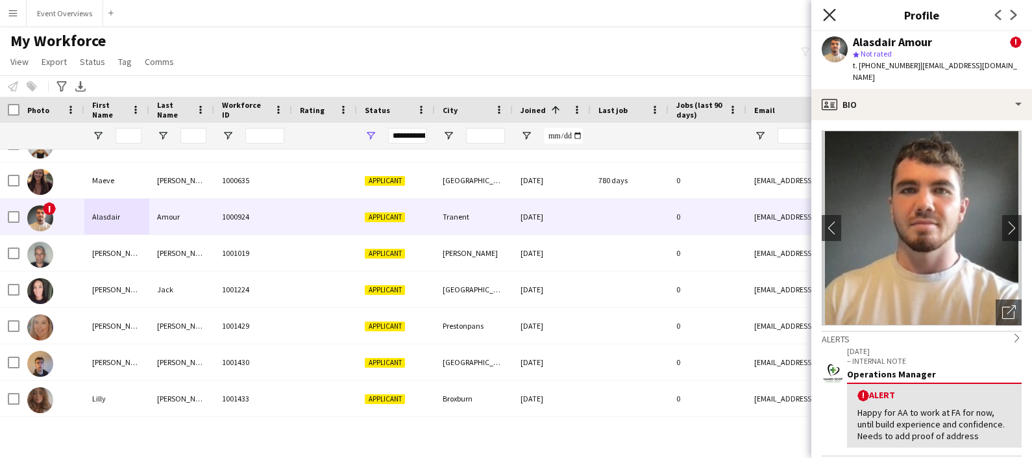
click at [827, 12] on icon at bounding box center [829, 14] width 12 height 12
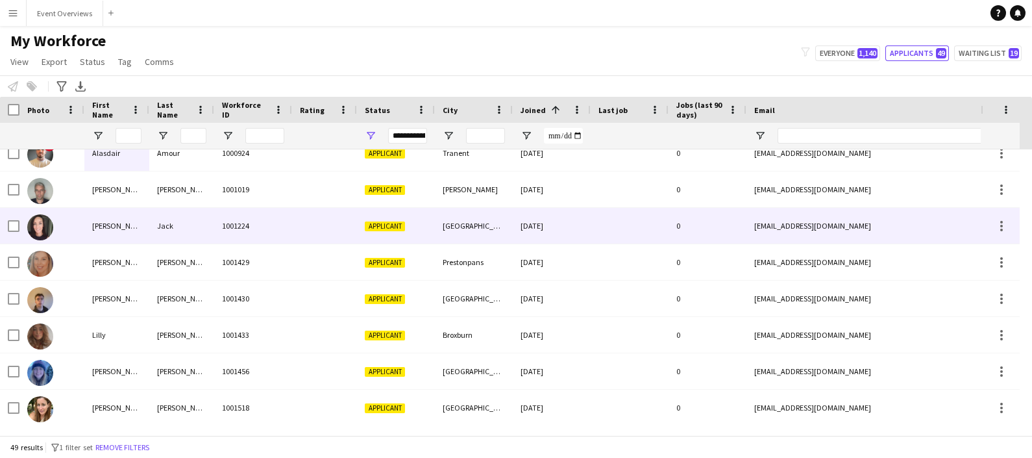
scroll to position [124, 0]
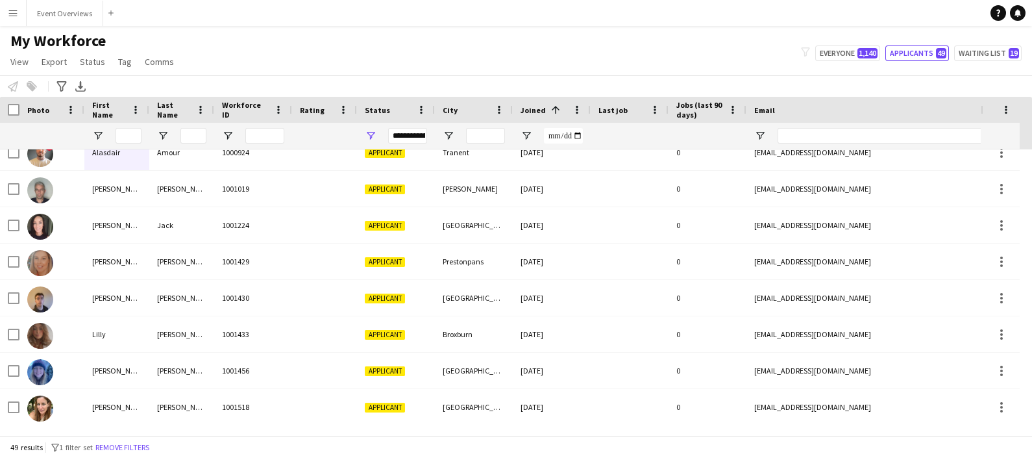
click at [552, 108] on span at bounding box center [556, 110] width 12 height 12
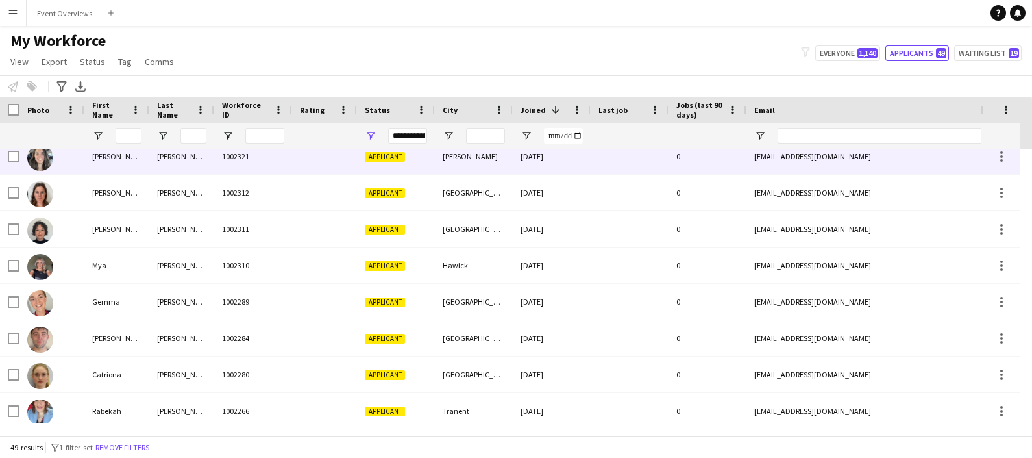
scroll to position [418, 0]
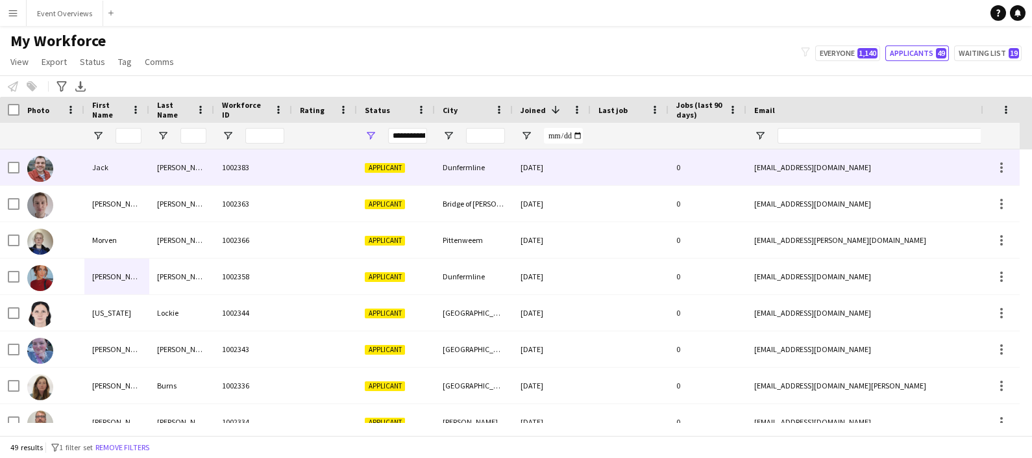
click at [215, 177] on div "1002383" at bounding box center [253, 167] width 78 height 36
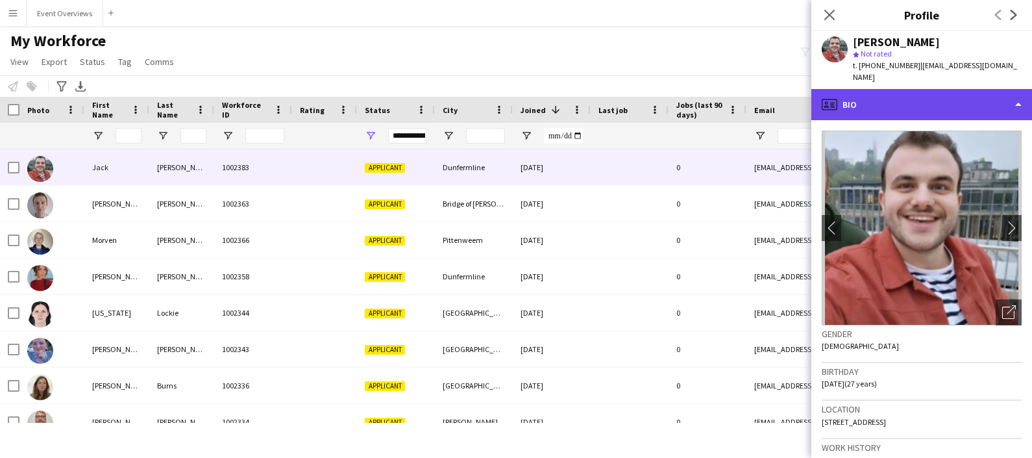
click at [935, 89] on div "profile Bio" at bounding box center [922, 104] width 221 height 31
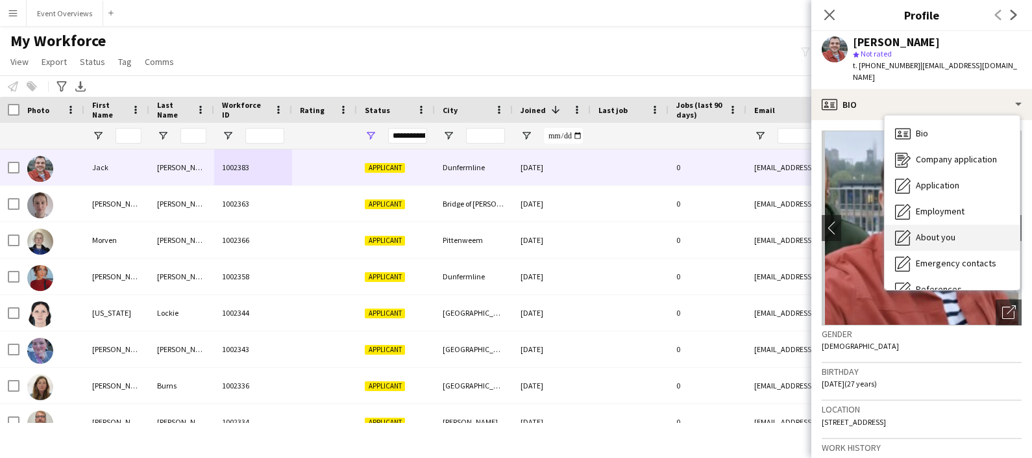
click at [958, 225] on div "About you About you" at bounding box center [952, 238] width 135 height 26
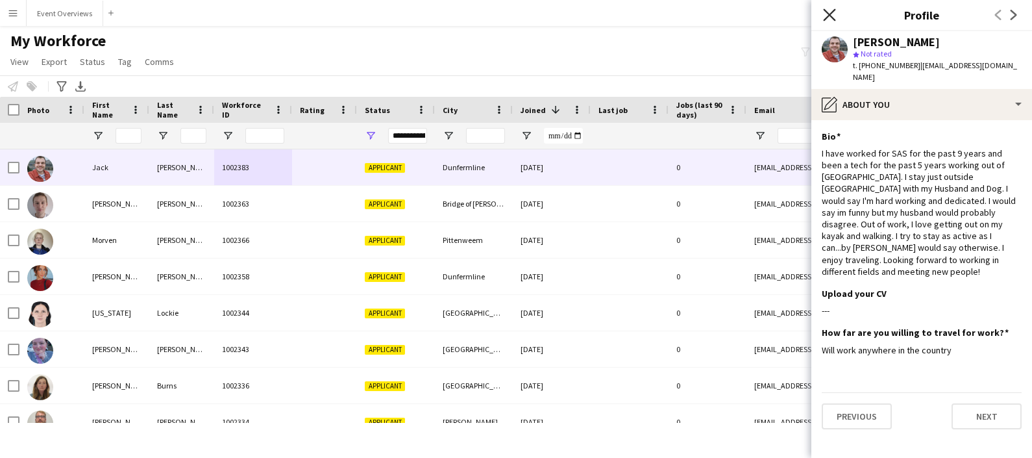
click at [831, 19] on icon "Close pop-in" at bounding box center [829, 14] width 12 height 12
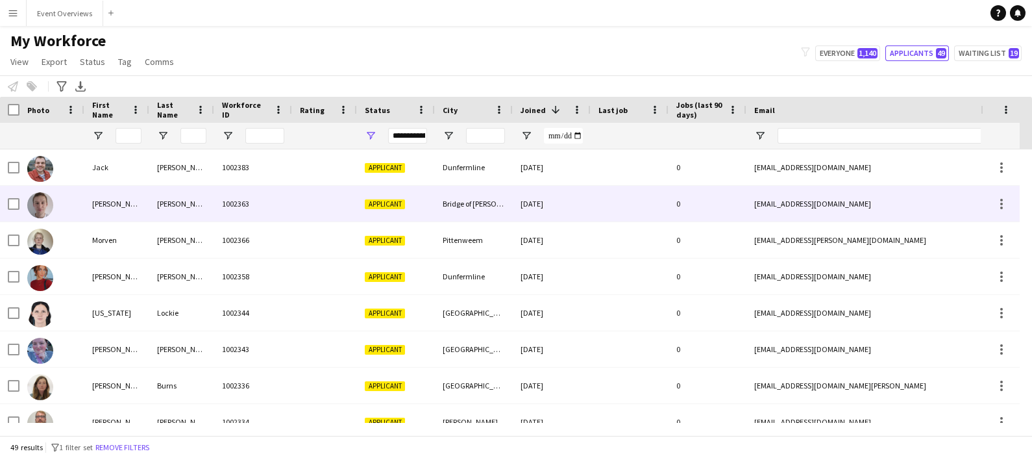
click at [177, 210] on div "[PERSON_NAME]" at bounding box center [181, 204] width 65 height 36
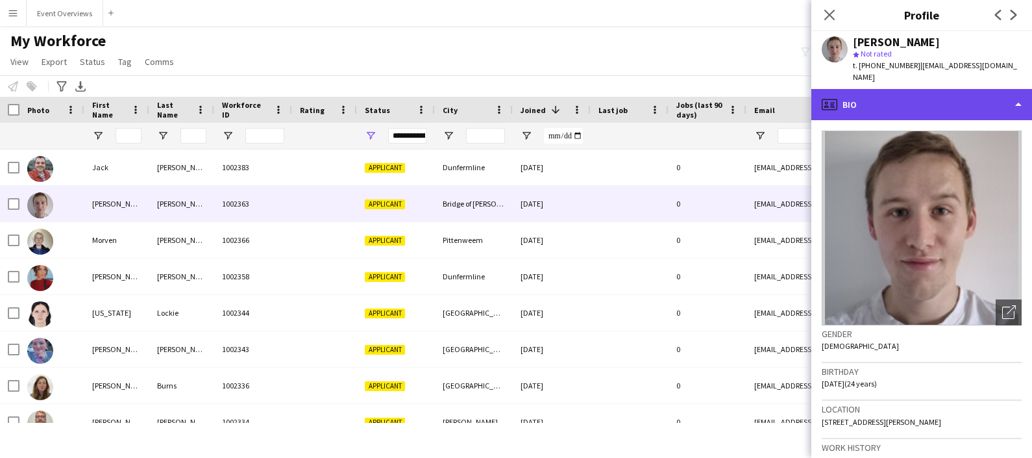
click at [898, 96] on div "profile Bio" at bounding box center [922, 104] width 221 height 31
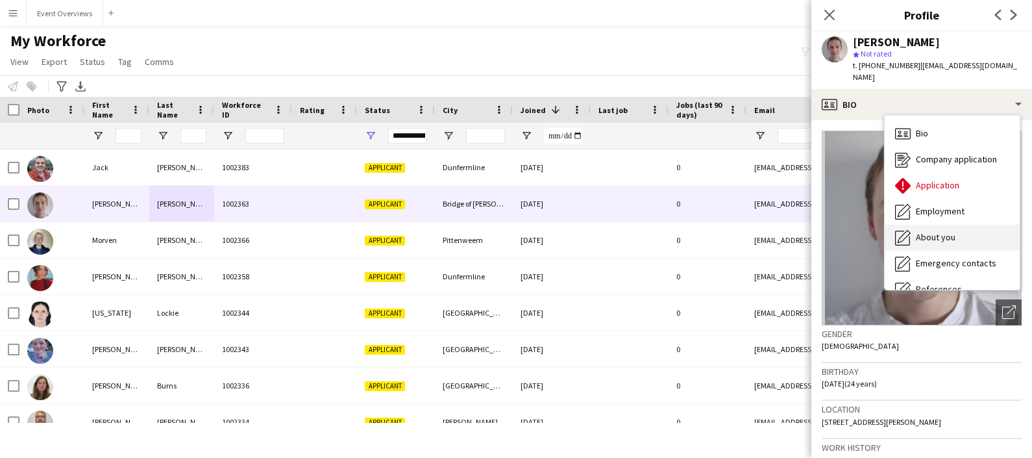
click at [938, 231] on span "About you" at bounding box center [936, 237] width 40 height 12
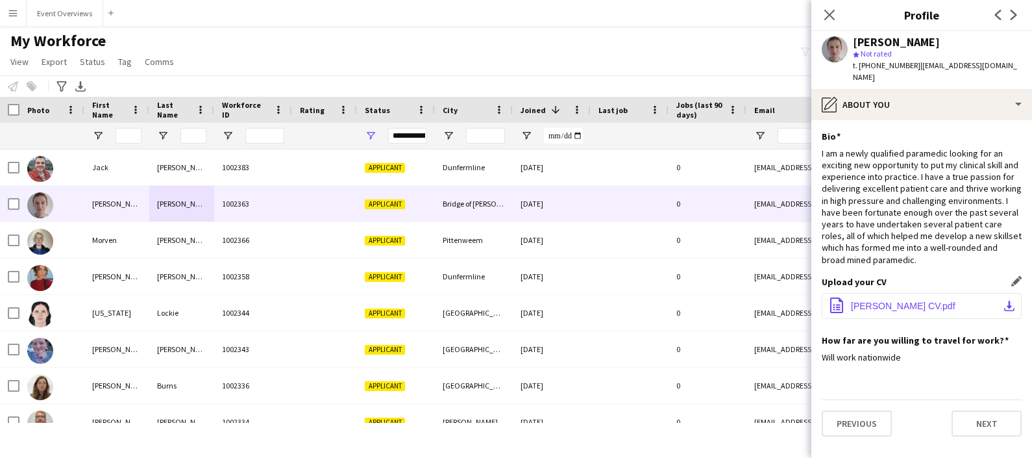
click at [877, 301] on span "[PERSON_NAME] CV.pdf" at bounding box center [903, 306] width 105 height 10
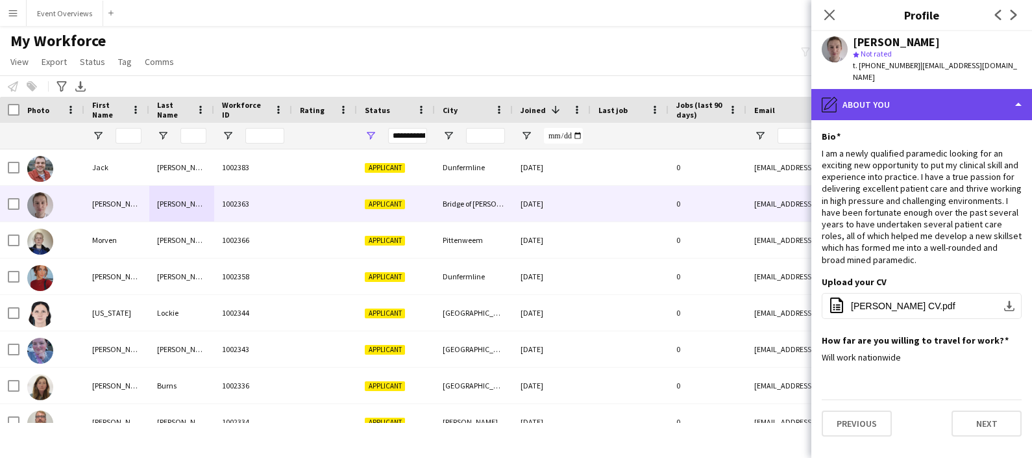
click at [945, 89] on div "pencil4 About you" at bounding box center [922, 104] width 221 height 31
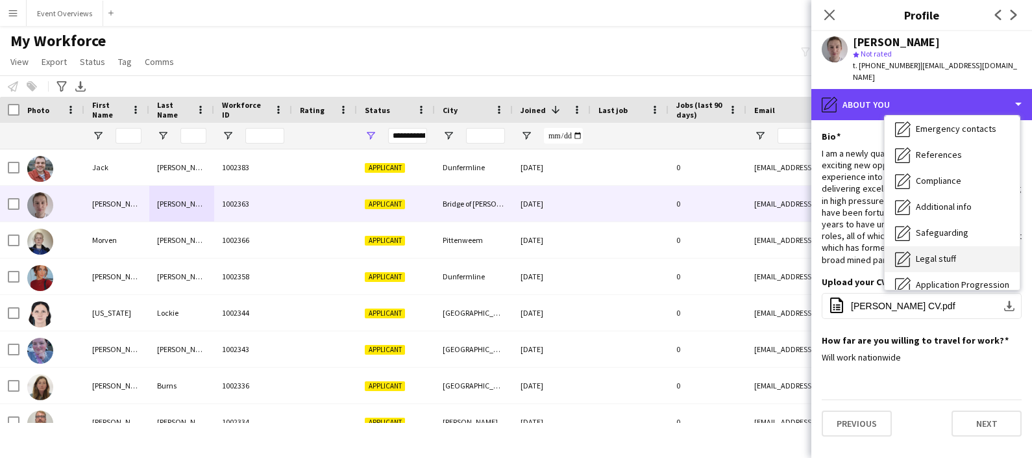
scroll to position [225, 0]
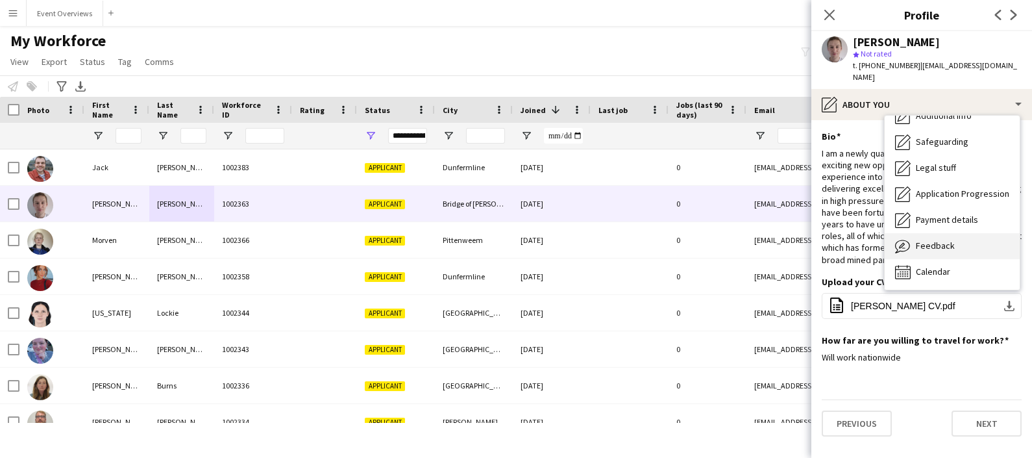
click at [949, 240] on span "Feedback" at bounding box center [935, 246] width 39 height 12
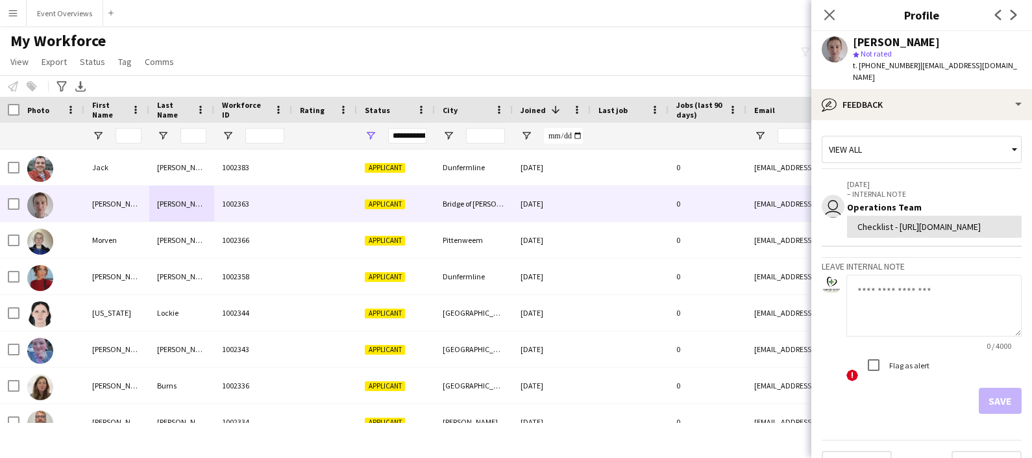
click at [903, 333] on textarea at bounding box center [934, 306] width 175 height 62
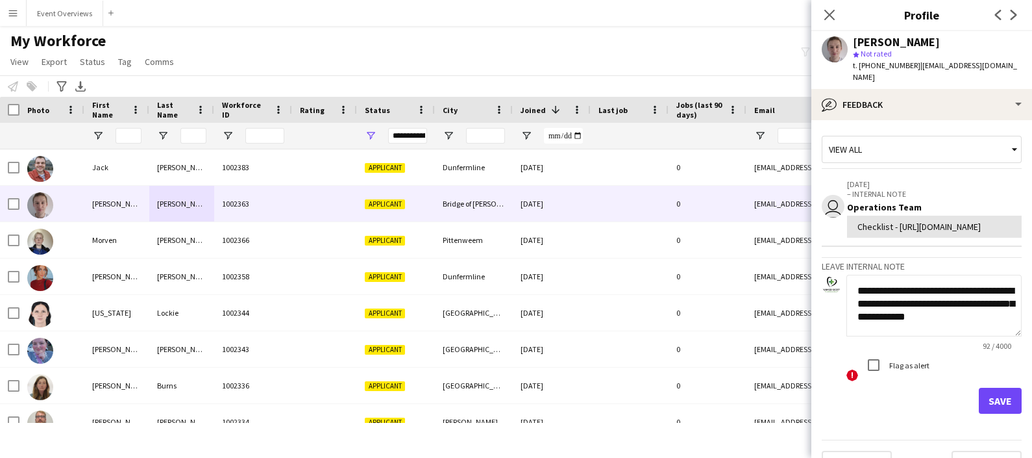
scroll to position [0, 0]
type textarea "**********"
click at [996, 414] on button "Save" at bounding box center [1000, 401] width 43 height 26
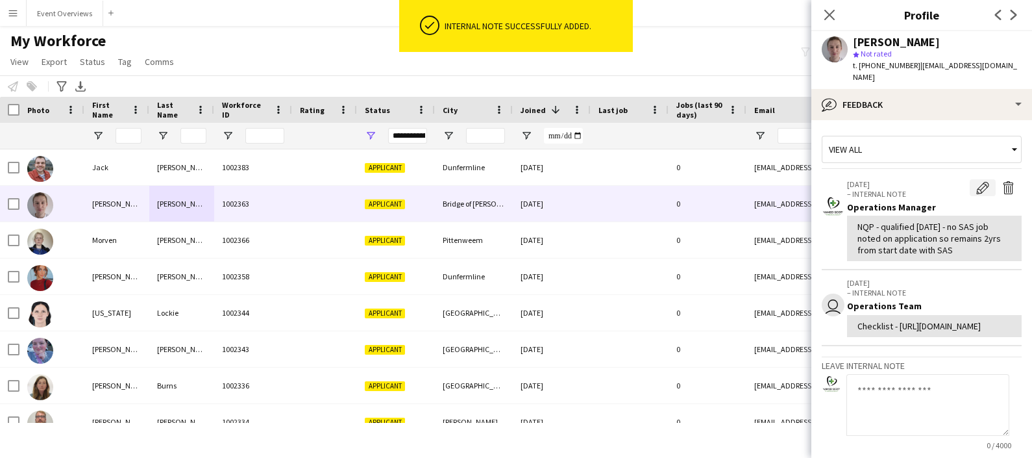
click at [977, 181] on app-icon "Edit internal note" at bounding box center [983, 187] width 13 height 13
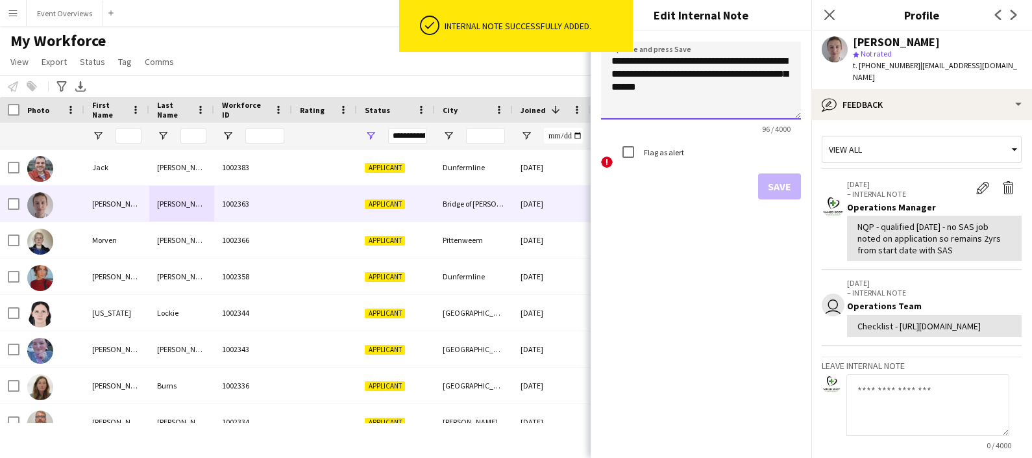
click at [723, 94] on textarea "**********" at bounding box center [701, 81] width 200 height 78
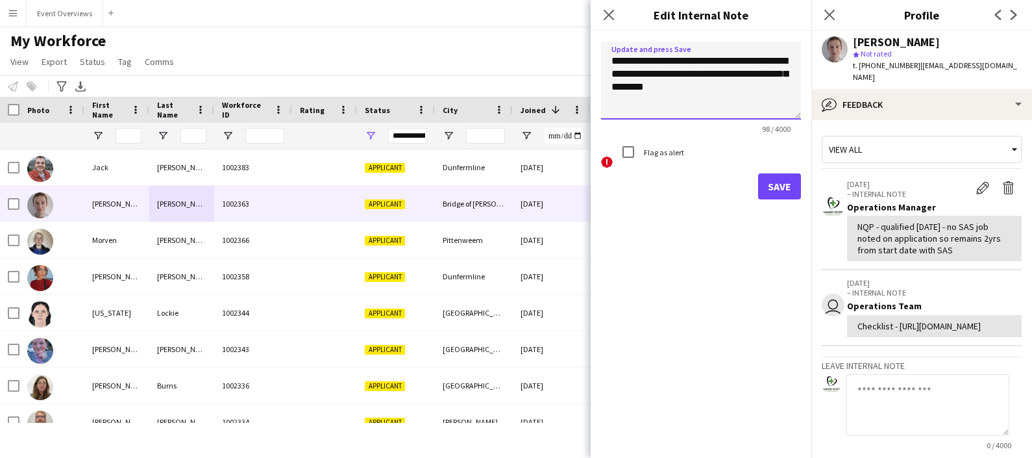
scroll to position [1, 0]
type textarea "**********"
click at [771, 184] on button "Save" at bounding box center [779, 186] width 43 height 26
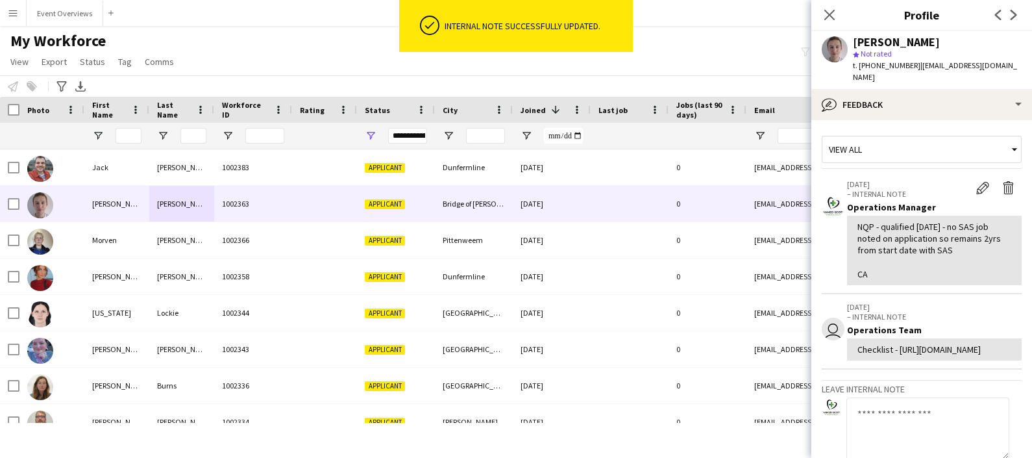
click at [831, 23] on div "Close pop-in" at bounding box center [830, 15] width 36 height 30
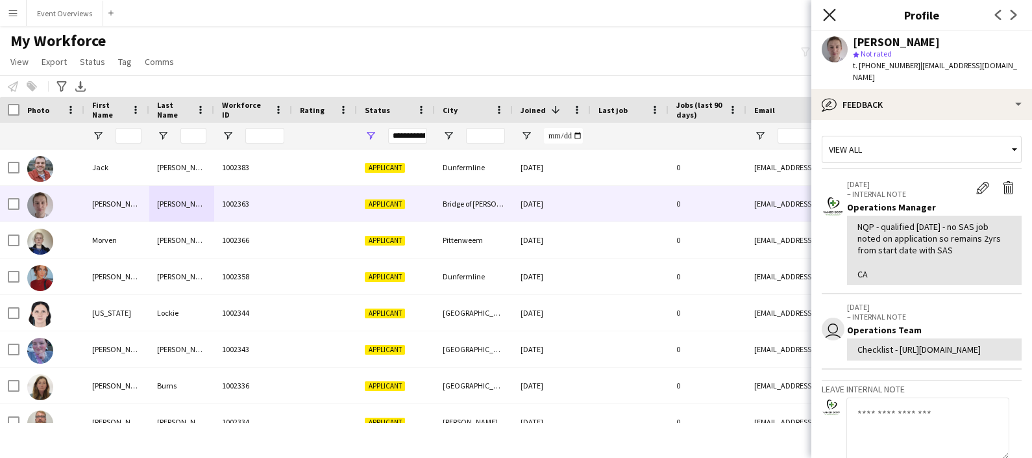
click at [829, 18] on icon "Close pop-in" at bounding box center [829, 14] width 12 height 12
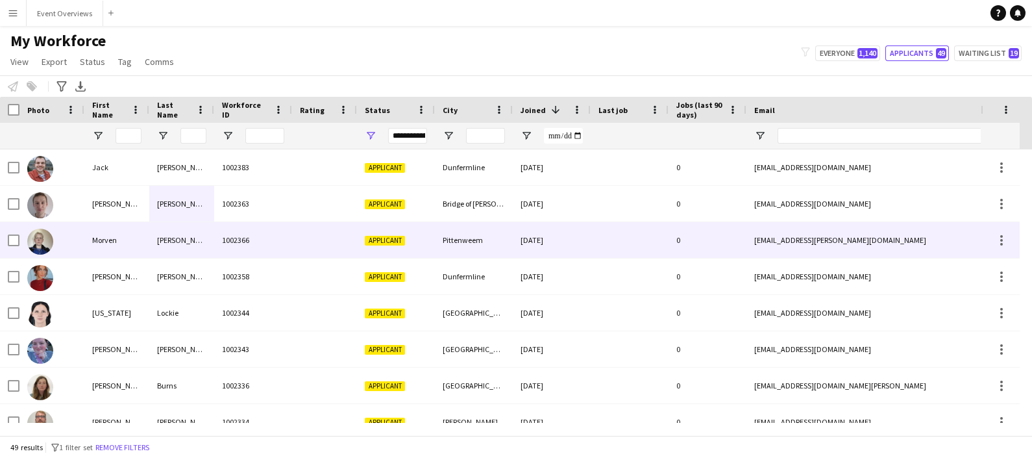
click at [135, 255] on div "Morven" at bounding box center [116, 240] width 65 height 36
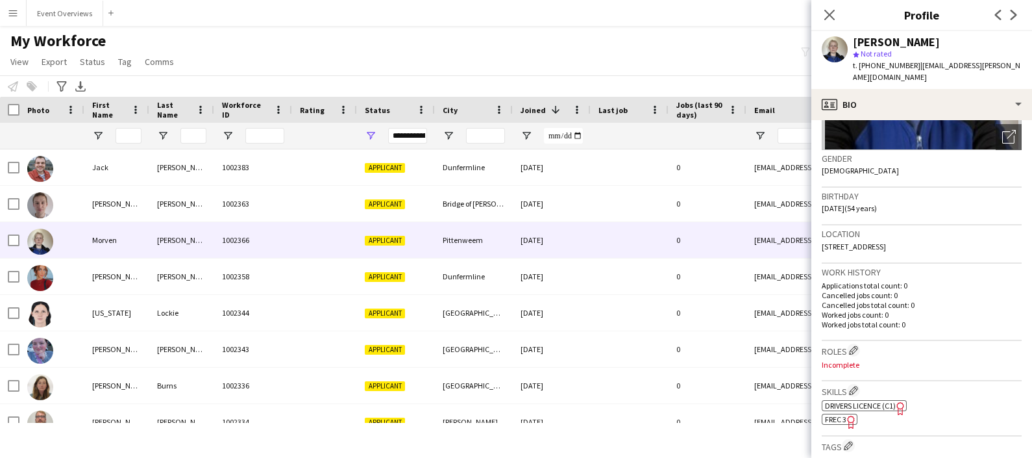
scroll to position [0, 0]
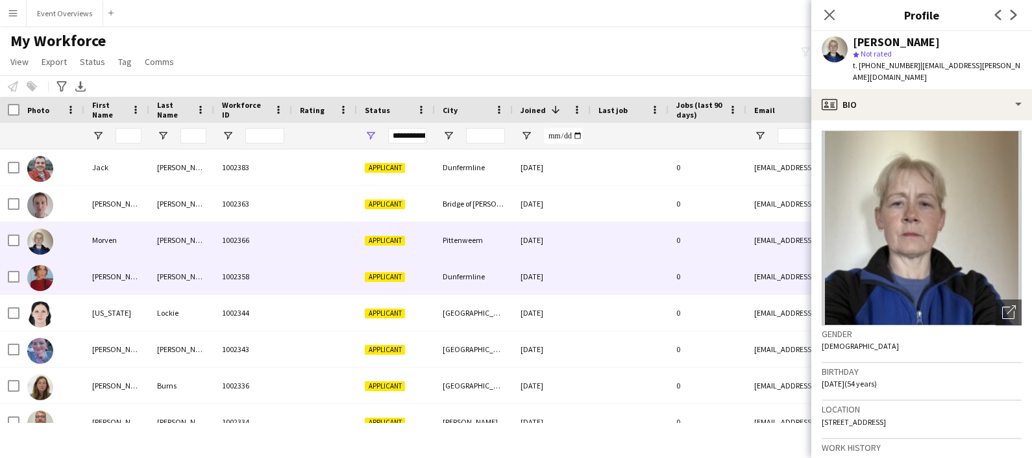
click at [136, 283] on div "[PERSON_NAME]" at bounding box center [116, 276] width 65 height 36
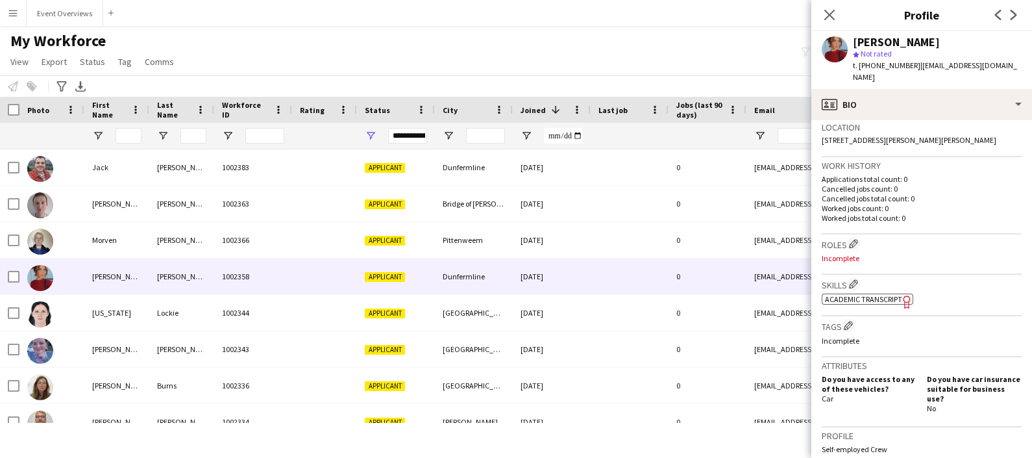
scroll to position [282, 0]
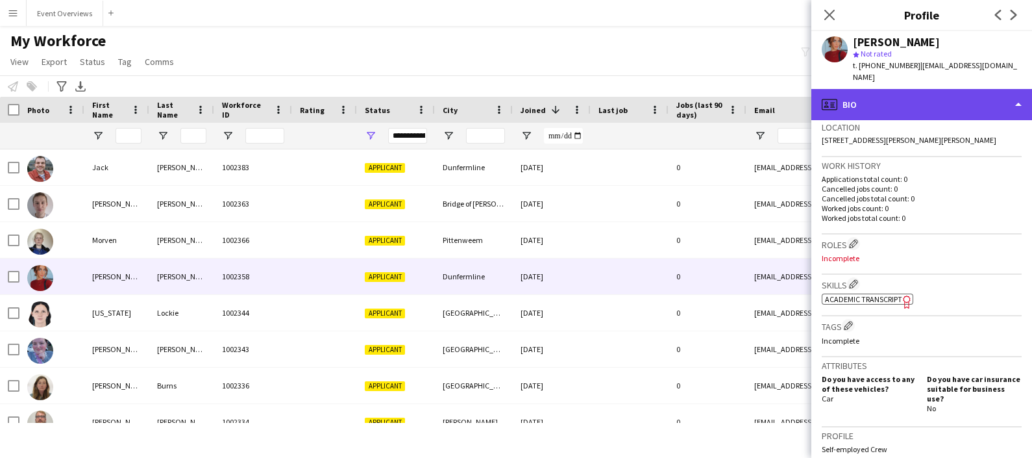
click at [925, 106] on div "profile Bio" at bounding box center [922, 104] width 221 height 31
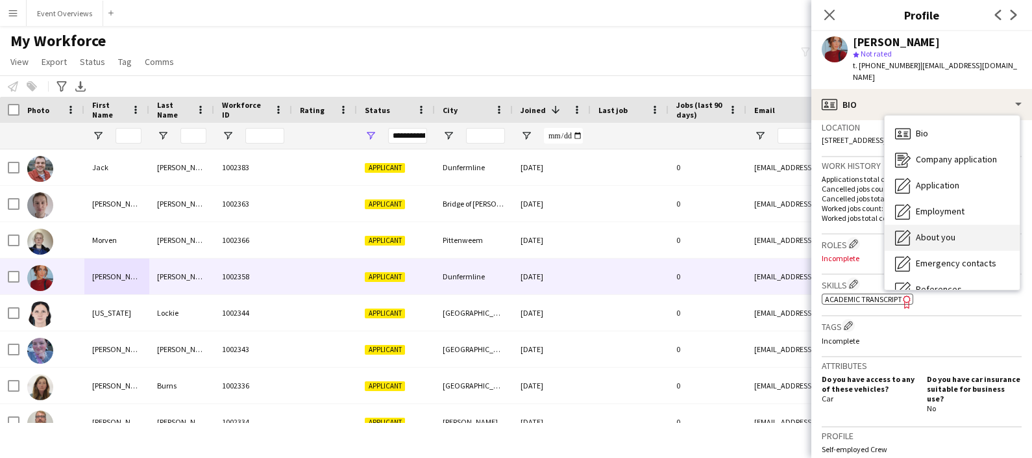
click at [915, 225] on div "About you About you" at bounding box center [952, 238] width 135 height 26
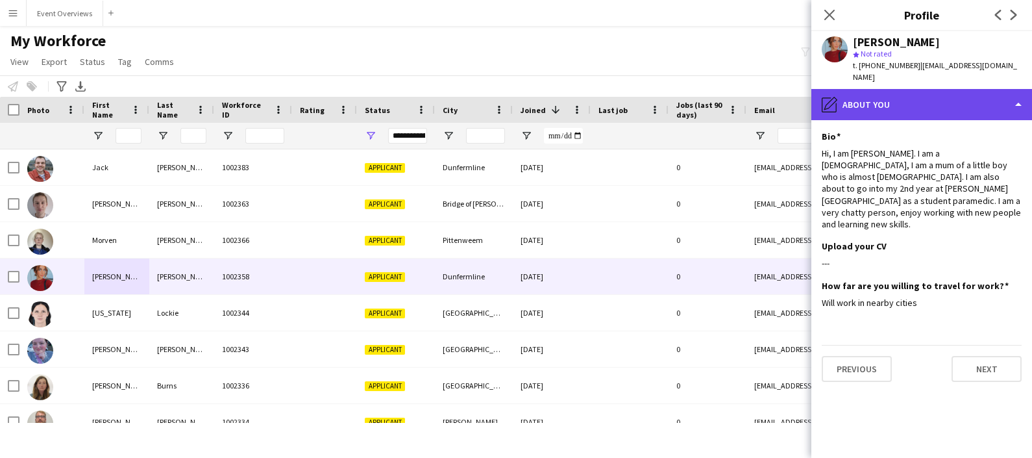
click at [890, 89] on div "pencil4 About you" at bounding box center [922, 104] width 221 height 31
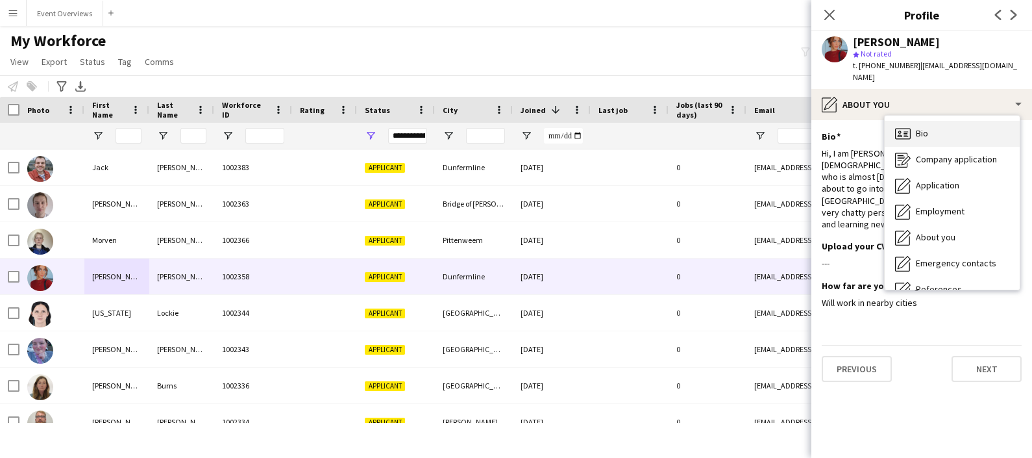
click at [938, 126] on div "Bio Bio" at bounding box center [952, 134] width 135 height 26
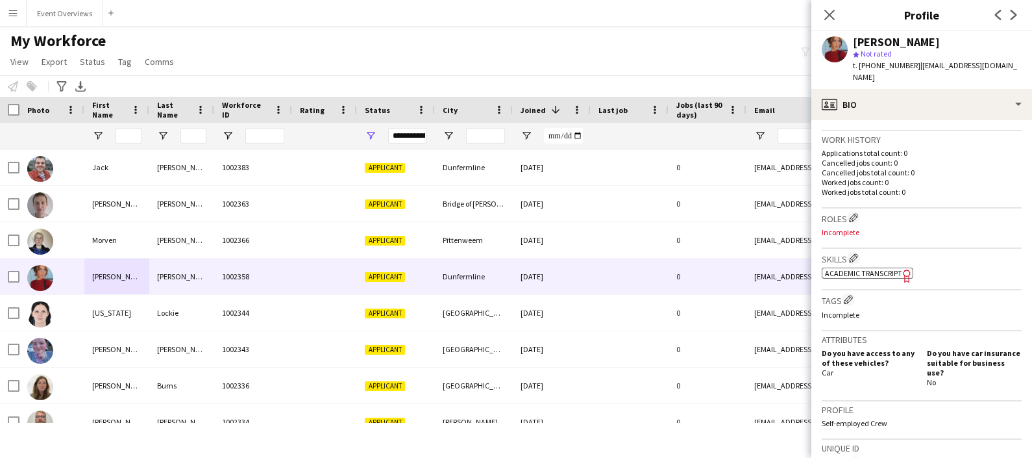
scroll to position [308, 0]
click at [865, 269] on span "Academic Transcript" at bounding box center [863, 273] width 77 height 10
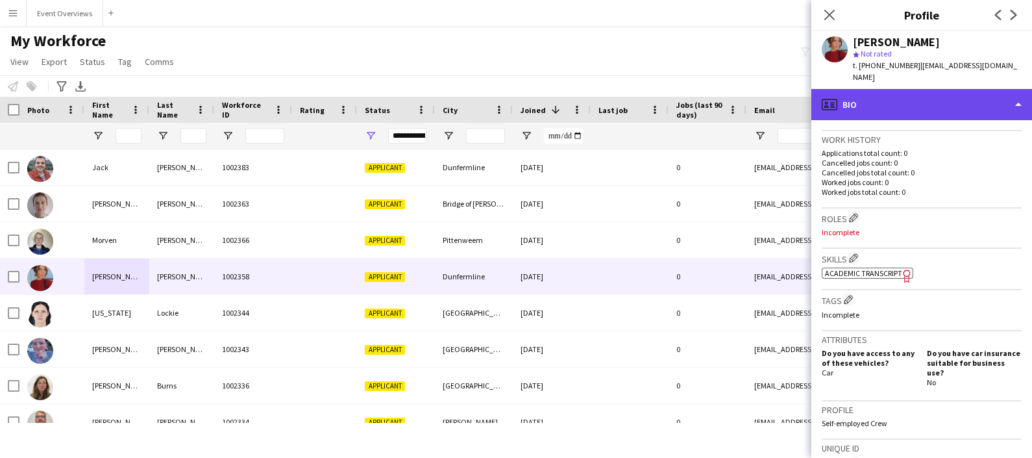
click at [983, 92] on div "profile Bio" at bounding box center [922, 104] width 221 height 31
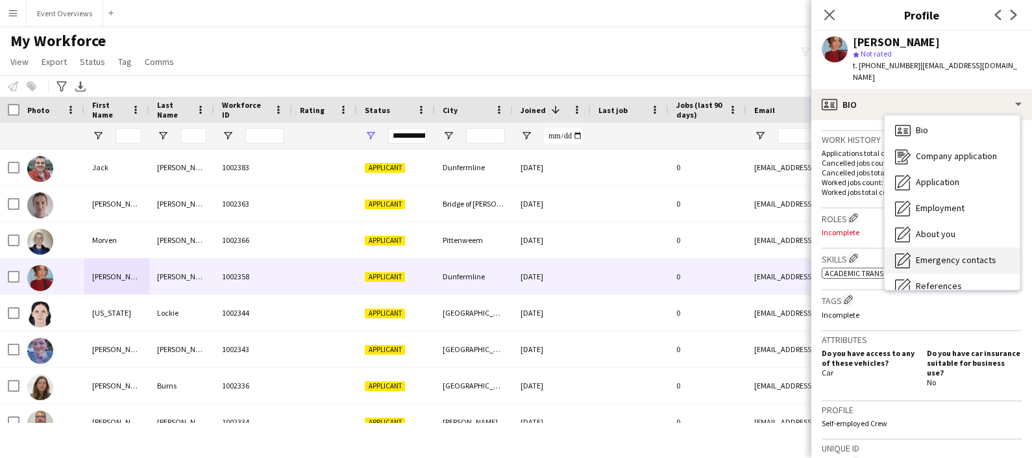
drag, startPoint x: 975, startPoint y: 290, endPoint x: 971, endPoint y: 238, distance: 52.0
click at [971, 238] on div "profile Bio Bio Bio Company application Company application Application Applica…" at bounding box center [922, 273] width 221 height 369
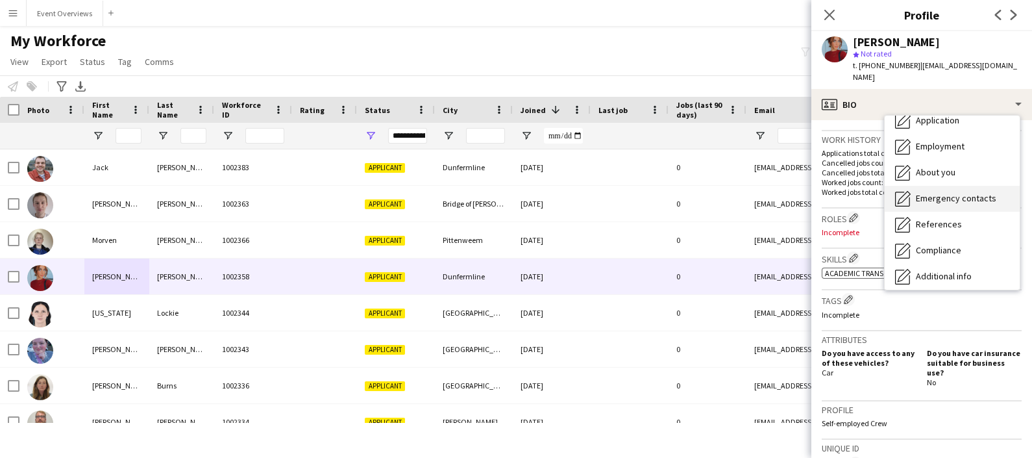
scroll to position [225, 0]
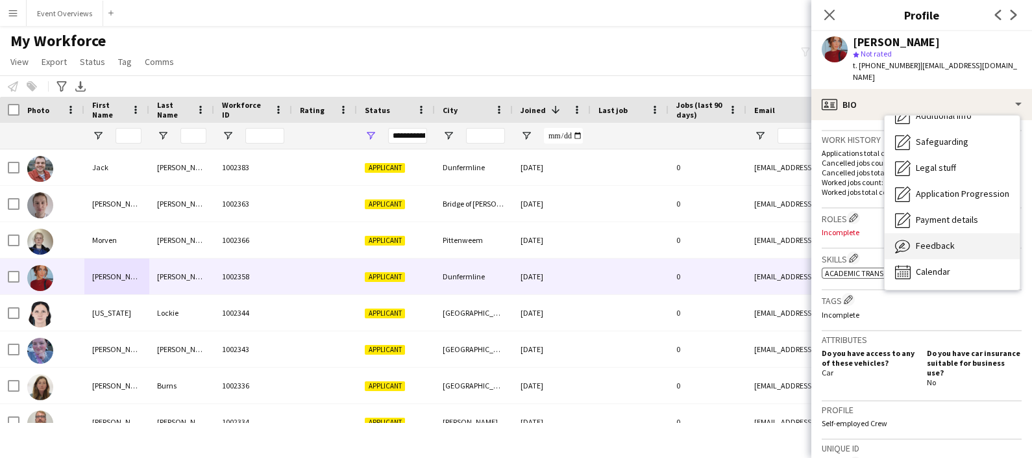
click at [938, 240] on span "Feedback" at bounding box center [935, 246] width 39 height 12
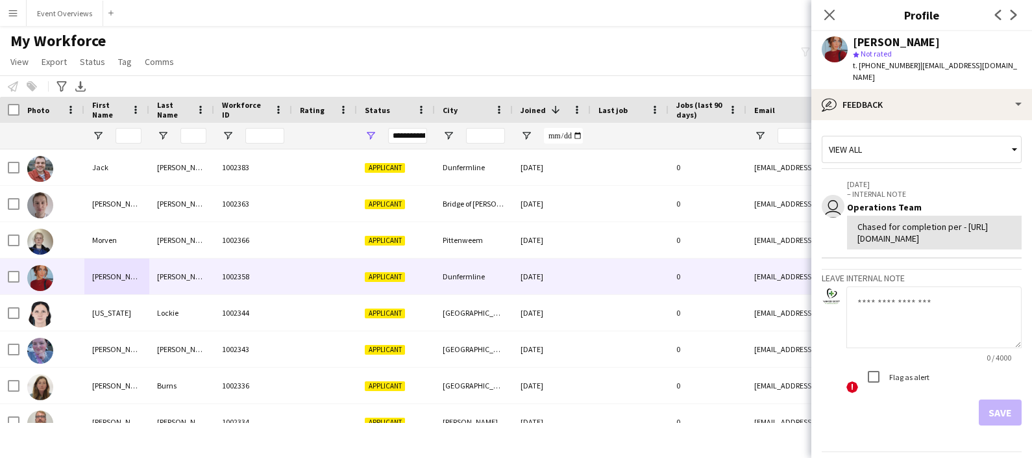
click at [912, 344] on textarea at bounding box center [934, 317] width 175 height 62
click at [958, 330] on textarea "**********" at bounding box center [928, 317] width 163 height 62
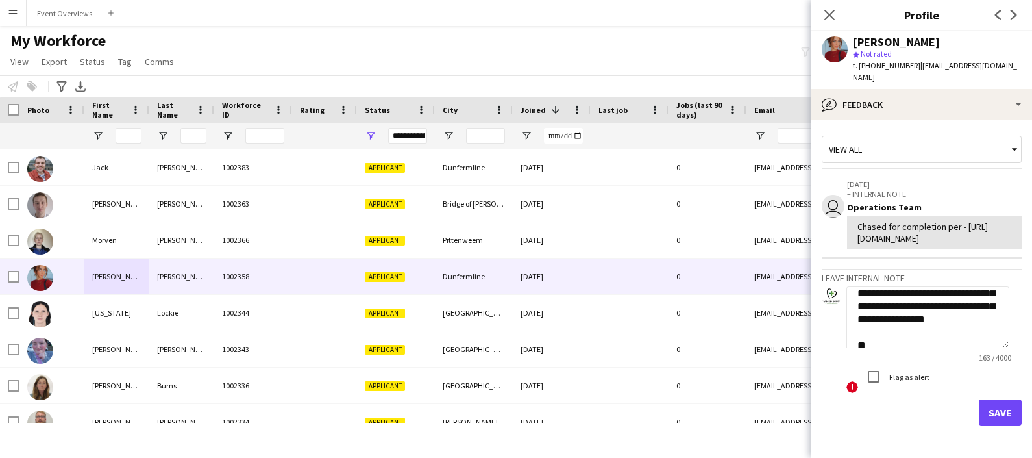
type textarea "**********"
click at [993, 425] on button "Save" at bounding box center [1000, 412] width 43 height 26
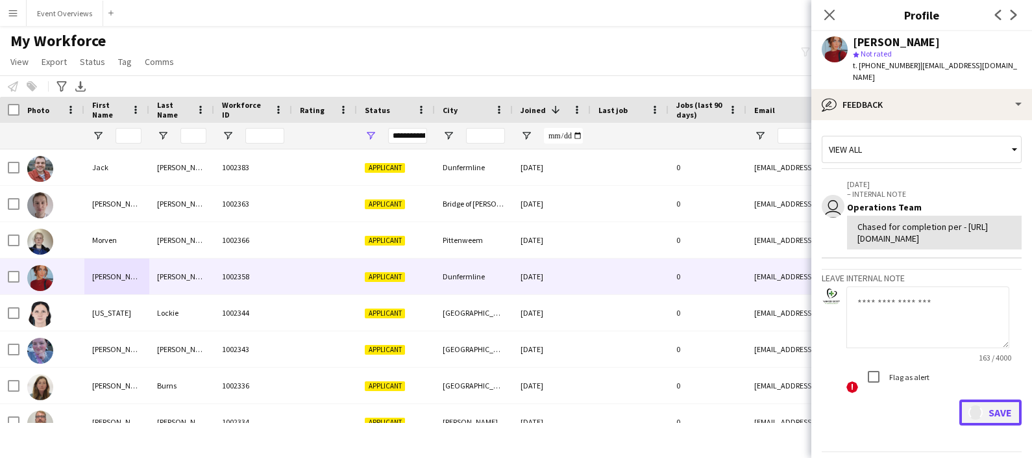
scroll to position [0, 0]
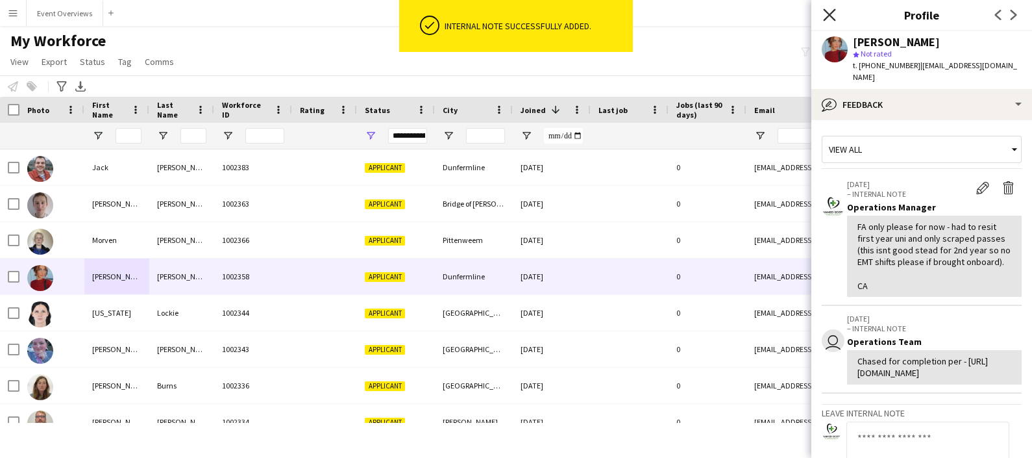
click at [833, 10] on icon at bounding box center [829, 14] width 12 height 12
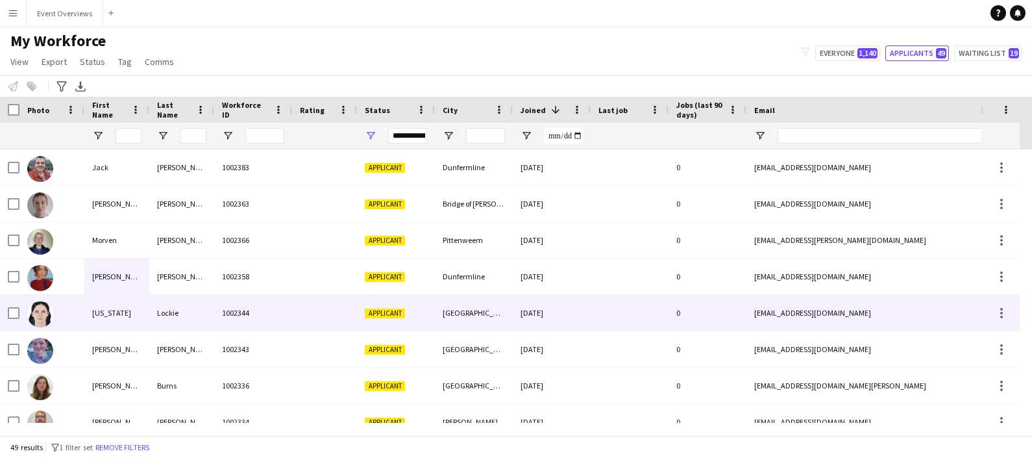
click at [107, 305] on div "[US_STATE]" at bounding box center [116, 313] width 65 height 36
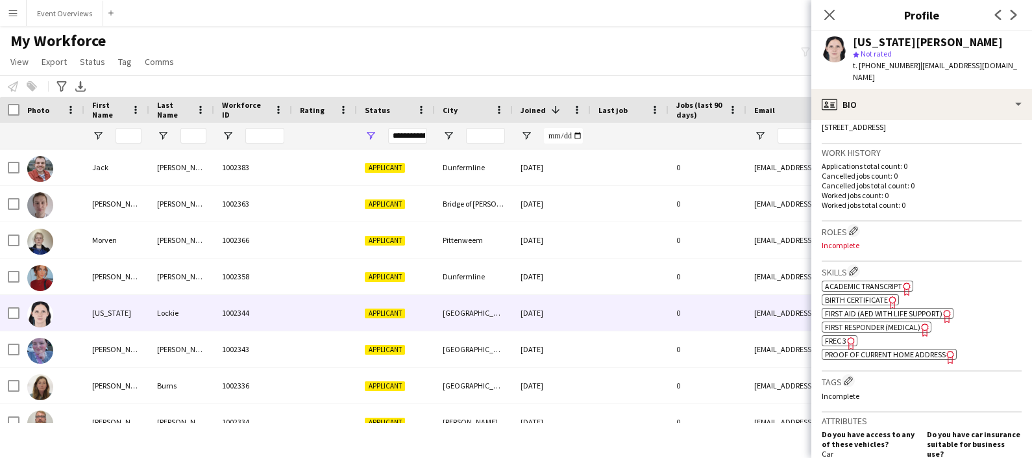
scroll to position [362, 0]
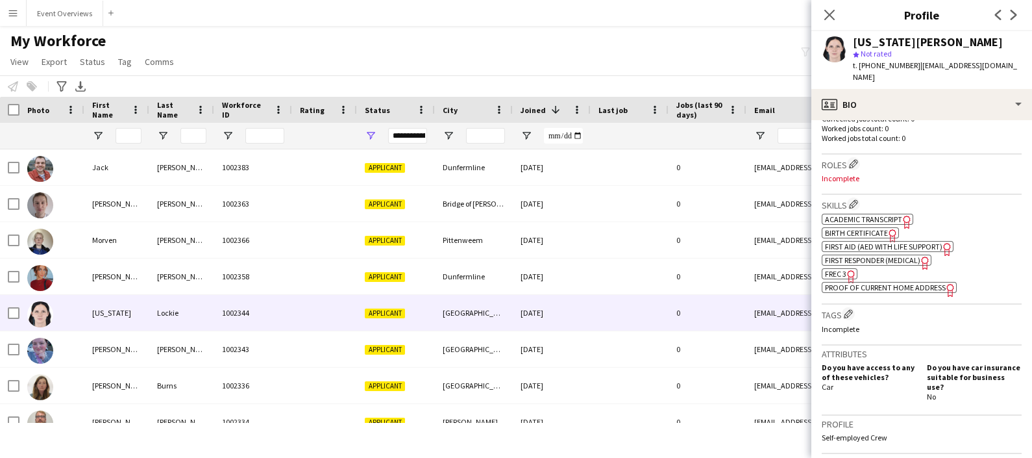
click at [883, 214] on span "Academic Transcript" at bounding box center [863, 219] width 77 height 10
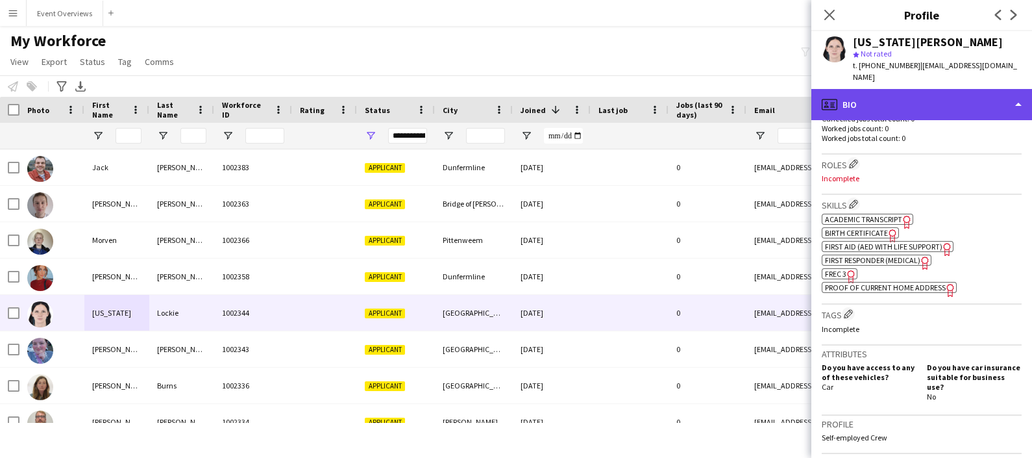
click at [932, 100] on div "profile Bio" at bounding box center [922, 104] width 221 height 31
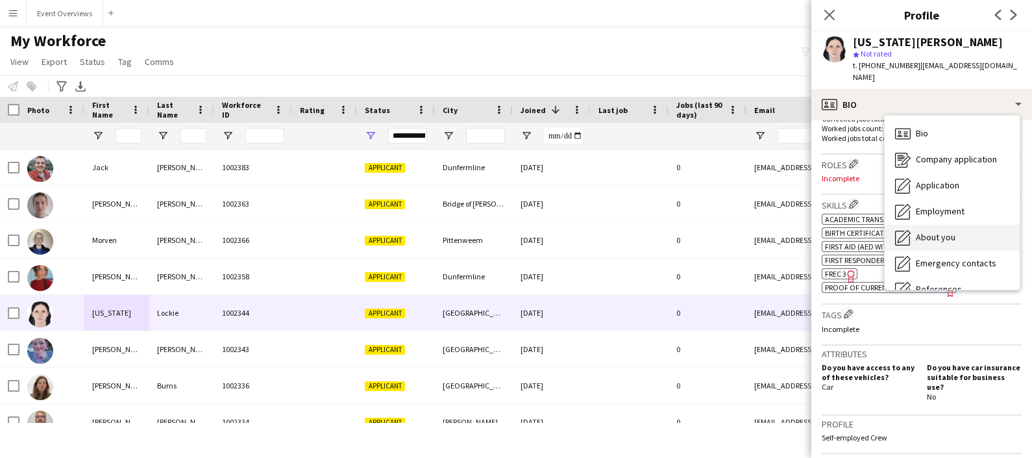
click at [947, 231] on span "About you" at bounding box center [936, 237] width 40 height 12
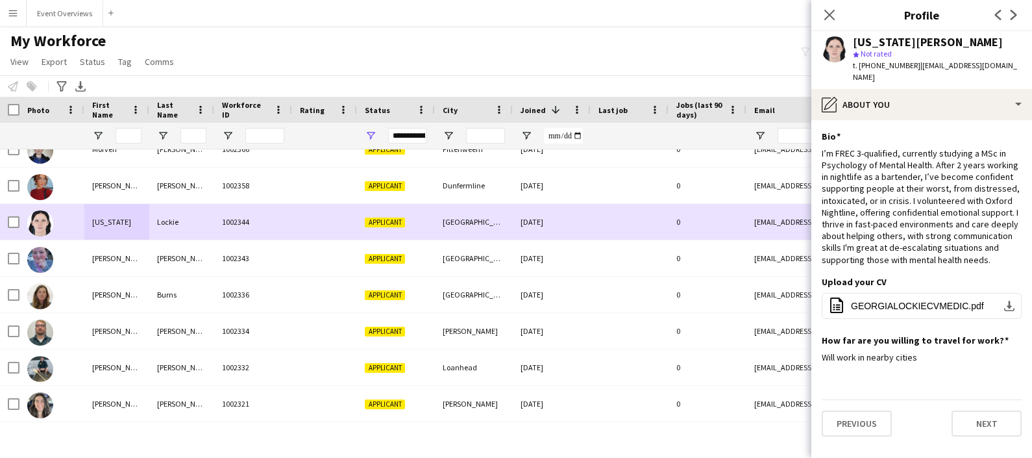
scroll to position [79, 0]
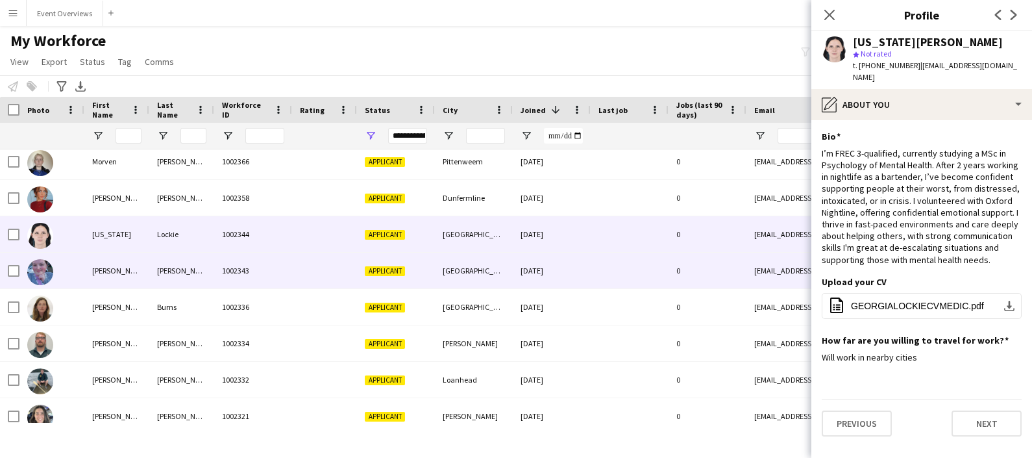
click at [186, 272] on div "[PERSON_NAME]" at bounding box center [181, 271] width 65 height 36
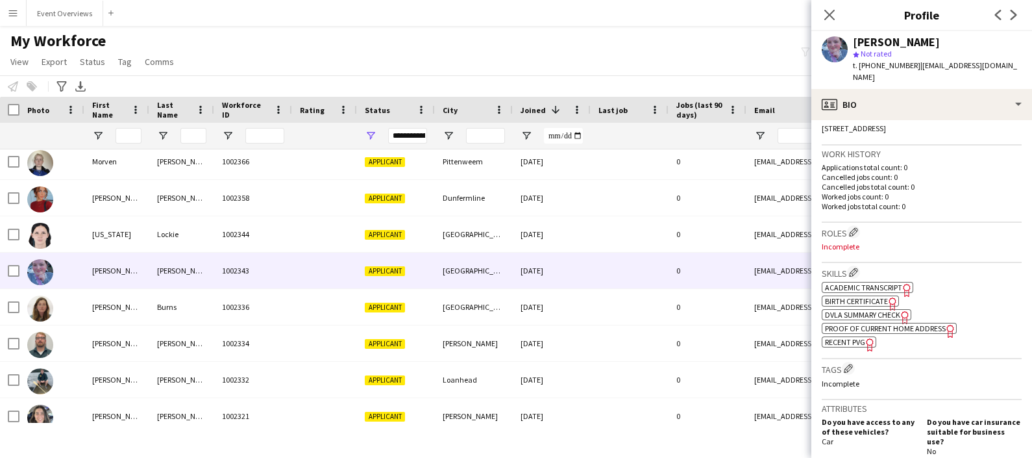
scroll to position [295, 0]
click at [901, 125] on div "Location [STREET_ADDRESS]" at bounding box center [922, 125] width 200 height 38
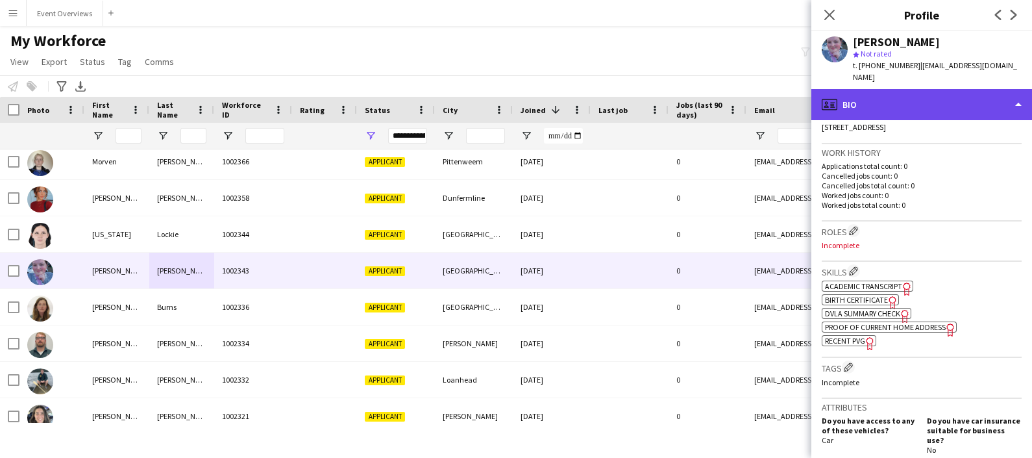
click at [906, 104] on div "profile Bio" at bounding box center [922, 104] width 221 height 31
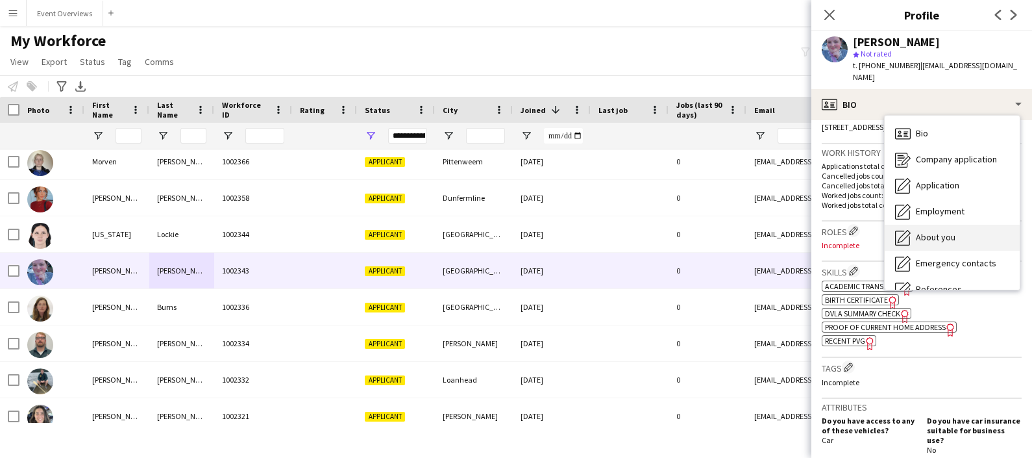
click at [926, 225] on div "About you About you" at bounding box center [952, 238] width 135 height 26
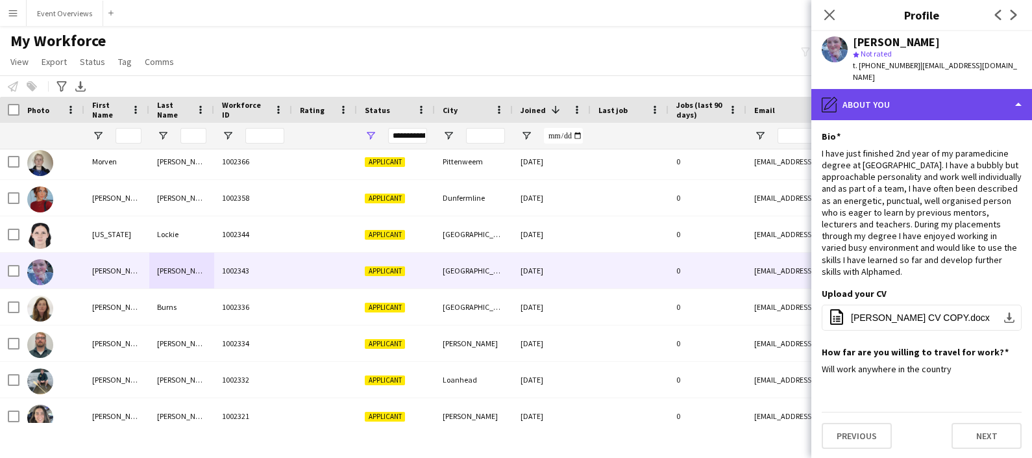
click at [925, 94] on div "pencil4 About you" at bounding box center [922, 104] width 221 height 31
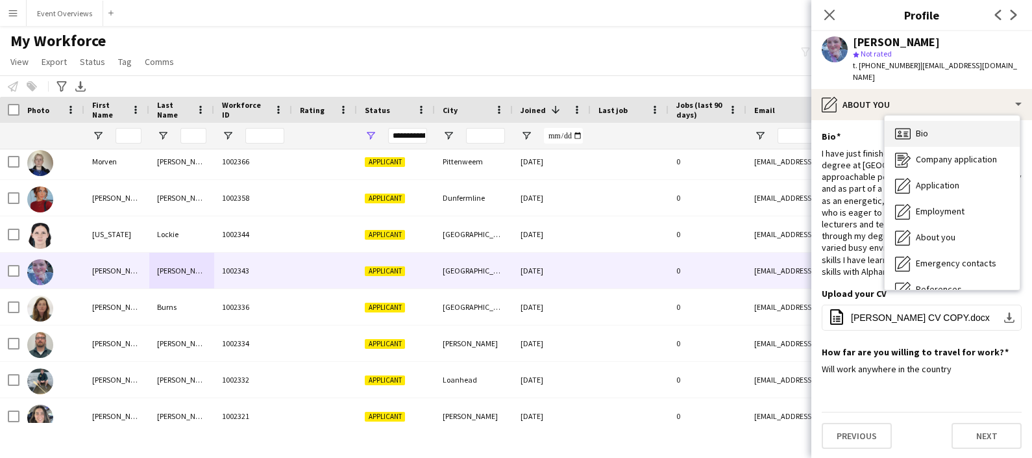
click at [927, 127] on span "Bio" at bounding box center [922, 133] width 12 height 12
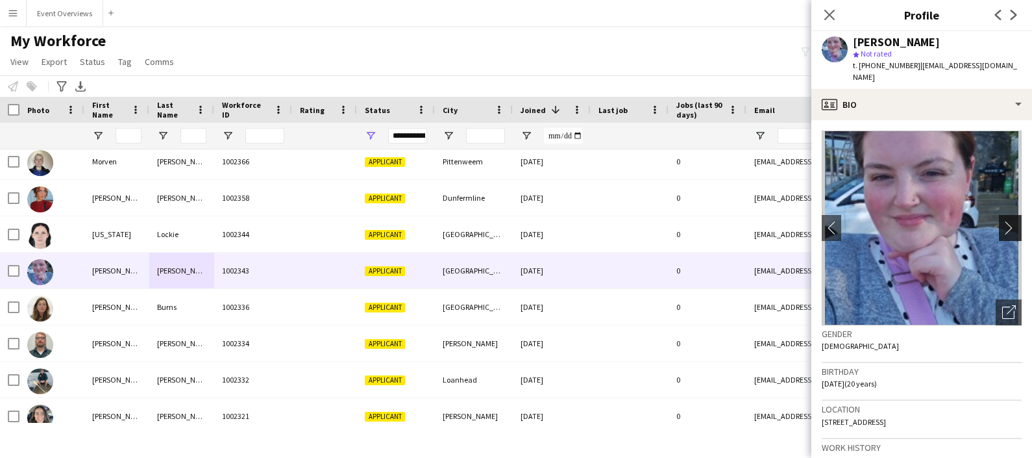
click at [1002, 221] on app-icon "chevron-right" at bounding box center [1012, 228] width 20 height 14
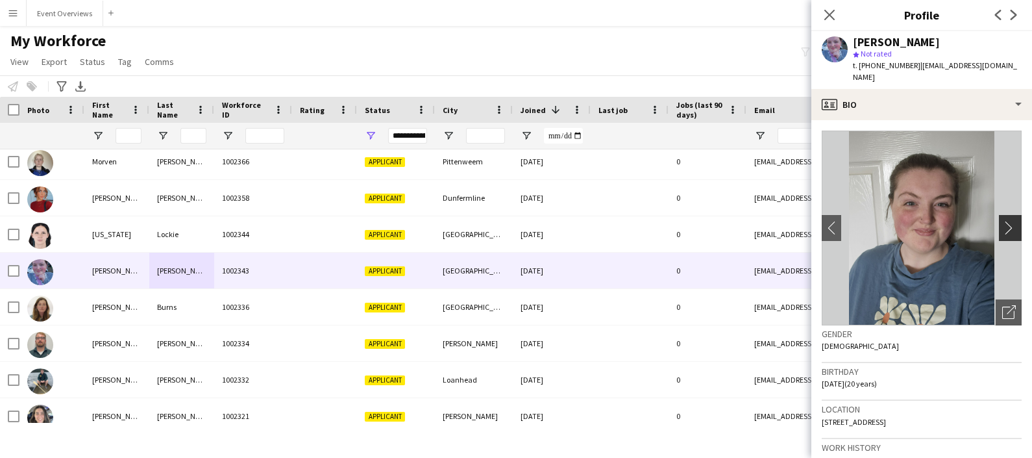
click at [1002, 221] on app-icon "chevron-right" at bounding box center [1012, 228] width 20 height 14
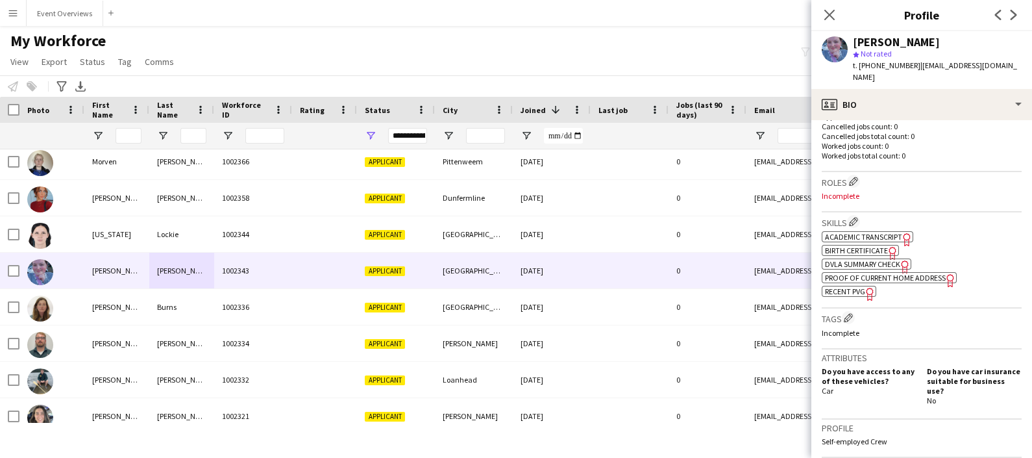
scroll to position [345, 0]
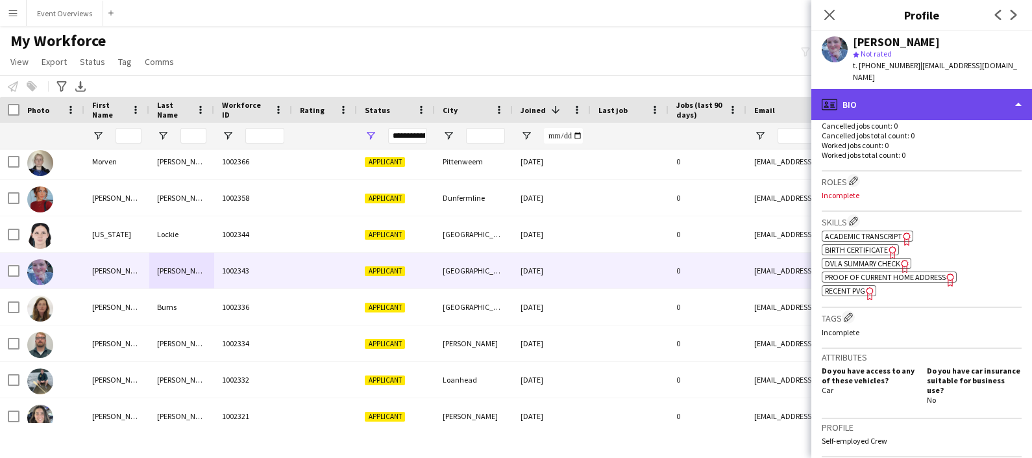
click at [926, 89] on div "profile Bio" at bounding box center [922, 104] width 221 height 31
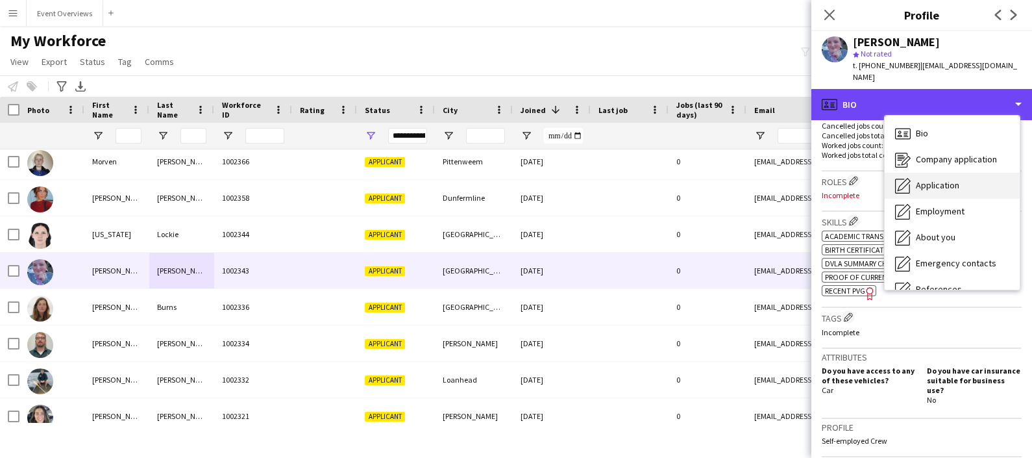
scroll to position [225, 0]
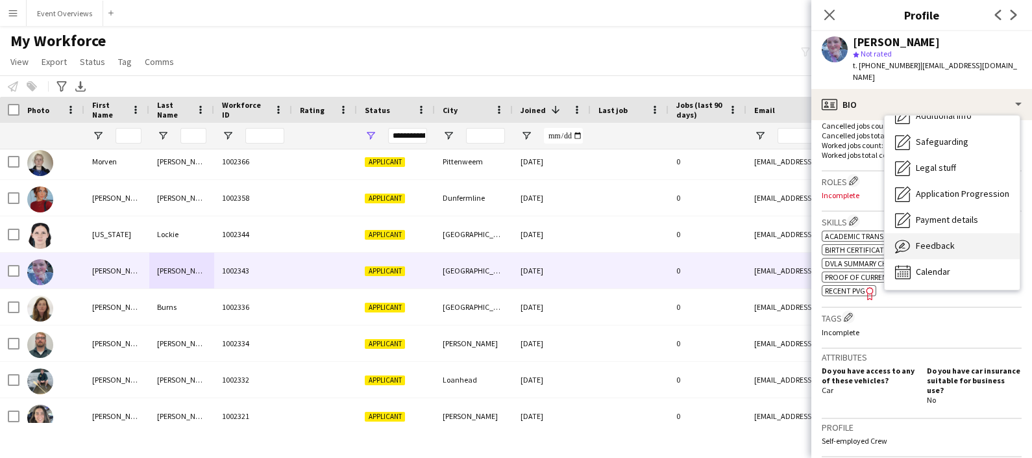
click at [932, 240] on div "Feedback Feedback" at bounding box center [952, 246] width 135 height 26
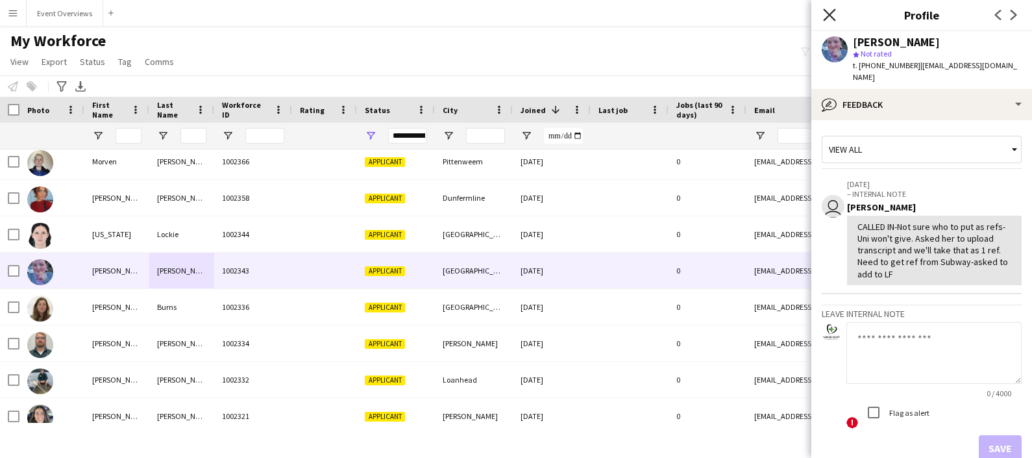
click at [828, 19] on icon "Close pop-in" at bounding box center [829, 14] width 12 height 12
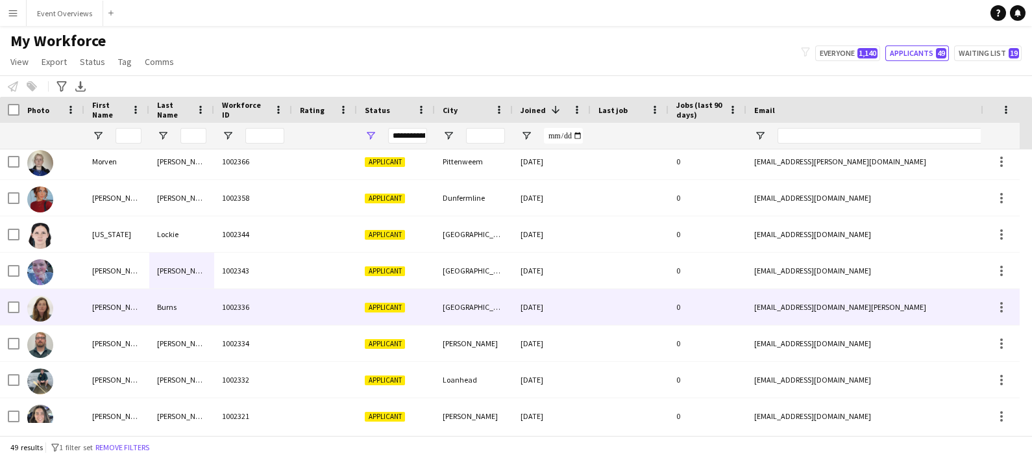
click at [212, 305] on div "Burns" at bounding box center [181, 307] width 65 height 36
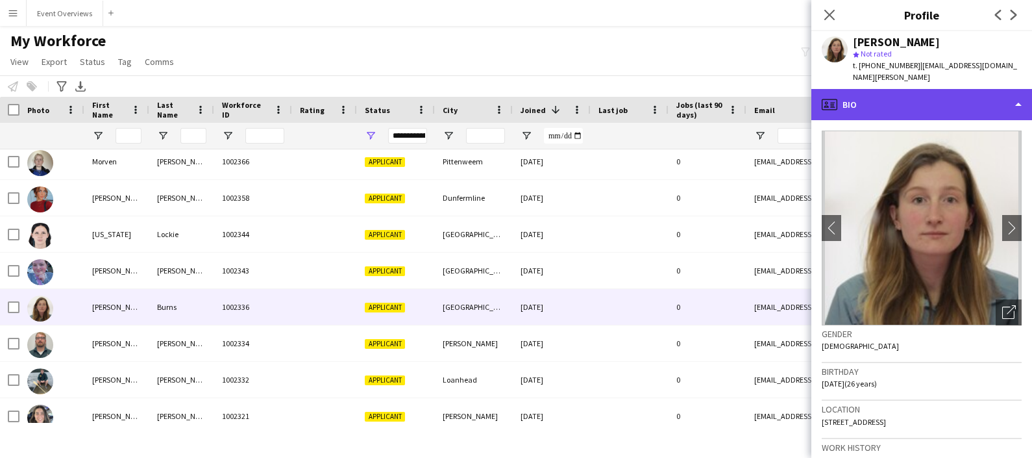
click at [936, 91] on div "profile Bio" at bounding box center [922, 104] width 221 height 31
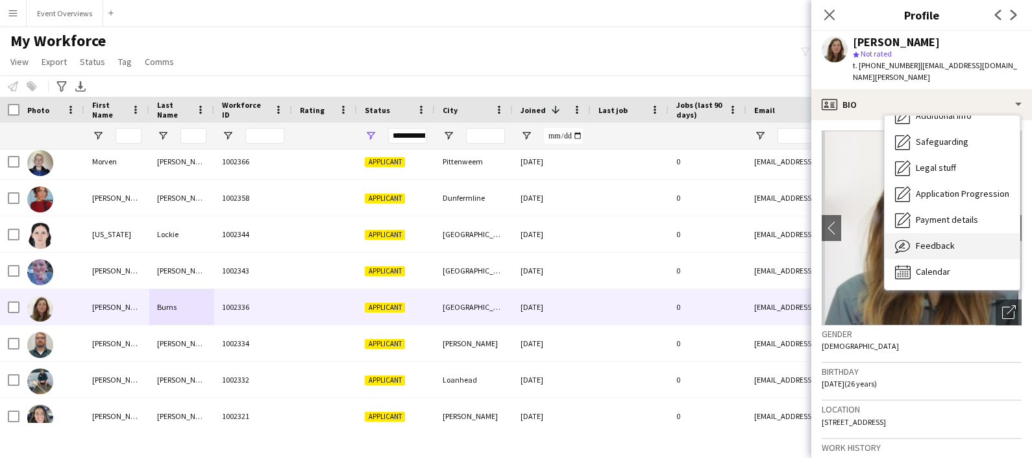
click at [941, 240] on span "Feedback" at bounding box center [935, 246] width 39 height 12
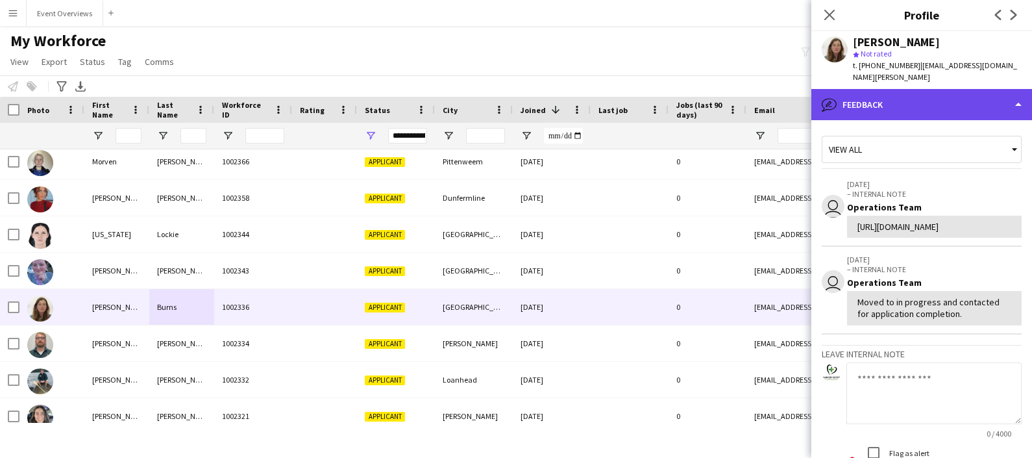
click at [915, 93] on div "bubble-pencil Feedback" at bounding box center [922, 104] width 221 height 31
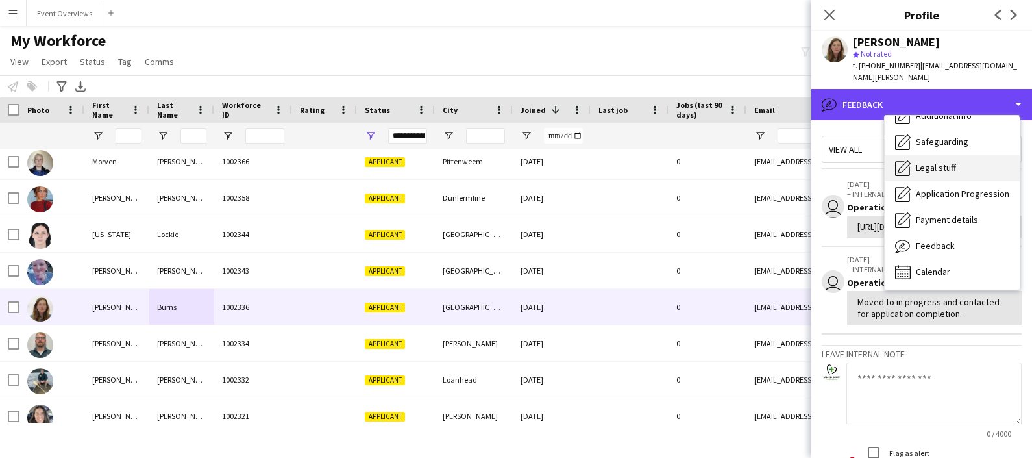
scroll to position [0, 0]
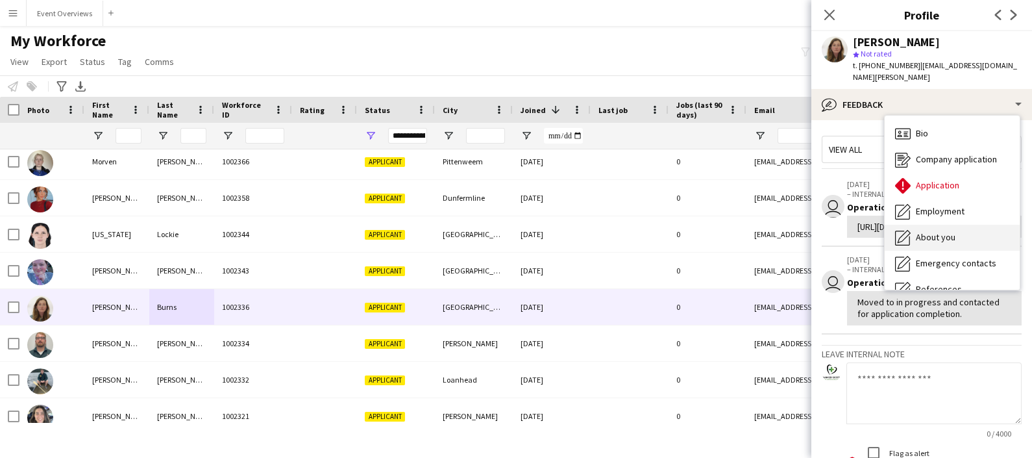
click at [949, 232] on div "About you About you" at bounding box center [952, 238] width 135 height 26
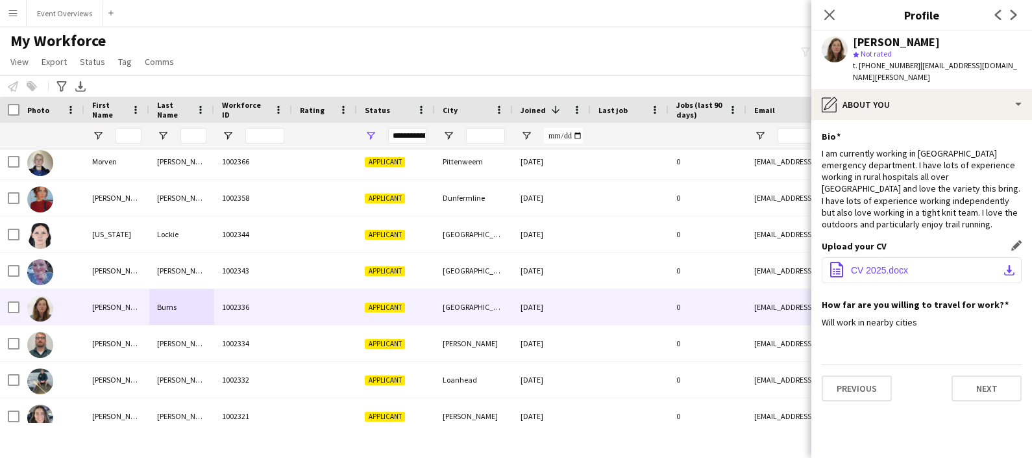
click at [873, 265] on span "CV 2025.docx" at bounding box center [879, 270] width 57 height 10
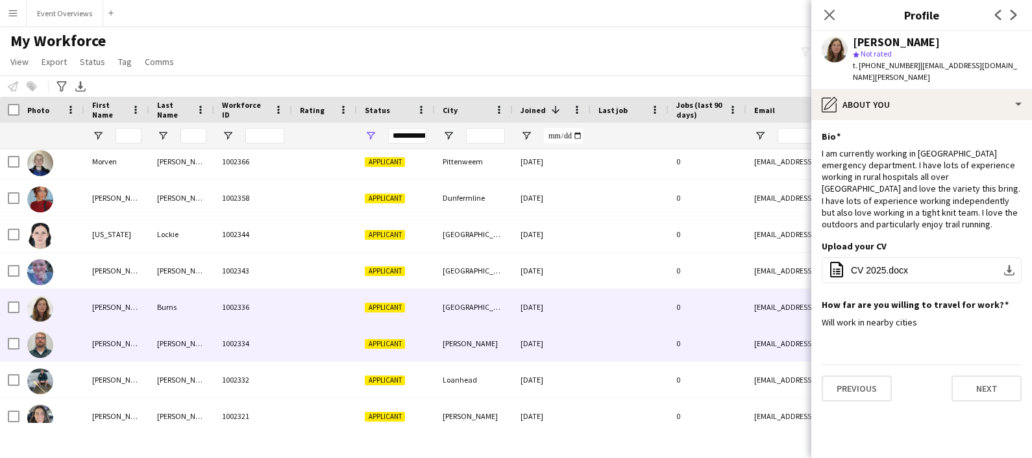
click at [182, 345] on div "[PERSON_NAME]" at bounding box center [181, 343] width 65 height 36
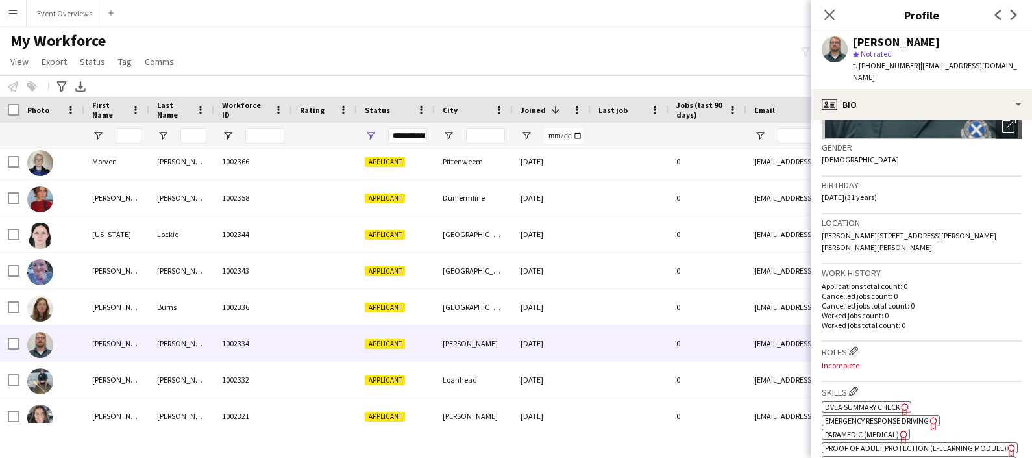
scroll to position [185, 0]
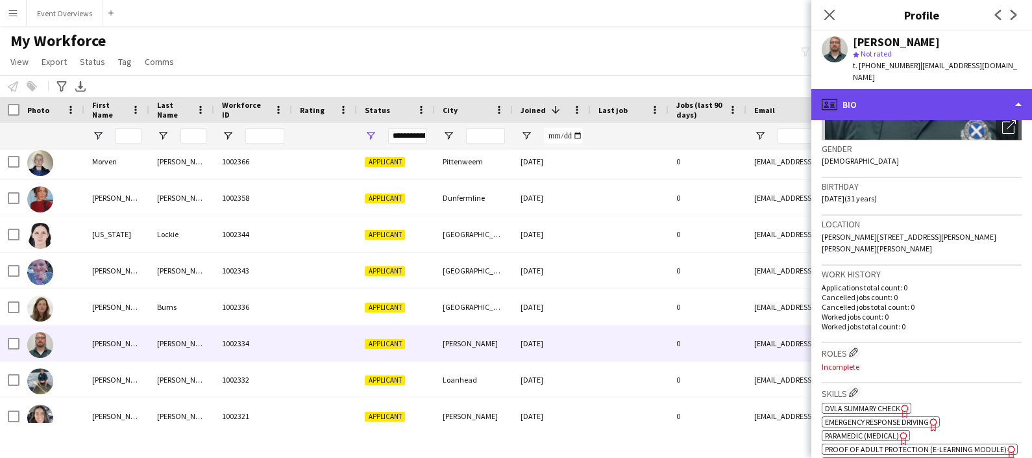
click at [910, 98] on div "profile Bio" at bounding box center [922, 104] width 221 height 31
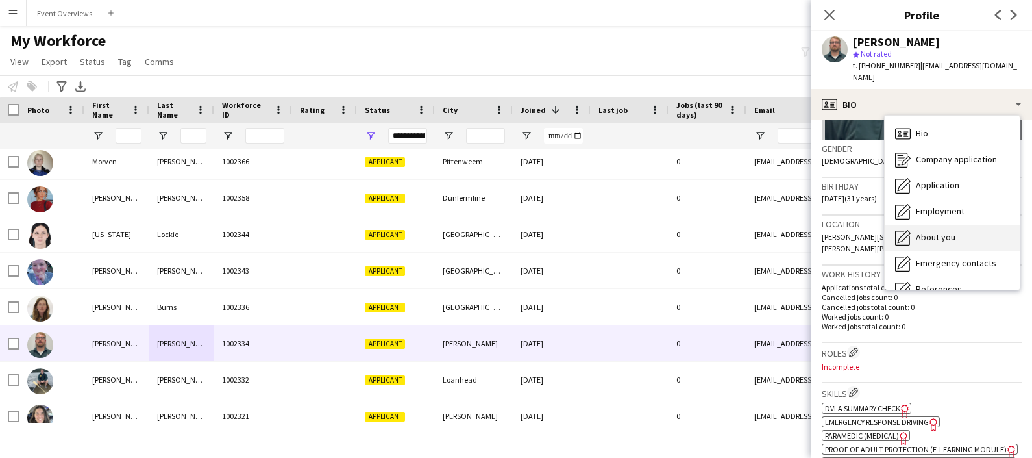
click at [944, 231] on span "About you" at bounding box center [936, 237] width 40 height 12
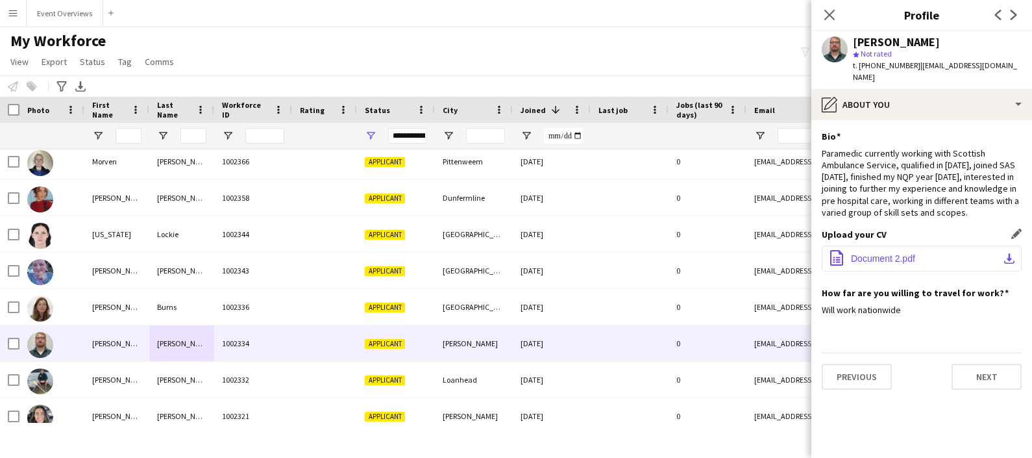
click at [888, 253] on span "Document 2.pdf" at bounding box center [883, 258] width 64 height 10
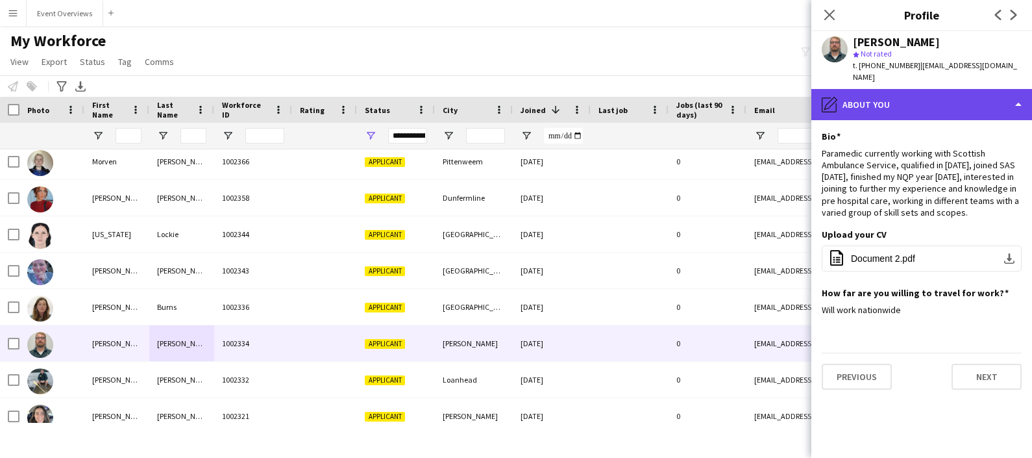
click at [935, 94] on div "pencil4 About you" at bounding box center [922, 104] width 221 height 31
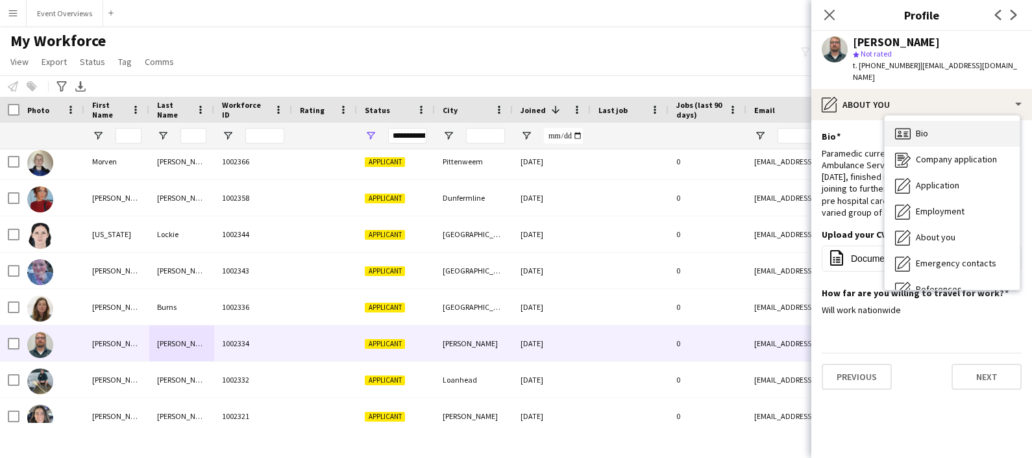
click at [940, 131] on div "Bio Bio" at bounding box center [952, 134] width 135 height 26
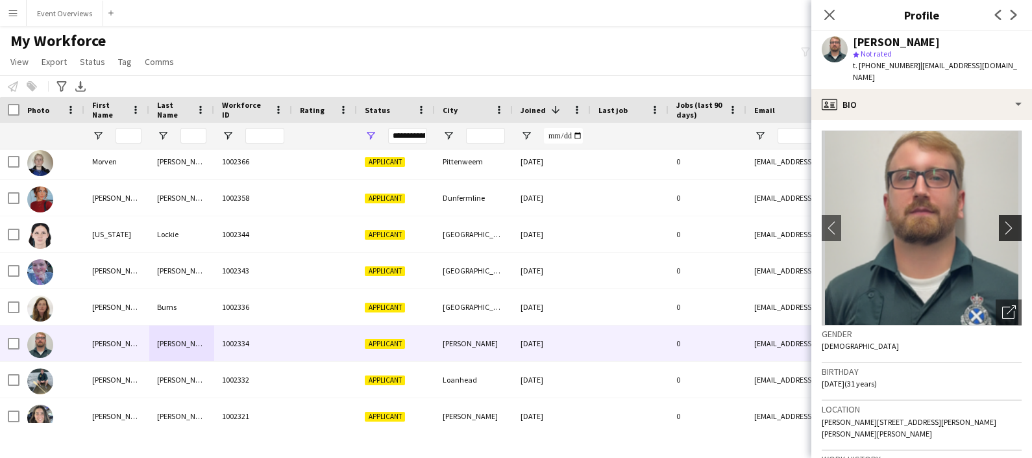
click at [1002, 221] on app-icon "chevron-right" at bounding box center [1012, 228] width 20 height 14
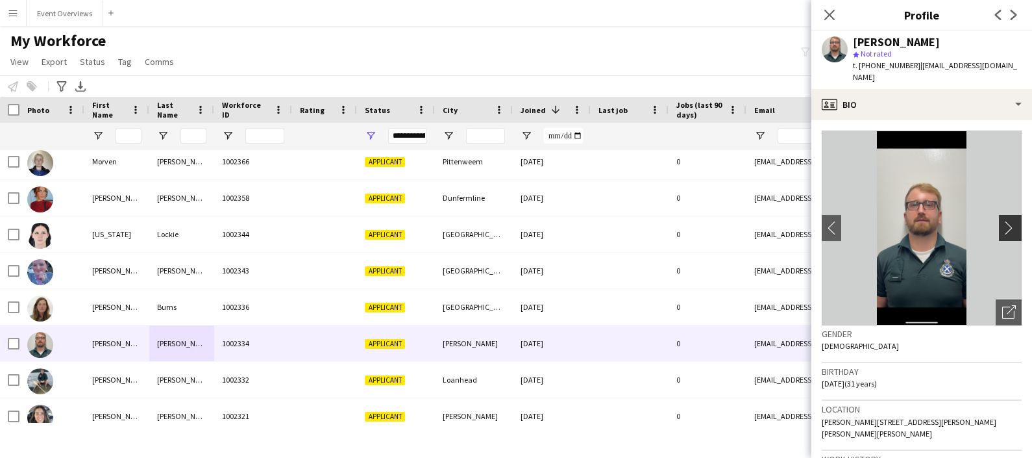
click at [1002, 221] on app-icon "chevron-right" at bounding box center [1012, 228] width 20 height 14
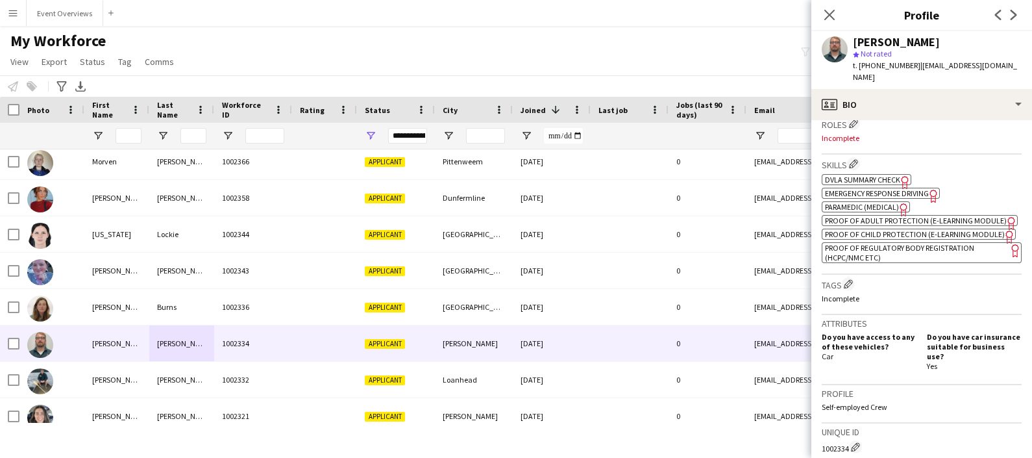
scroll to position [423, 0]
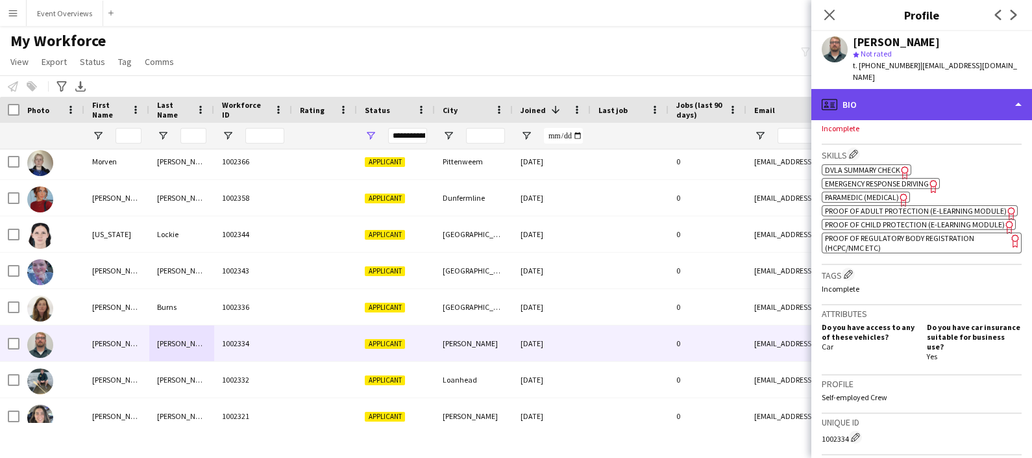
click at [947, 97] on div "profile Bio" at bounding box center [922, 104] width 221 height 31
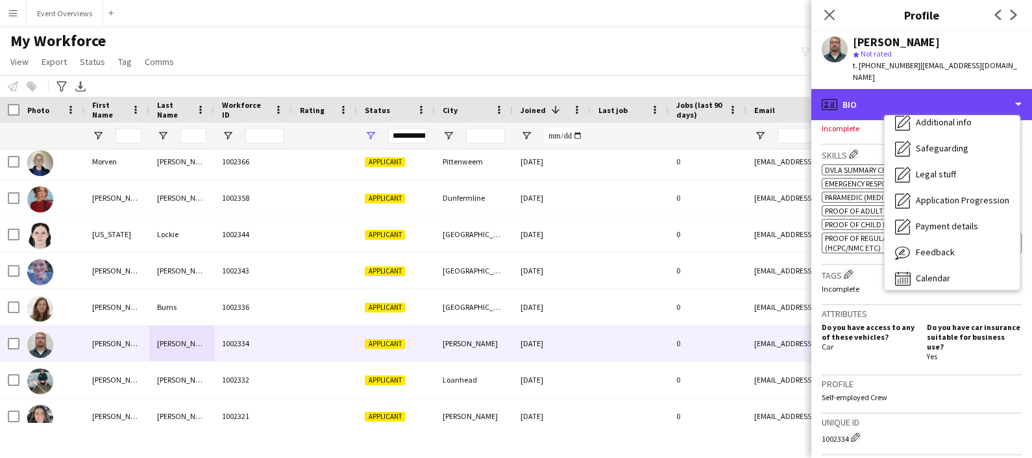
scroll to position [221, 0]
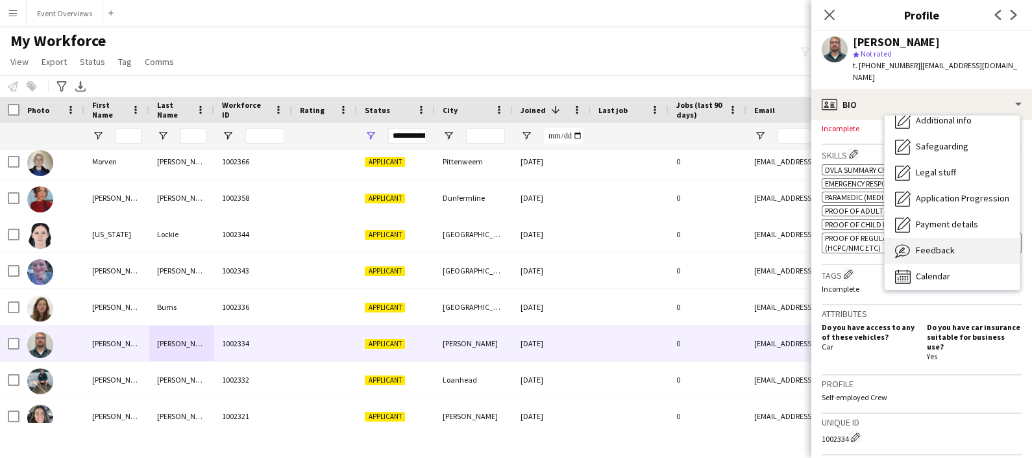
click at [980, 238] on div "Feedback Feedback" at bounding box center [952, 251] width 135 height 26
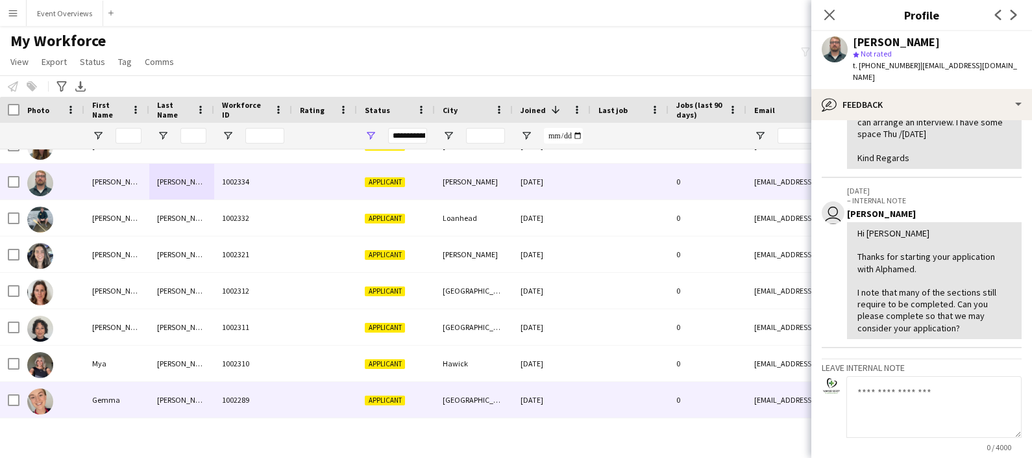
scroll to position [241, 0]
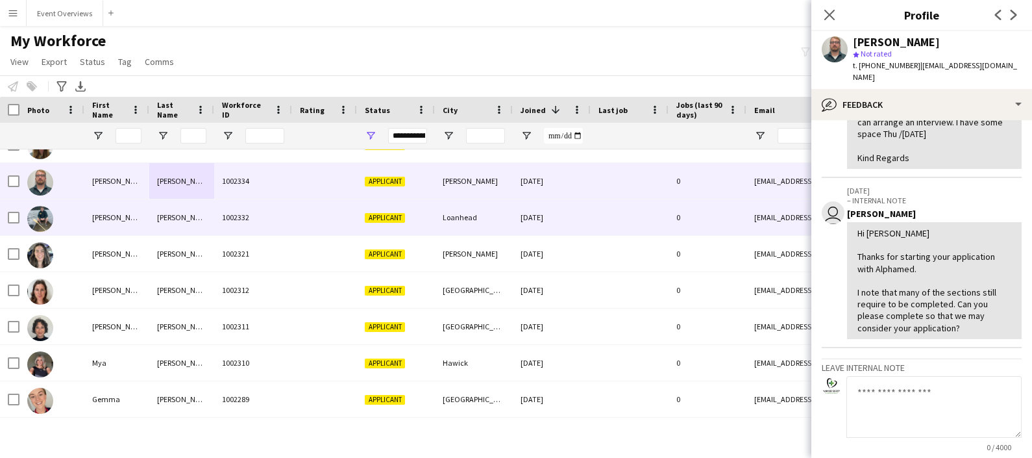
click at [108, 206] on div "[PERSON_NAME]" at bounding box center [116, 217] width 65 height 36
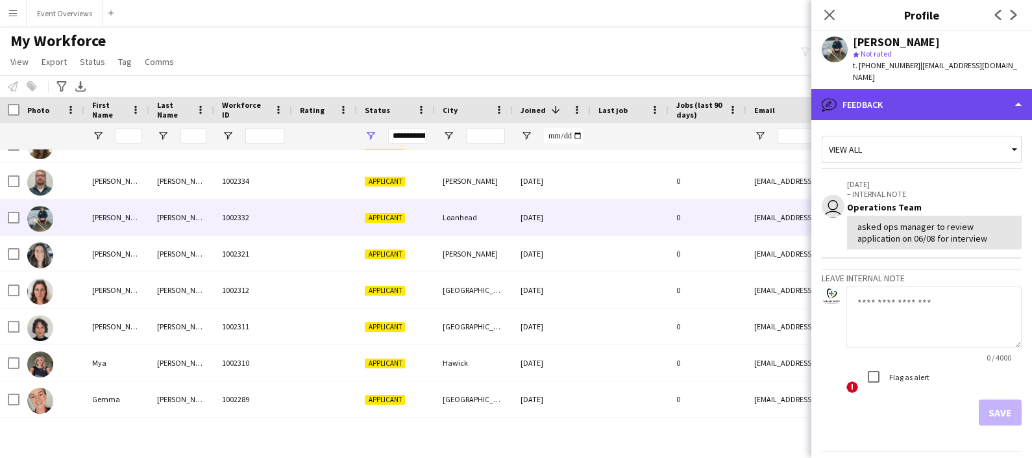
click at [932, 101] on div "bubble-pencil Feedback" at bounding box center [922, 104] width 221 height 31
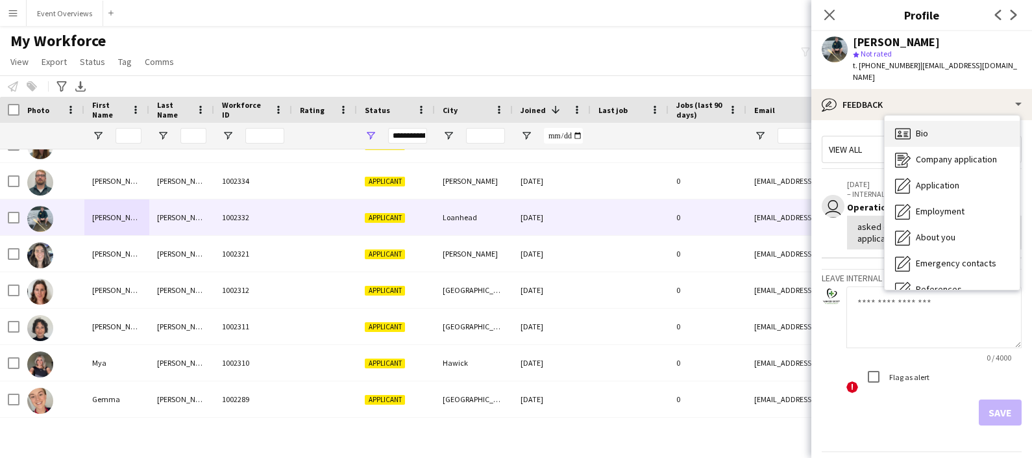
click at [941, 123] on div "Bio Bio" at bounding box center [952, 134] width 135 height 26
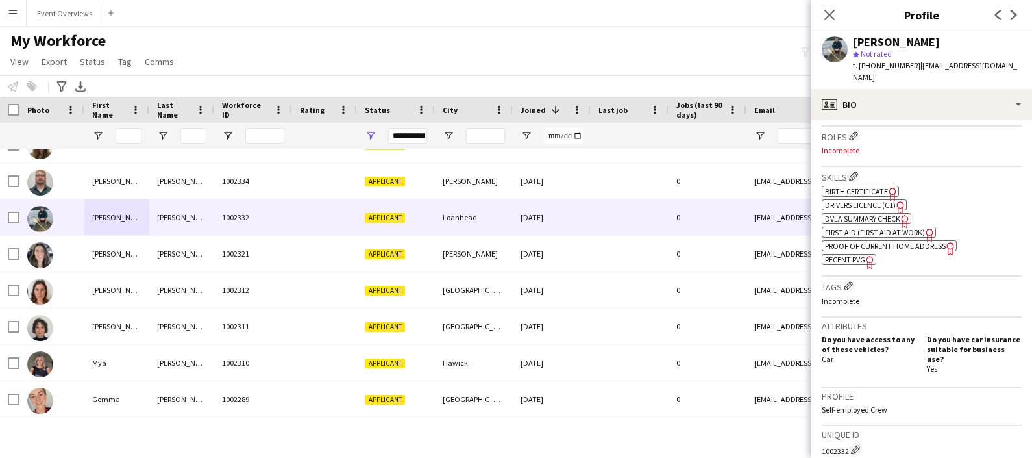
scroll to position [389, 0]
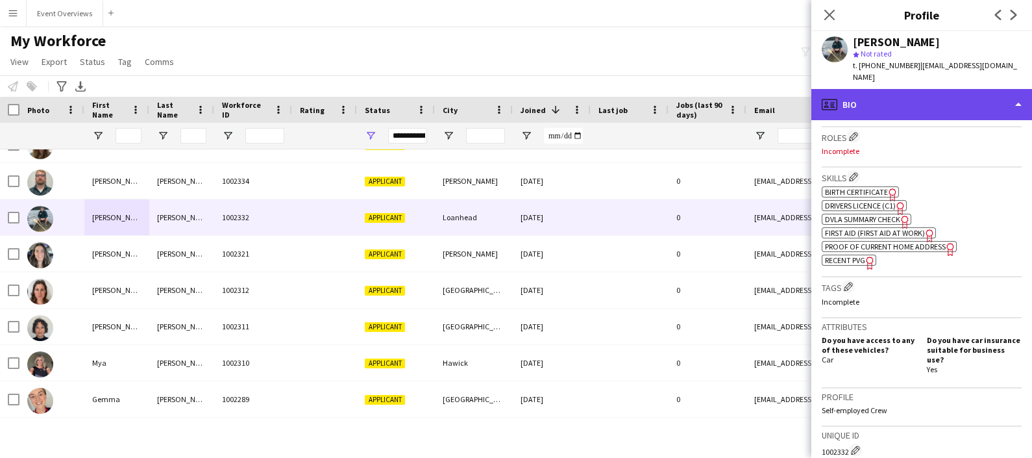
click at [905, 99] on div "profile Bio" at bounding box center [922, 104] width 221 height 31
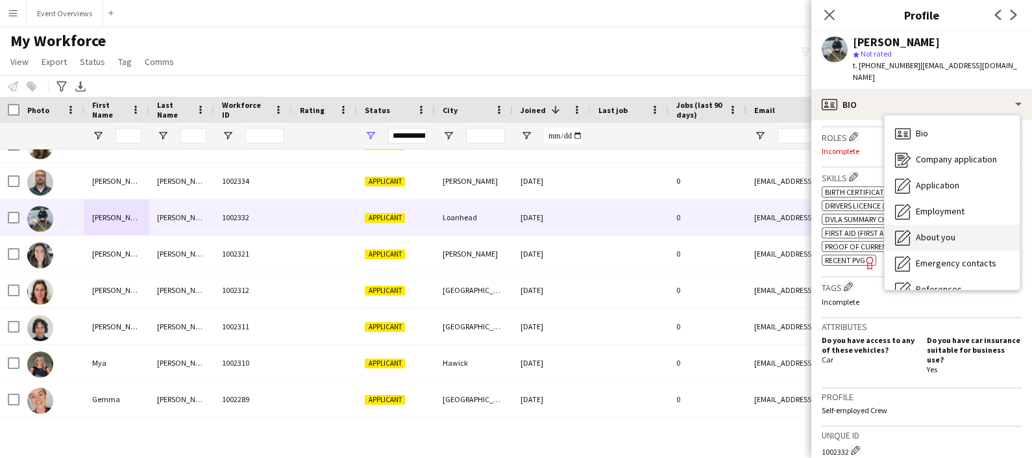
click at [932, 231] on span "About you" at bounding box center [936, 237] width 40 height 12
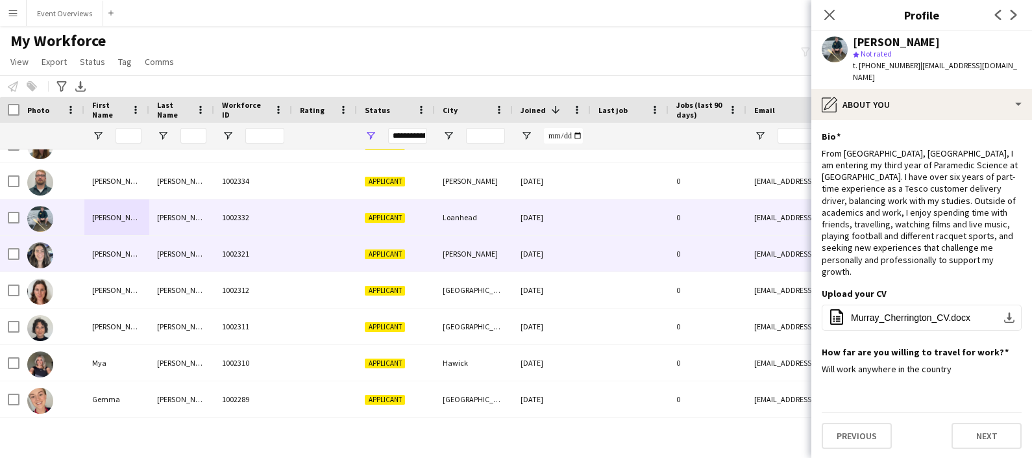
click at [217, 260] on div "1002321" at bounding box center [253, 254] width 78 height 36
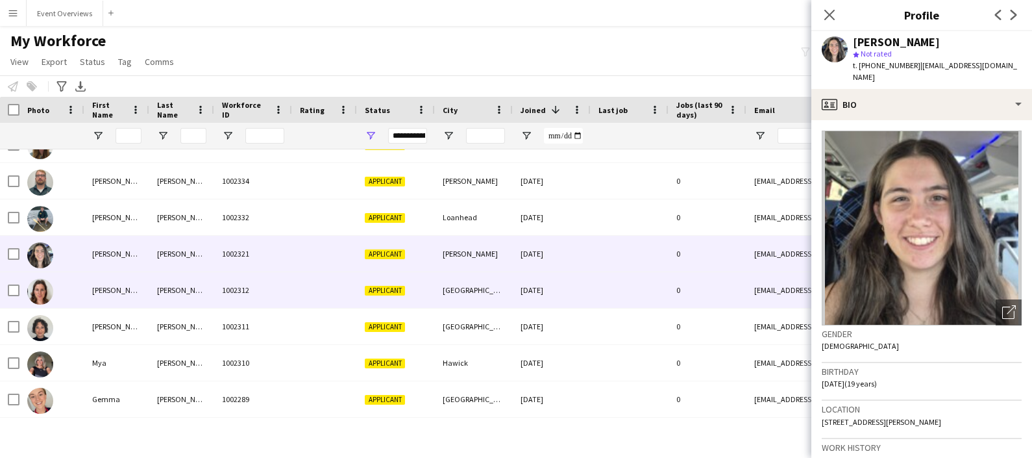
click at [222, 280] on div "1002312" at bounding box center [253, 290] width 78 height 36
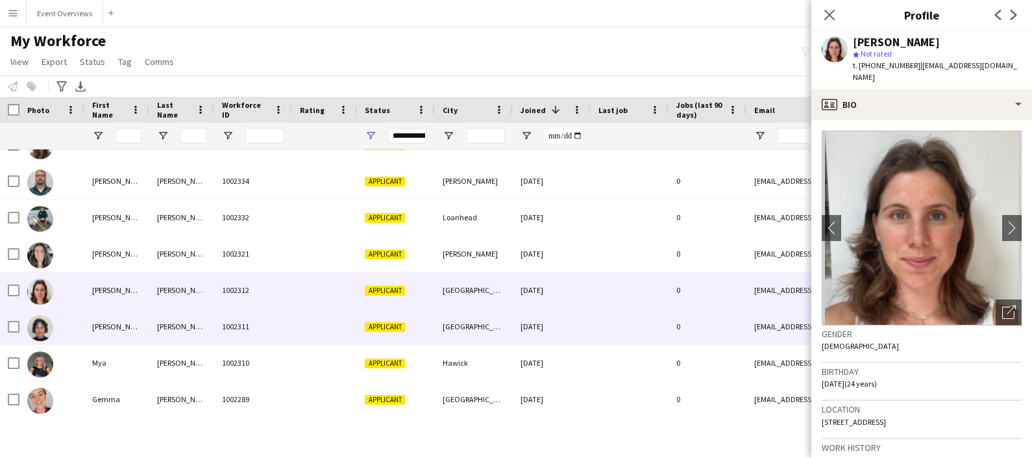
click at [218, 323] on div "1002311" at bounding box center [253, 326] width 78 height 36
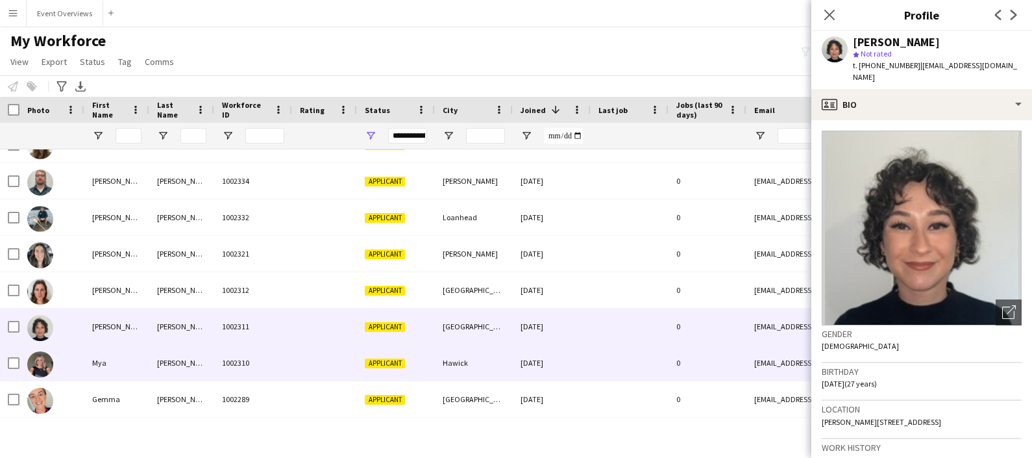
click at [205, 358] on div "[PERSON_NAME]" at bounding box center [181, 363] width 65 height 36
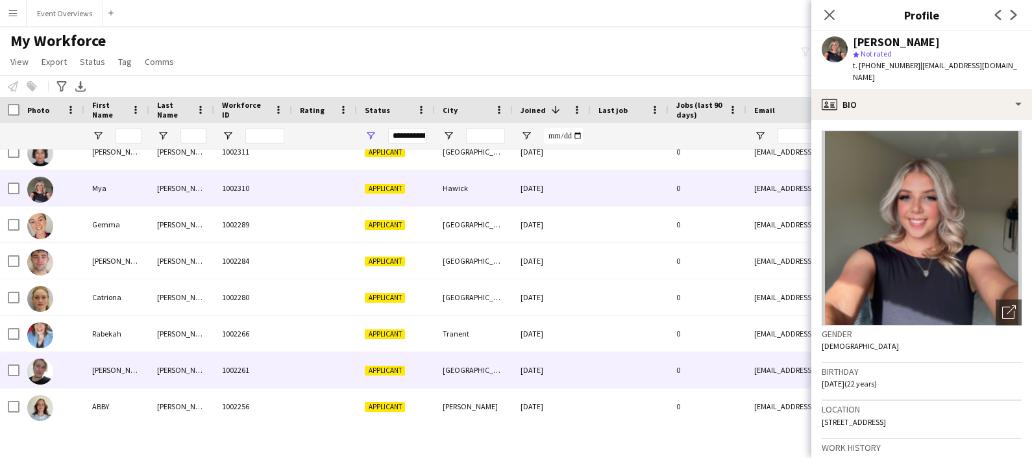
scroll to position [416, 0]
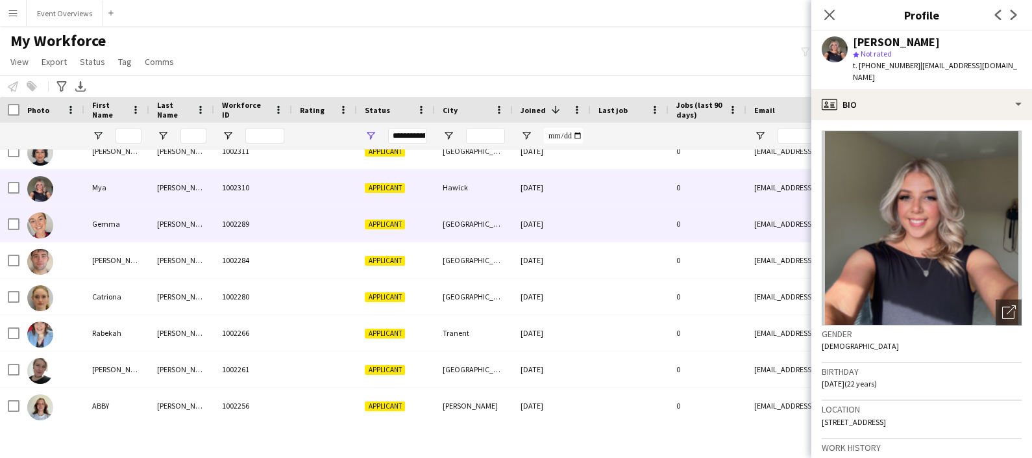
click at [181, 225] on div "[PERSON_NAME]" at bounding box center [181, 224] width 65 height 36
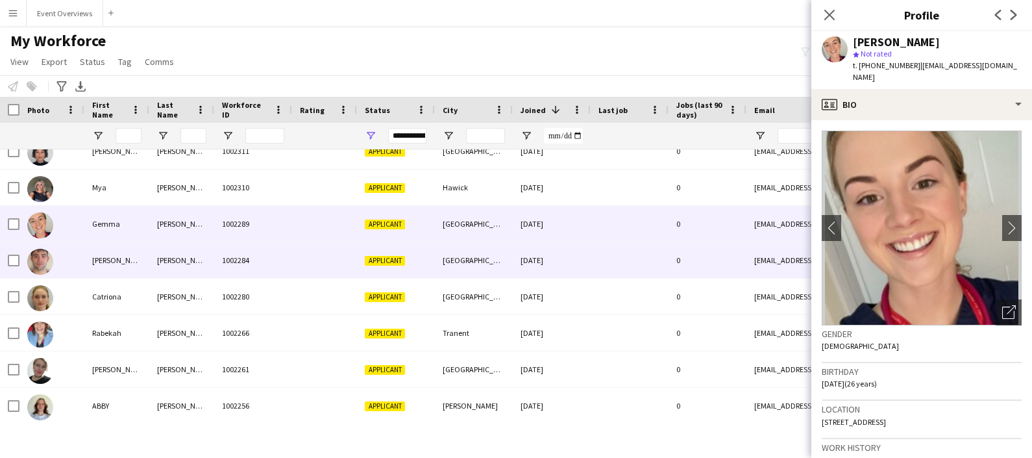
click at [182, 260] on div "[PERSON_NAME]" at bounding box center [181, 260] width 65 height 36
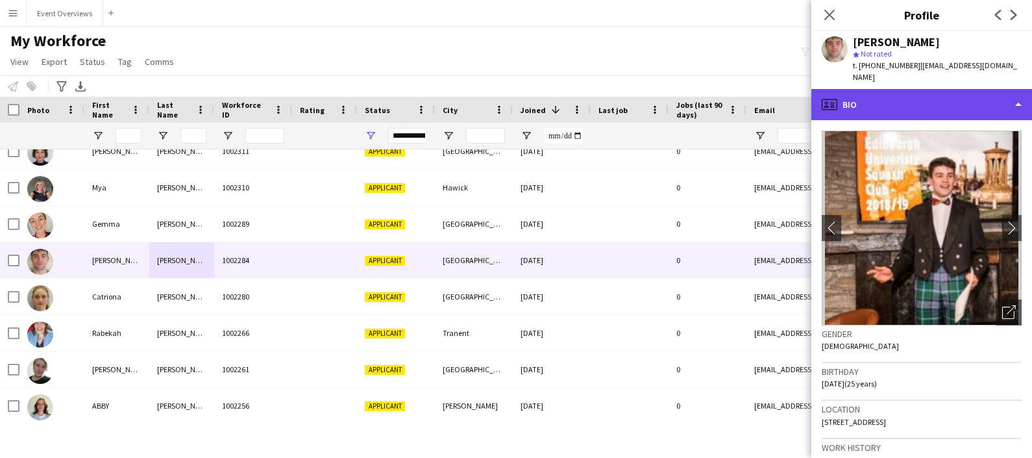
click at [914, 101] on div "profile Bio" at bounding box center [922, 104] width 221 height 31
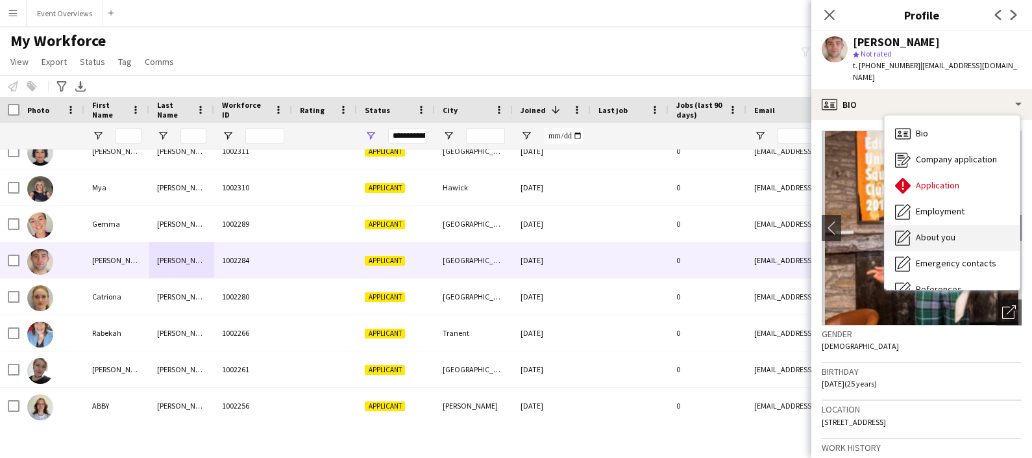
click at [930, 231] on span "About you" at bounding box center [936, 237] width 40 height 12
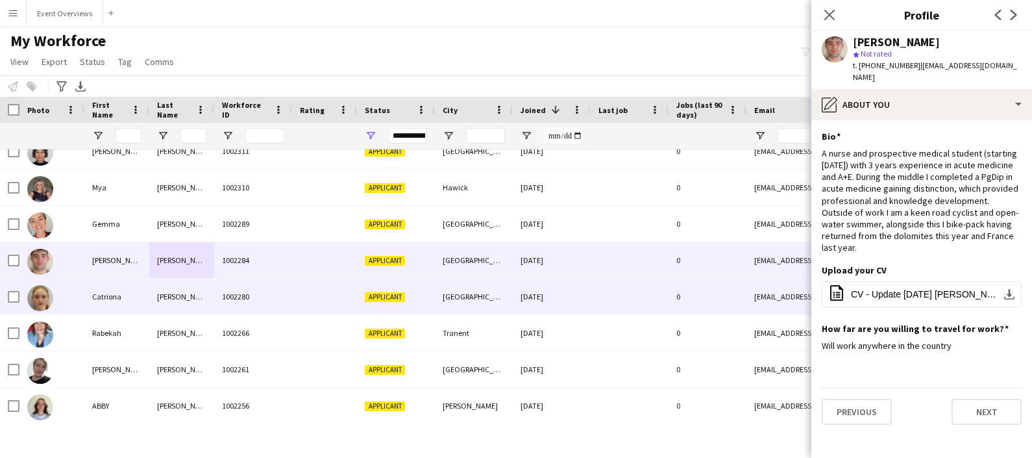
click at [133, 305] on div "Catriona" at bounding box center [116, 297] width 65 height 36
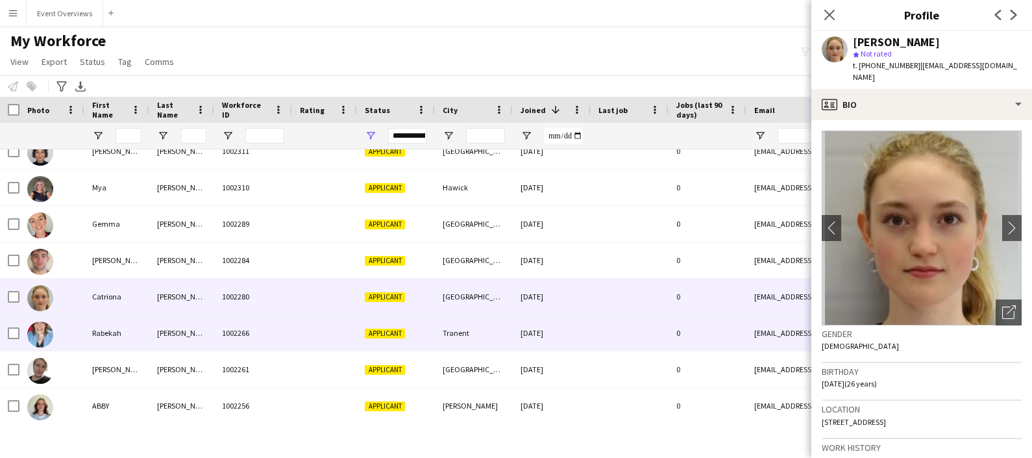
click at [140, 338] on div "Rabekah" at bounding box center [116, 333] width 65 height 36
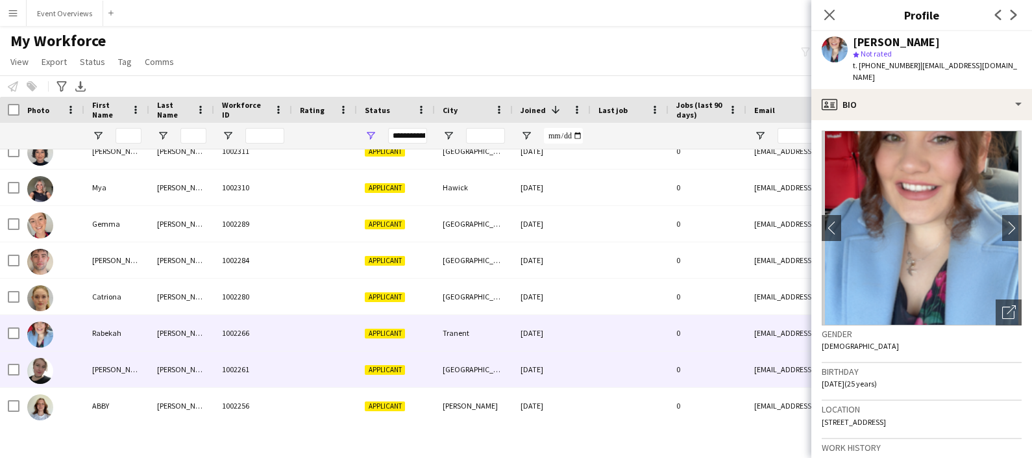
click at [146, 366] on div "[PERSON_NAME]" at bounding box center [116, 369] width 65 height 36
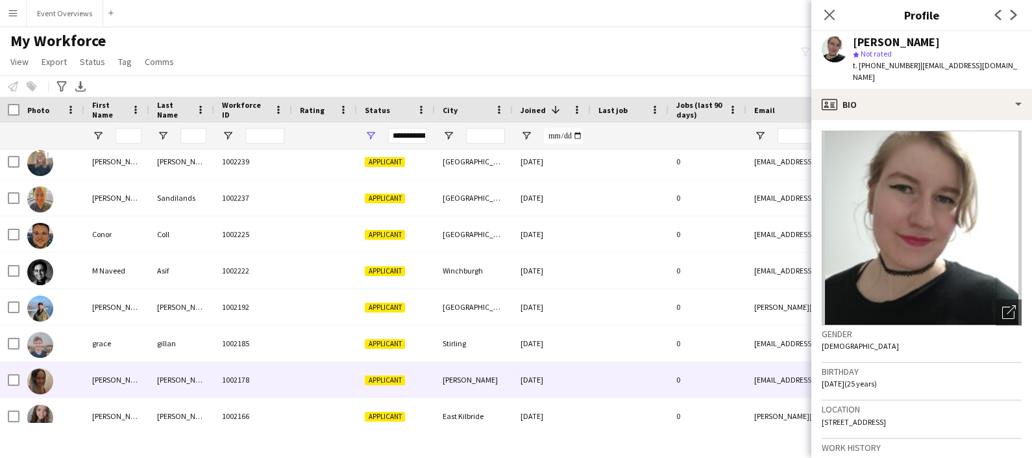
scroll to position [751, 0]
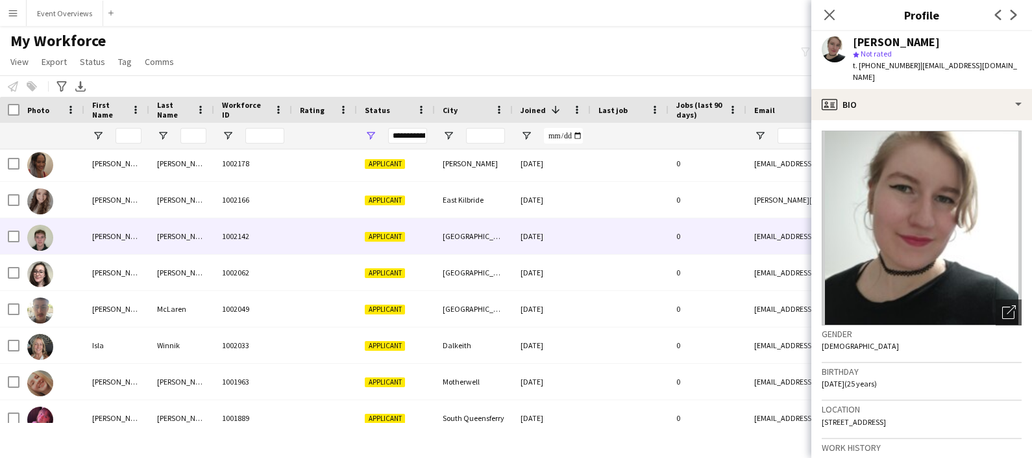
click at [122, 230] on div "[PERSON_NAME]" at bounding box center [116, 236] width 65 height 36
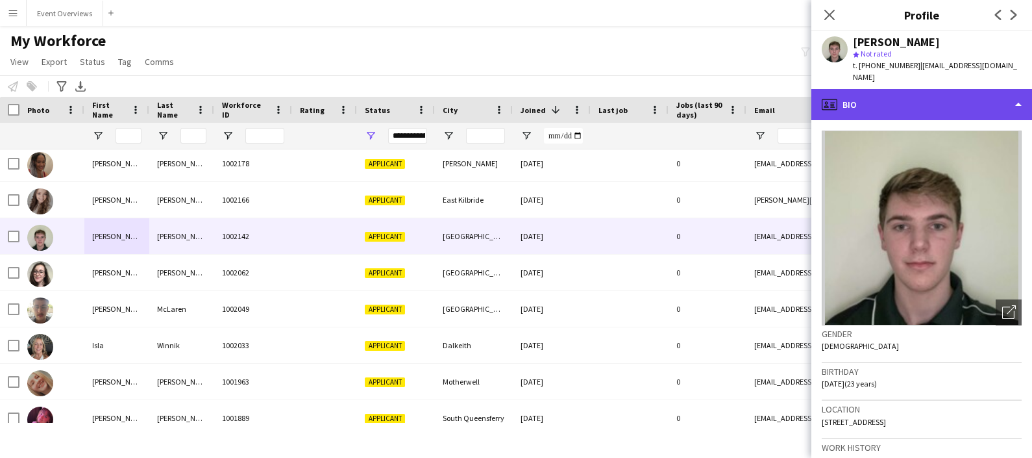
click at [919, 102] on div "profile Bio" at bounding box center [922, 104] width 221 height 31
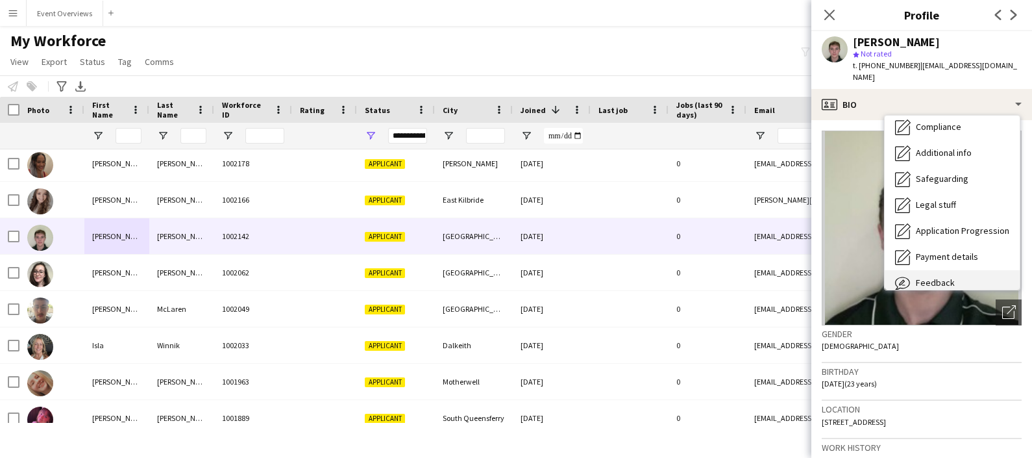
click at [942, 273] on div "Feedback Feedback" at bounding box center [952, 283] width 135 height 26
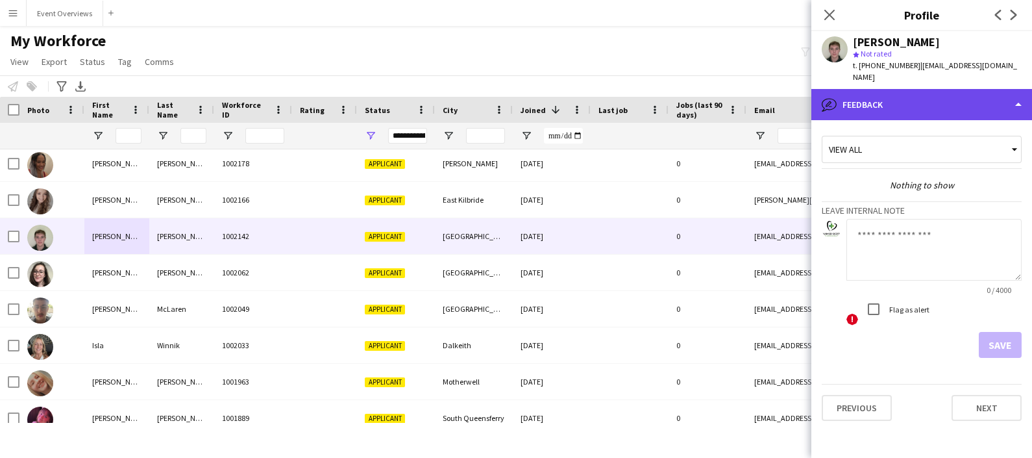
click at [921, 114] on div "bubble-pencil Feedback" at bounding box center [922, 104] width 221 height 31
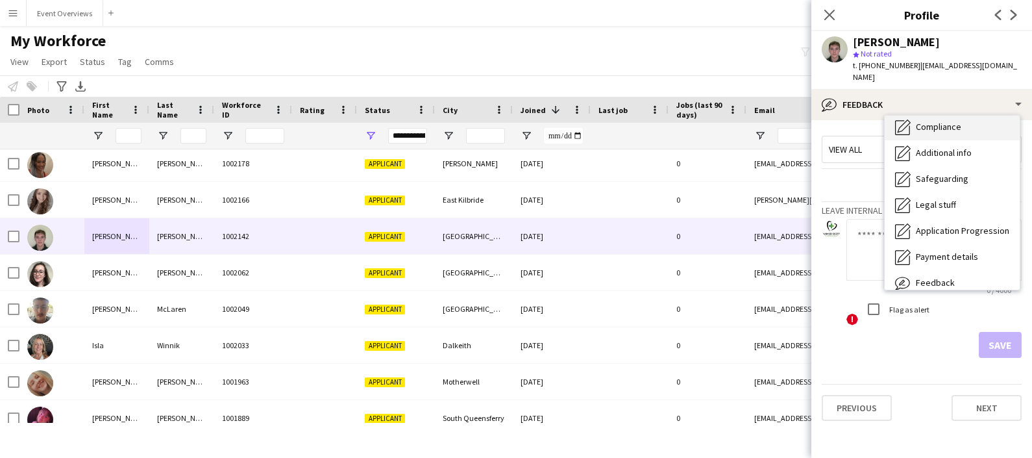
click at [920, 129] on span "Compliance" at bounding box center [938, 127] width 45 height 12
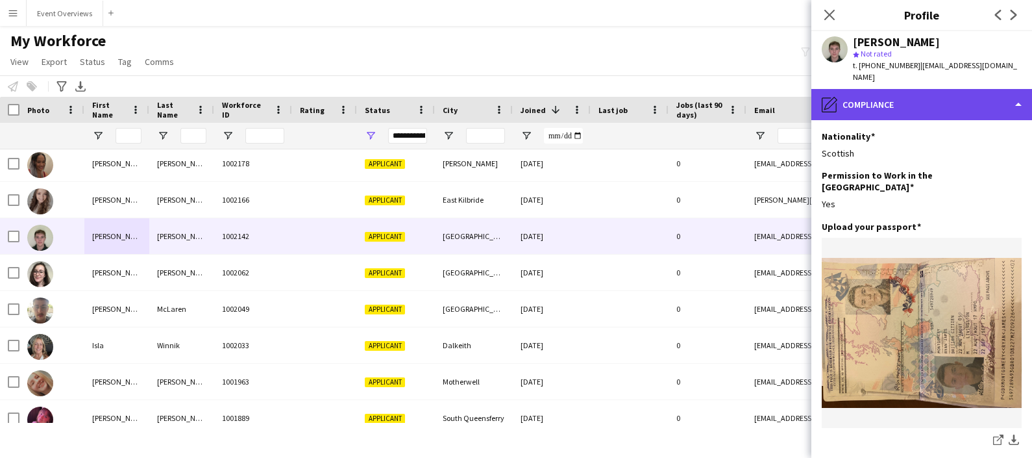
click at [925, 108] on div "pencil4 Compliance" at bounding box center [922, 104] width 221 height 31
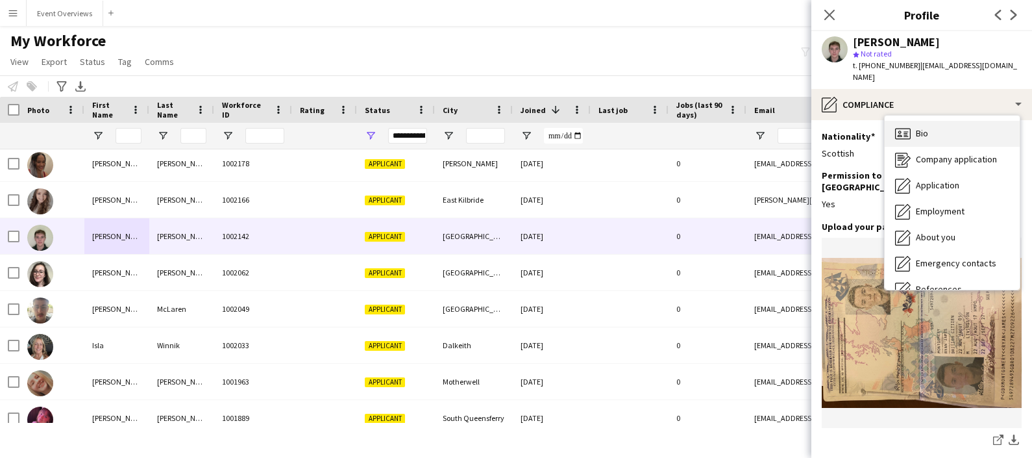
click at [949, 131] on div "Bio Bio" at bounding box center [952, 134] width 135 height 26
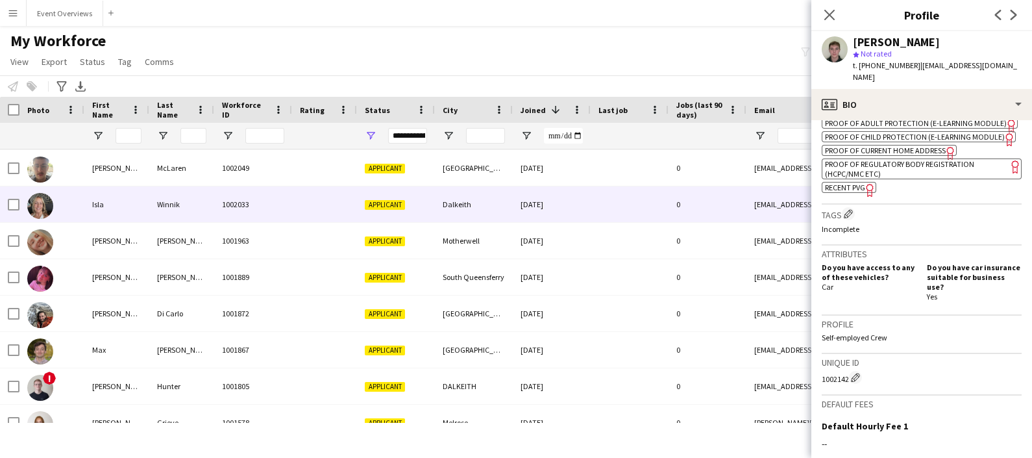
click at [160, 214] on div "Winnik" at bounding box center [181, 204] width 65 height 36
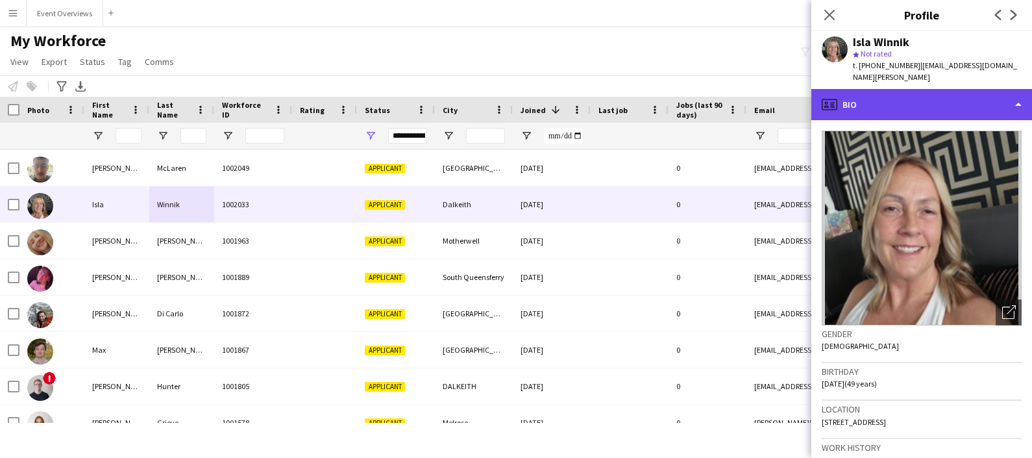
click at [952, 100] on div "profile Bio" at bounding box center [922, 104] width 221 height 31
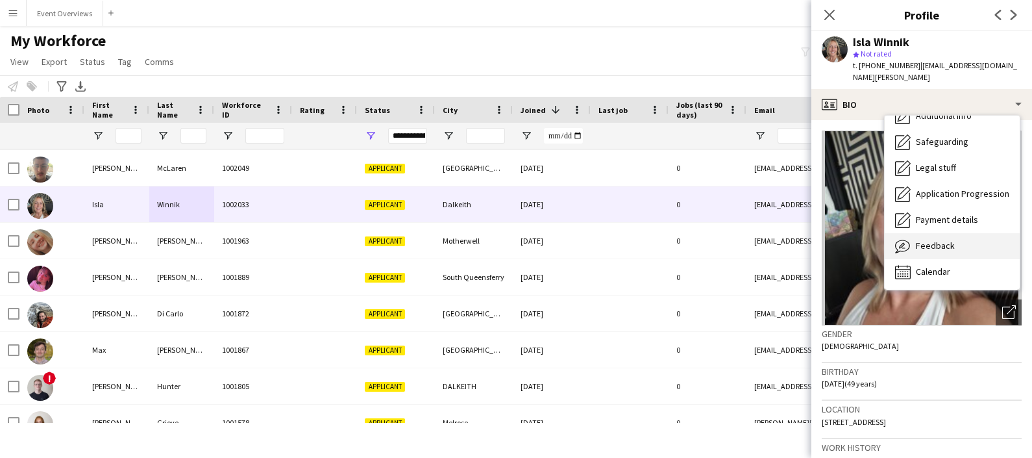
click at [945, 240] on span "Feedback" at bounding box center [935, 246] width 39 height 12
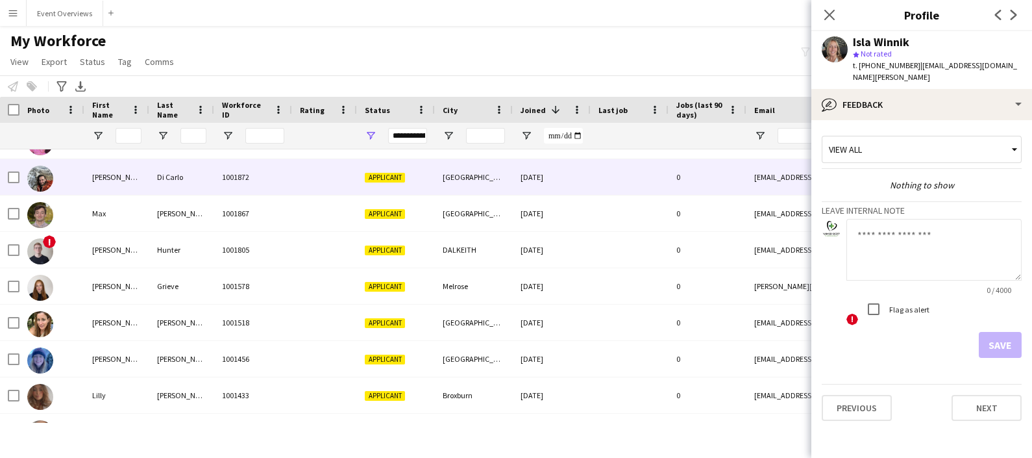
click at [138, 184] on div "[PERSON_NAME]" at bounding box center [116, 177] width 65 height 36
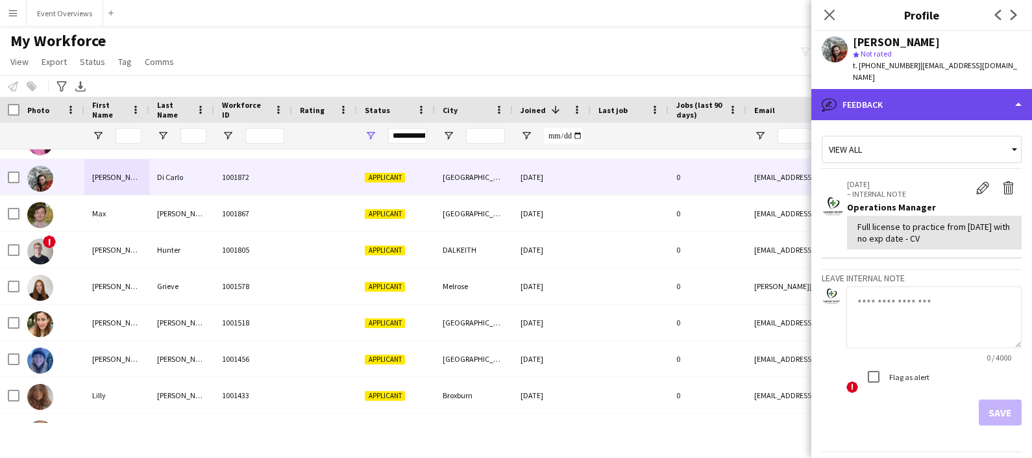
click at [898, 98] on div "bubble-pencil Feedback" at bounding box center [922, 104] width 221 height 31
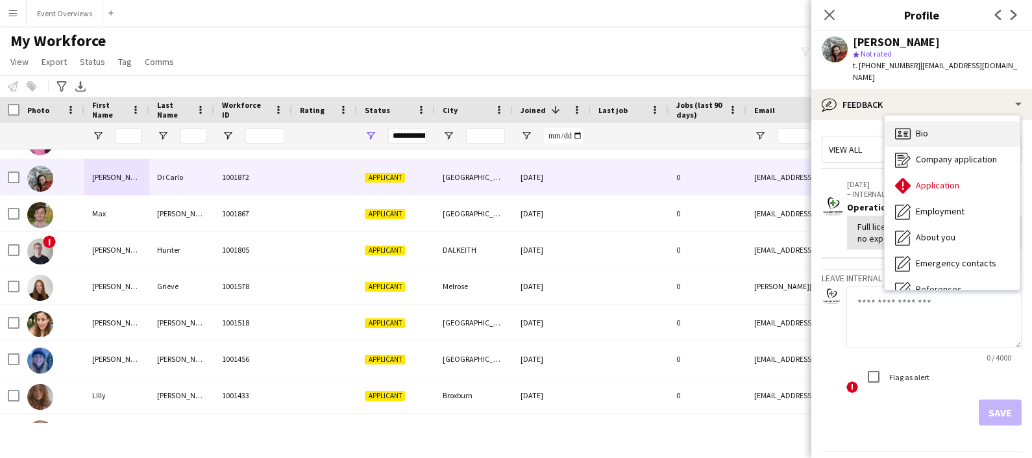
click at [932, 121] on div "Bio Bio" at bounding box center [952, 134] width 135 height 26
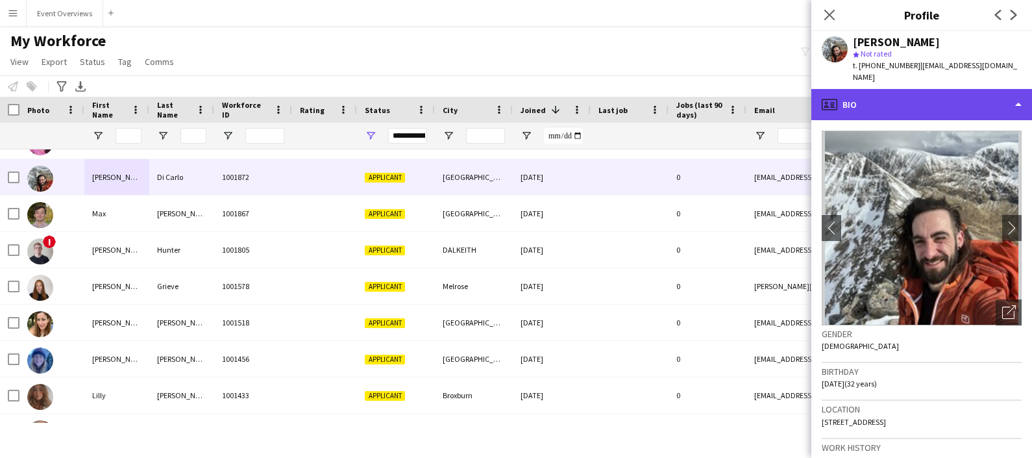
click at [967, 97] on div "profile Bio" at bounding box center [922, 104] width 221 height 31
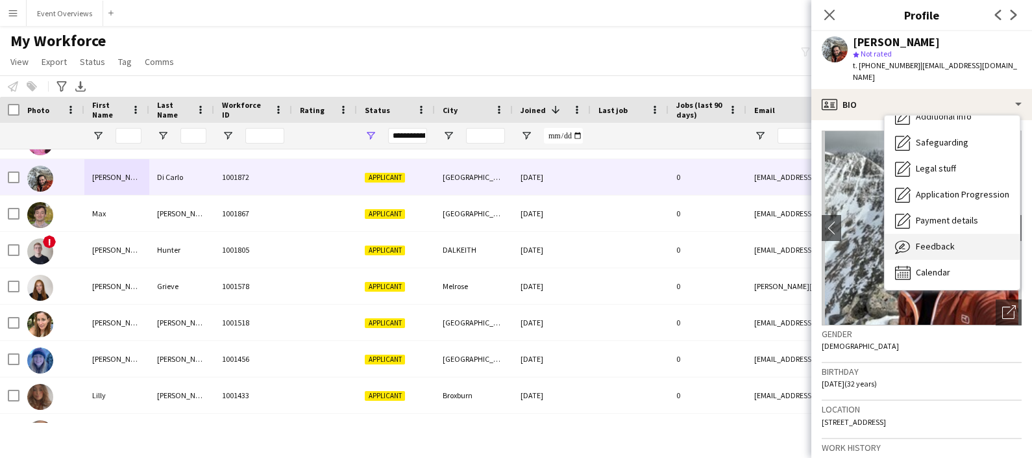
click at [942, 240] on span "Feedback" at bounding box center [935, 246] width 39 height 12
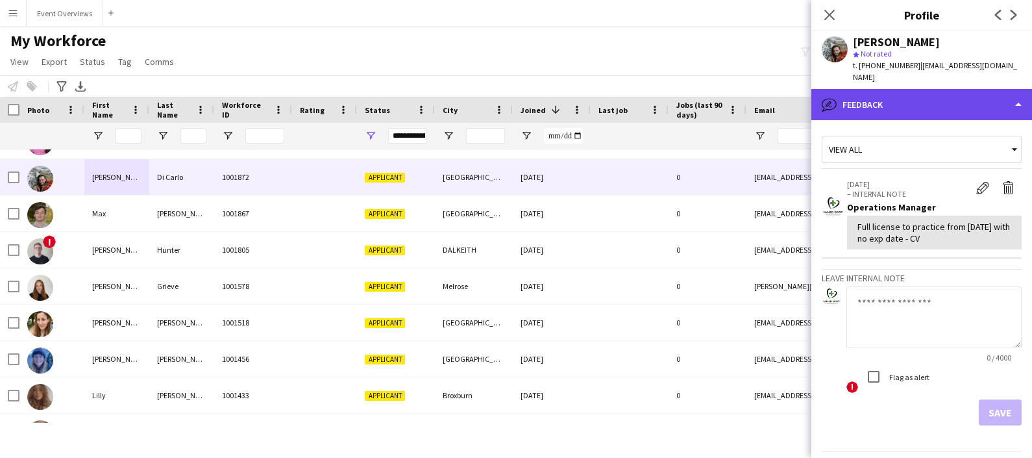
click at [867, 89] on div "bubble-pencil Feedback" at bounding box center [922, 104] width 221 height 31
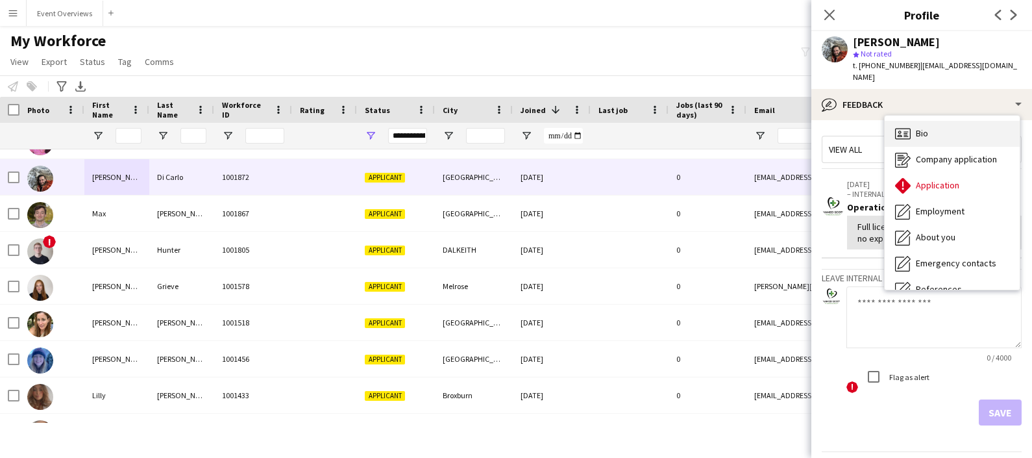
click at [941, 121] on div "Bio Bio" at bounding box center [952, 134] width 135 height 26
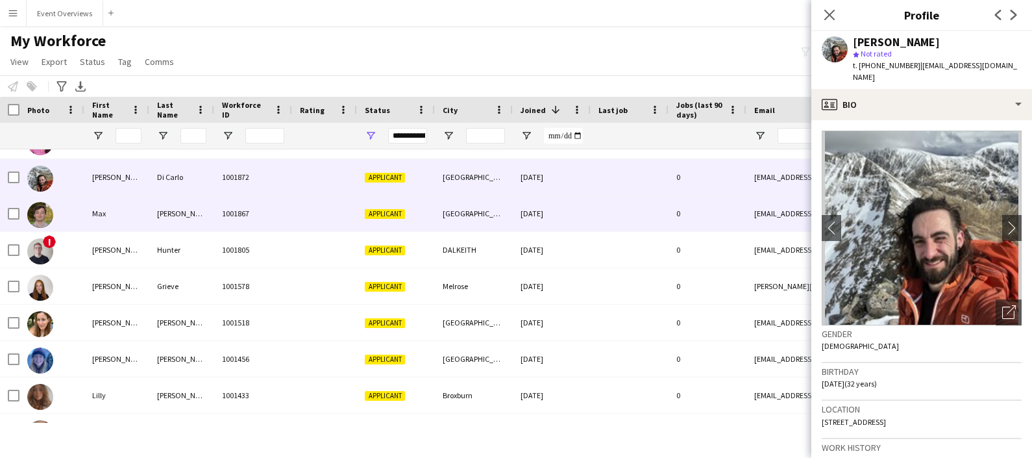
click at [148, 221] on div "Max" at bounding box center [116, 213] width 65 height 36
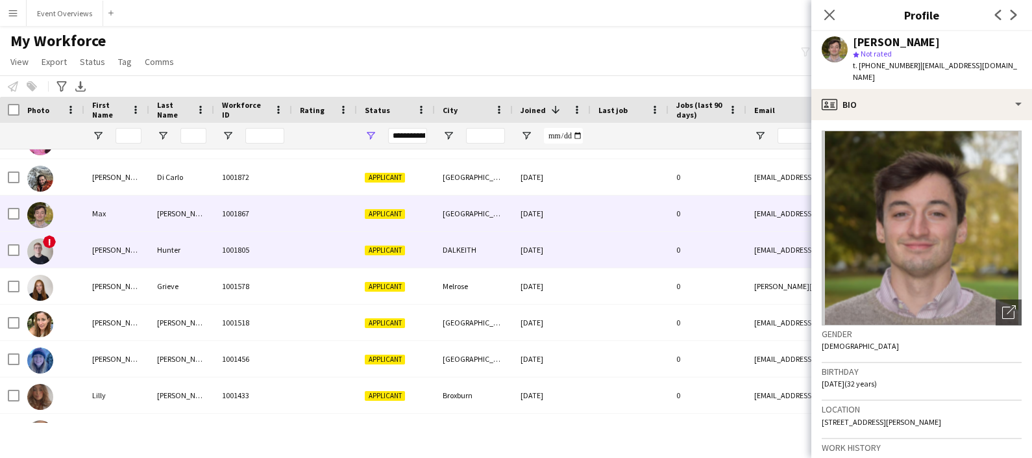
click at [146, 248] on div "[PERSON_NAME]" at bounding box center [116, 250] width 65 height 36
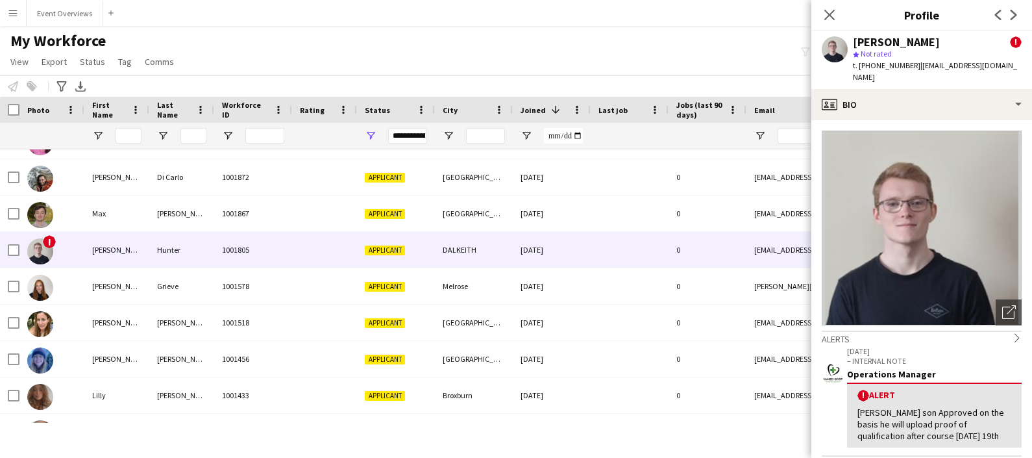
click at [938, 75] on div "[PERSON_NAME] ! star Not rated t. [PHONE_NUMBER] | [EMAIL_ADDRESS][DOMAIN_NAME]" at bounding box center [922, 60] width 221 height 58
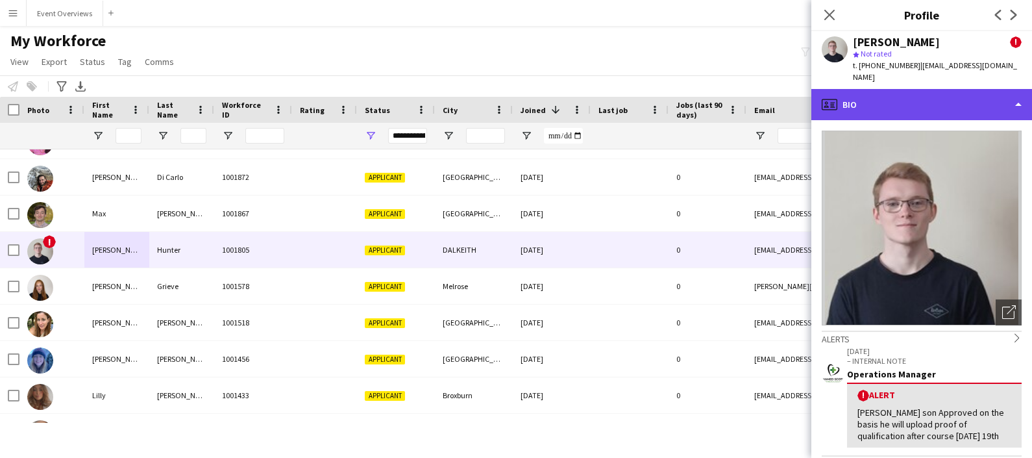
click at [943, 89] on div "profile Bio" at bounding box center [922, 104] width 221 height 31
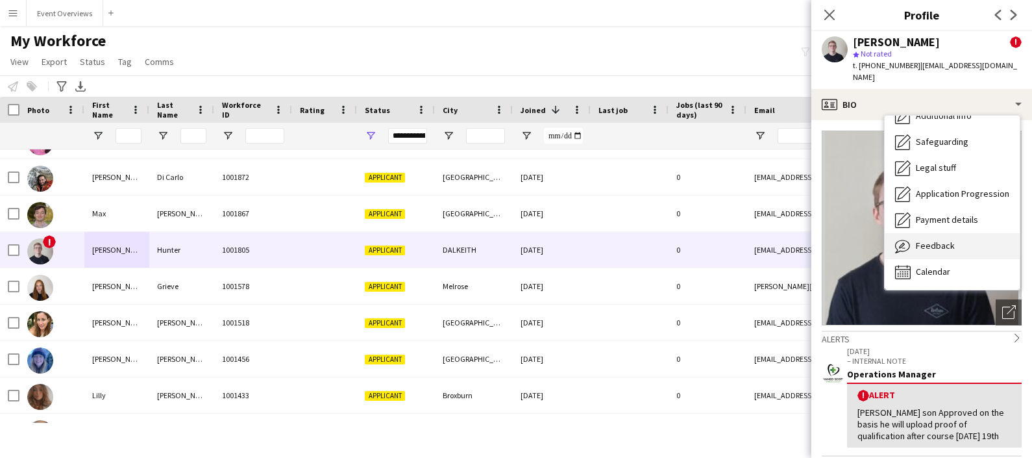
click at [947, 240] on span "Feedback" at bounding box center [935, 246] width 39 height 12
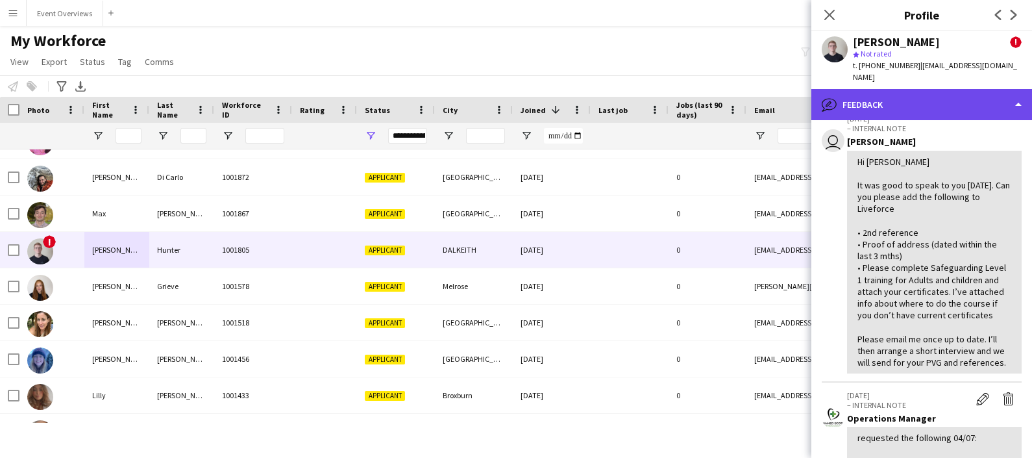
click at [938, 89] on div "bubble-pencil Feedback" at bounding box center [922, 104] width 221 height 31
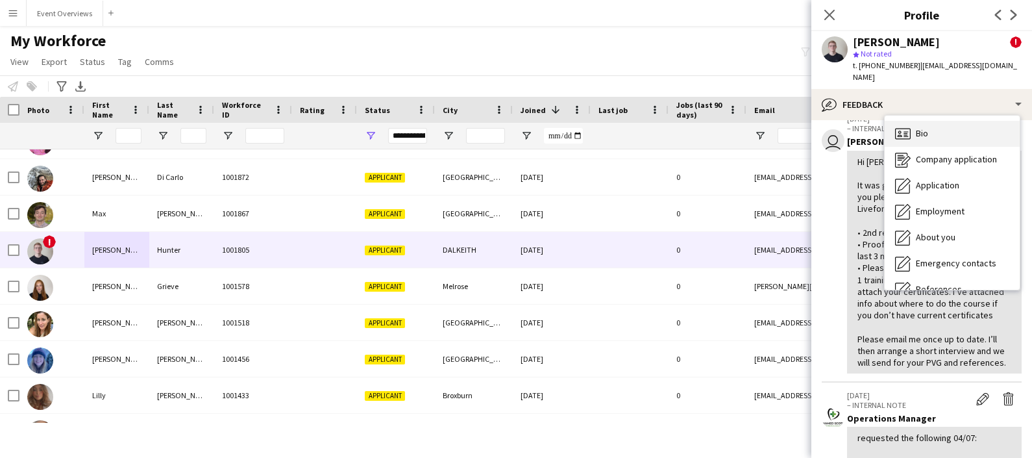
click at [936, 129] on div "Bio Bio" at bounding box center [952, 134] width 135 height 26
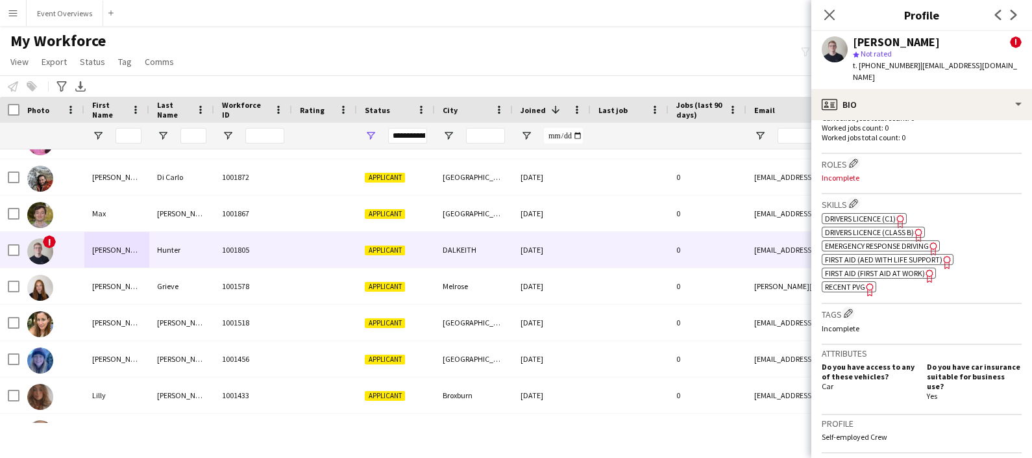
click at [876, 251] on span "Emergency Response Driving" at bounding box center [877, 246] width 104 height 10
click at [888, 264] on span "First Aid (AED with life support)" at bounding box center [884, 260] width 118 height 10
click at [903, 278] on span "First Aid (First Aid At Work)" at bounding box center [875, 273] width 100 height 10
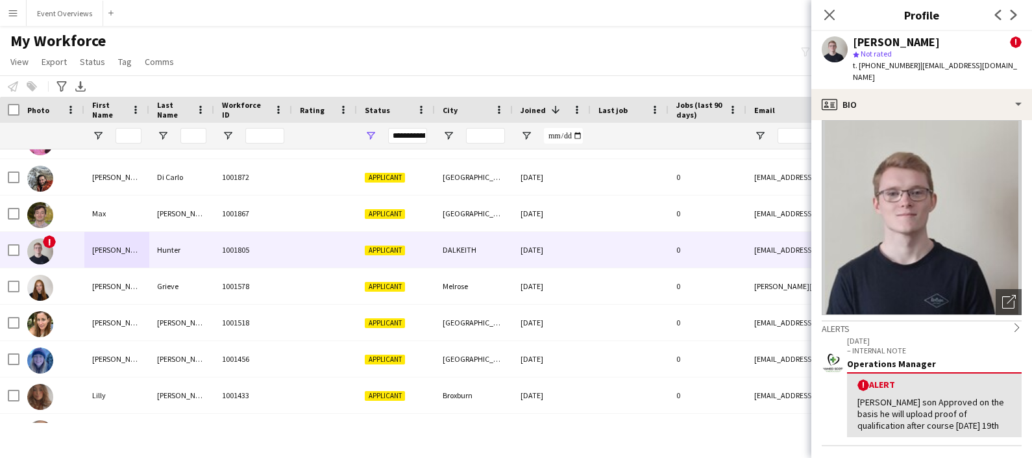
scroll to position [0, 0]
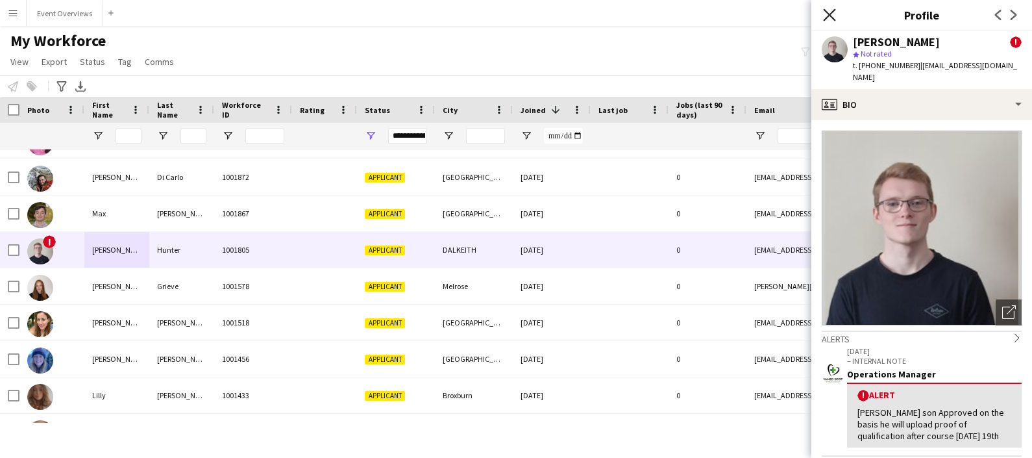
click at [830, 9] on icon "Close pop-in" at bounding box center [829, 14] width 12 height 12
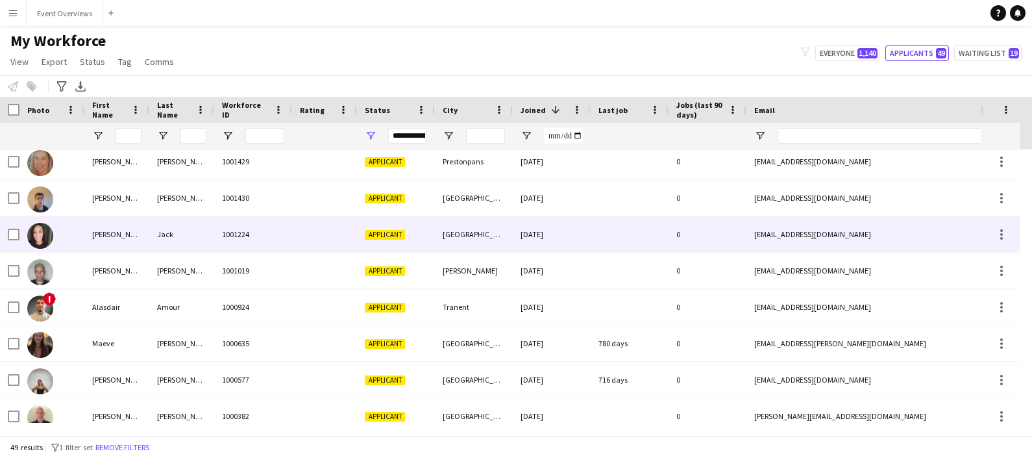
scroll to position [1497, 0]
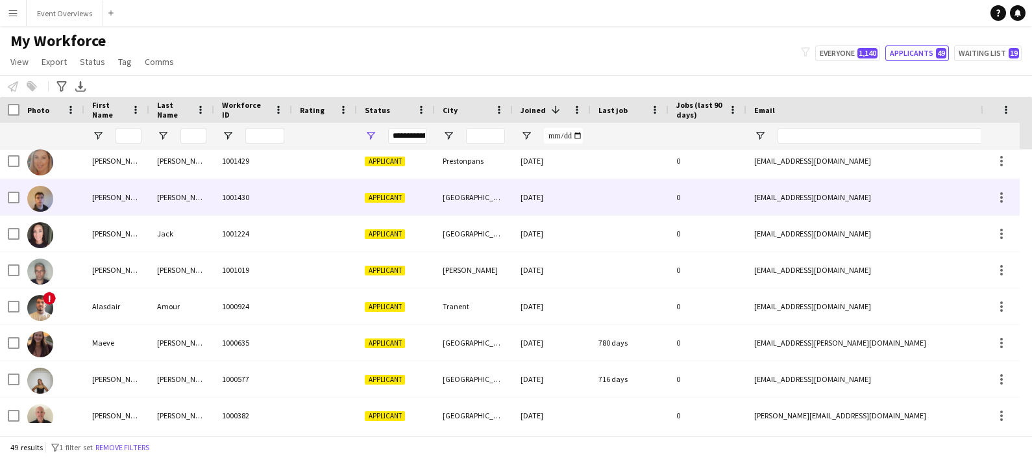
click at [129, 186] on div "[PERSON_NAME]" at bounding box center [116, 197] width 65 height 36
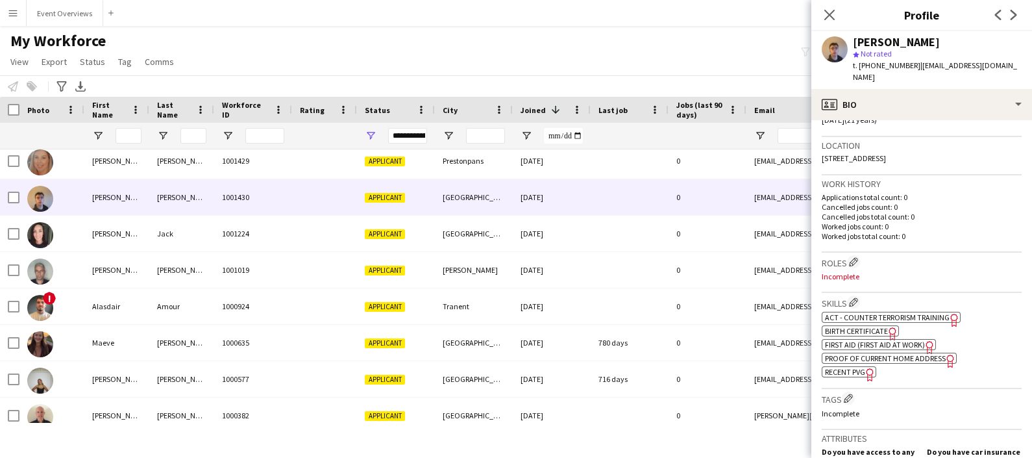
scroll to position [264, 0]
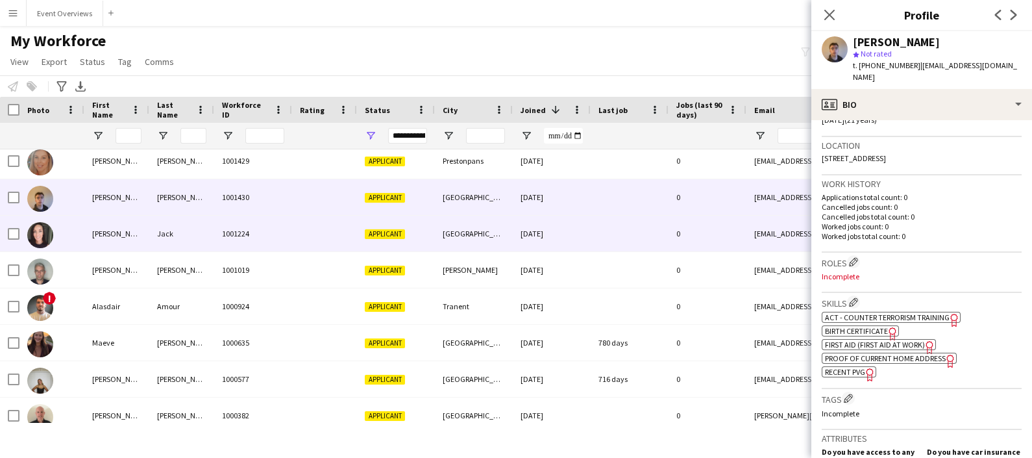
click at [151, 218] on div "Jack" at bounding box center [181, 234] width 65 height 36
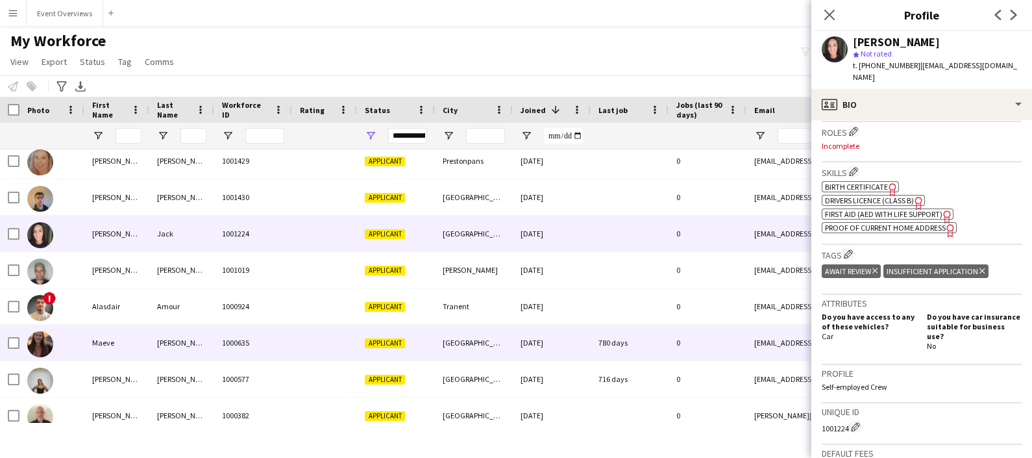
scroll to position [1508, 0]
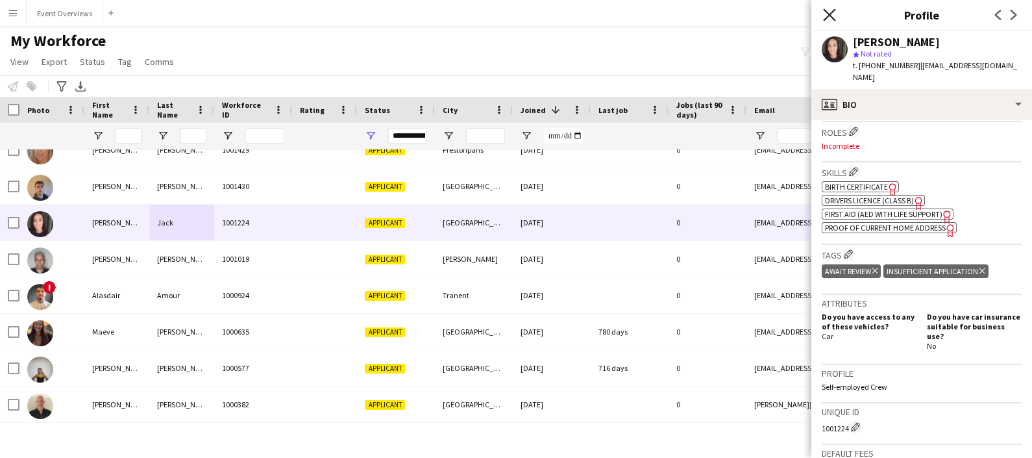
click at [831, 13] on icon at bounding box center [829, 14] width 12 height 12
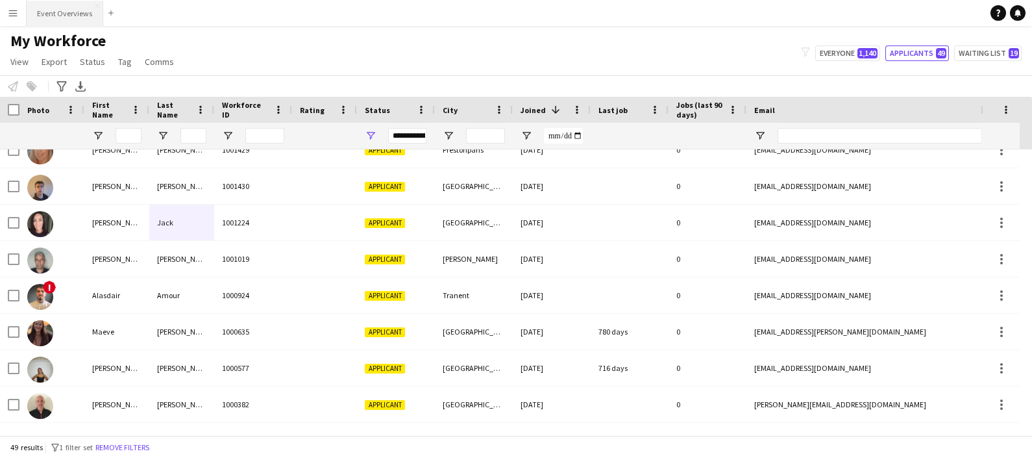
click at [48, 16] on button "Event Overviews Close" at bounding box center [65, 13] width 77 height 25
